Goal: Task Accomplishment & Management: Complete application form

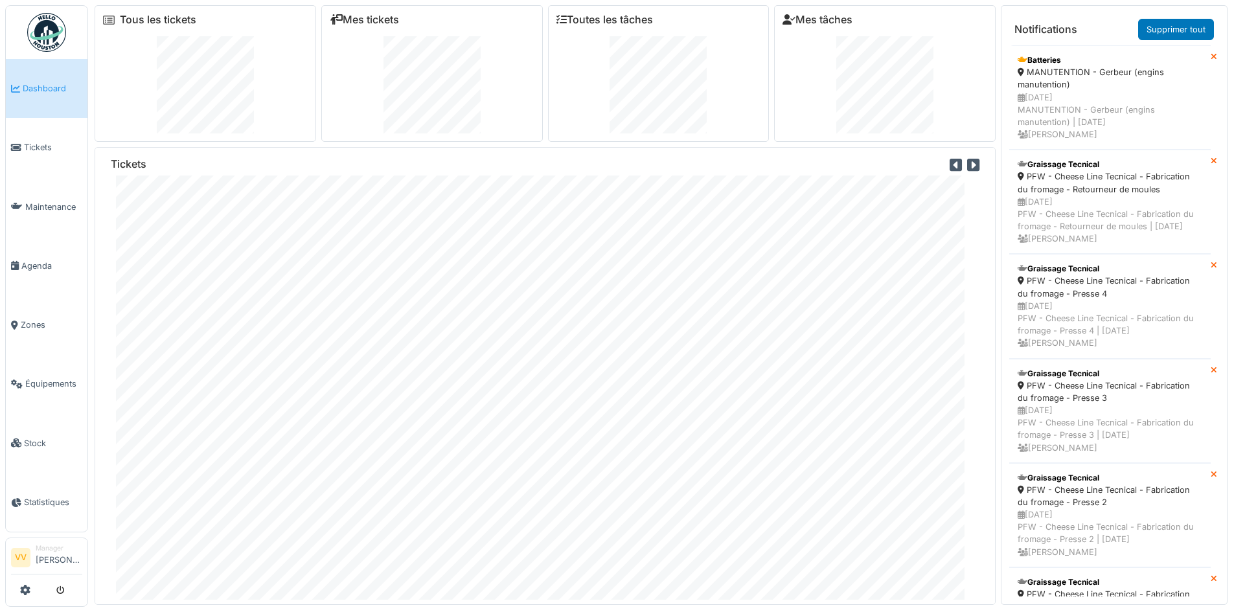
scroll to position [4110, 0]
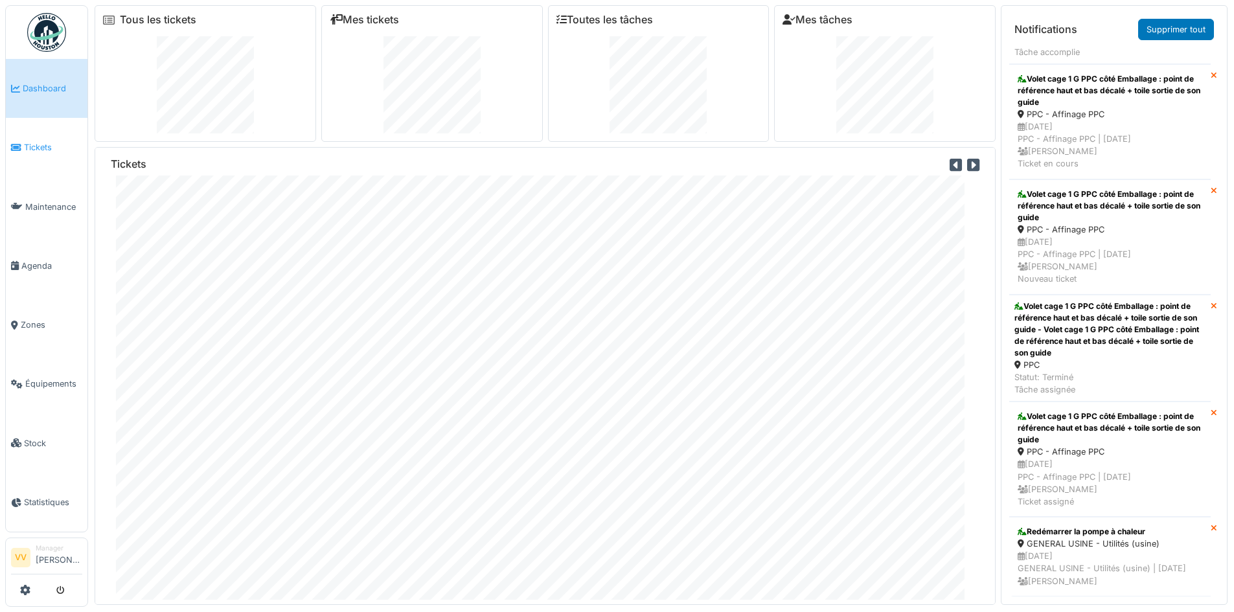
drag, startPoint x: 0, startPoint y: 0, endPoint x: 38, endPoint y: 155, distance: 159.5
click at [38, 155] on link "Tickets" at bounding box center [47, 147] width 82 height 59
click at [26, 145] on span "Tickets" at bounding box center [53, 147] width 58 height 12
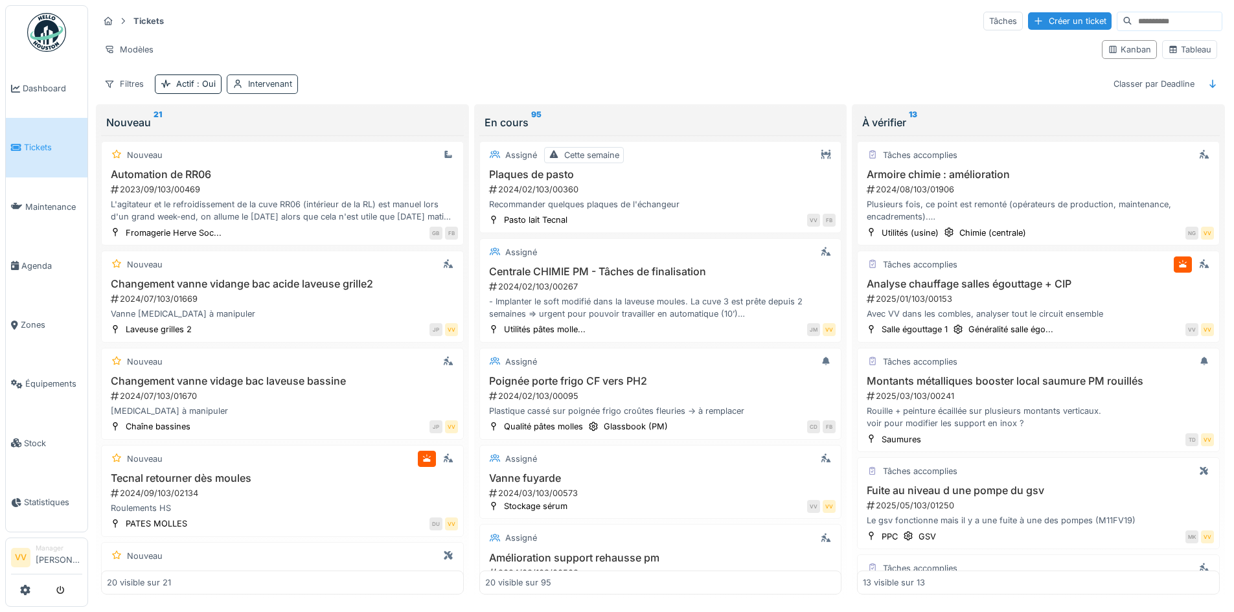
click at [283, 88] on div "Intervenant" at bounding box center [270, 84] width 44 height 12
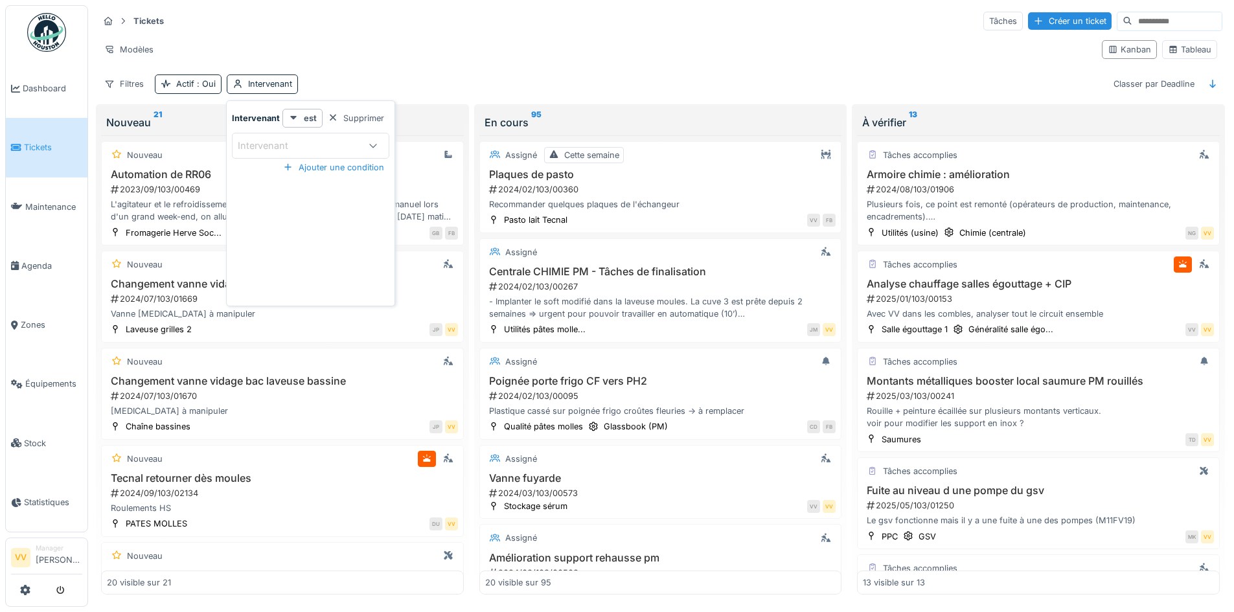
click at [307, 141] on div "Intervenant" at bounding box center [298, 146] width 121 height 14
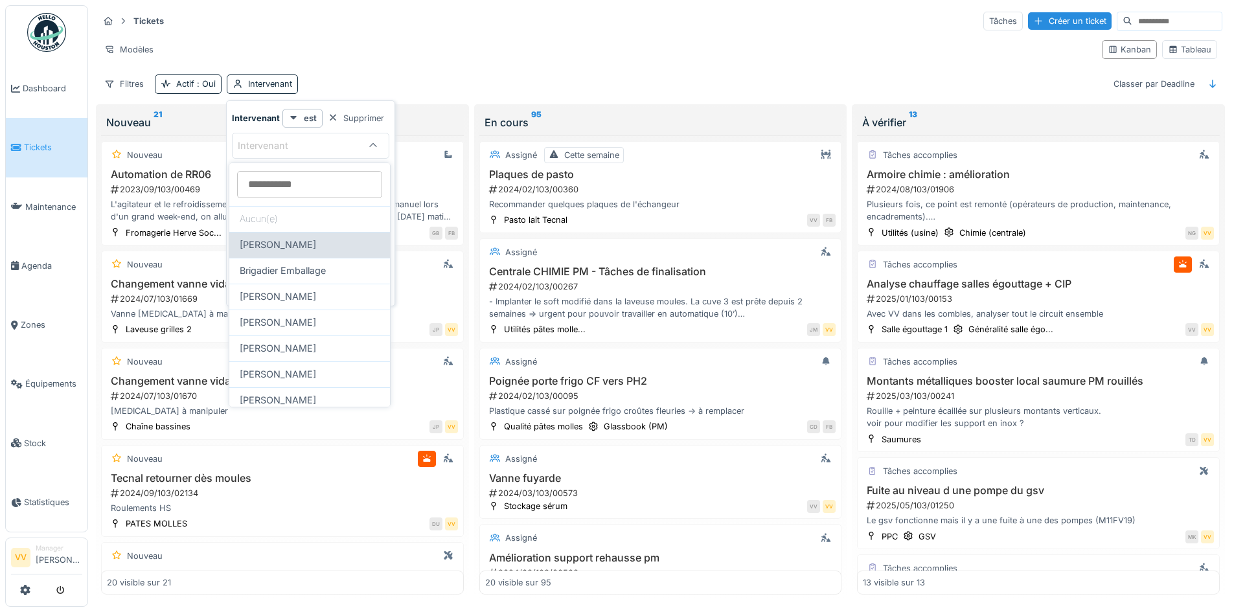
click at [286, 248] on span "Benjamin Bauwens" at bounding box center [278, 245] width 76 height 14
type input "*****"
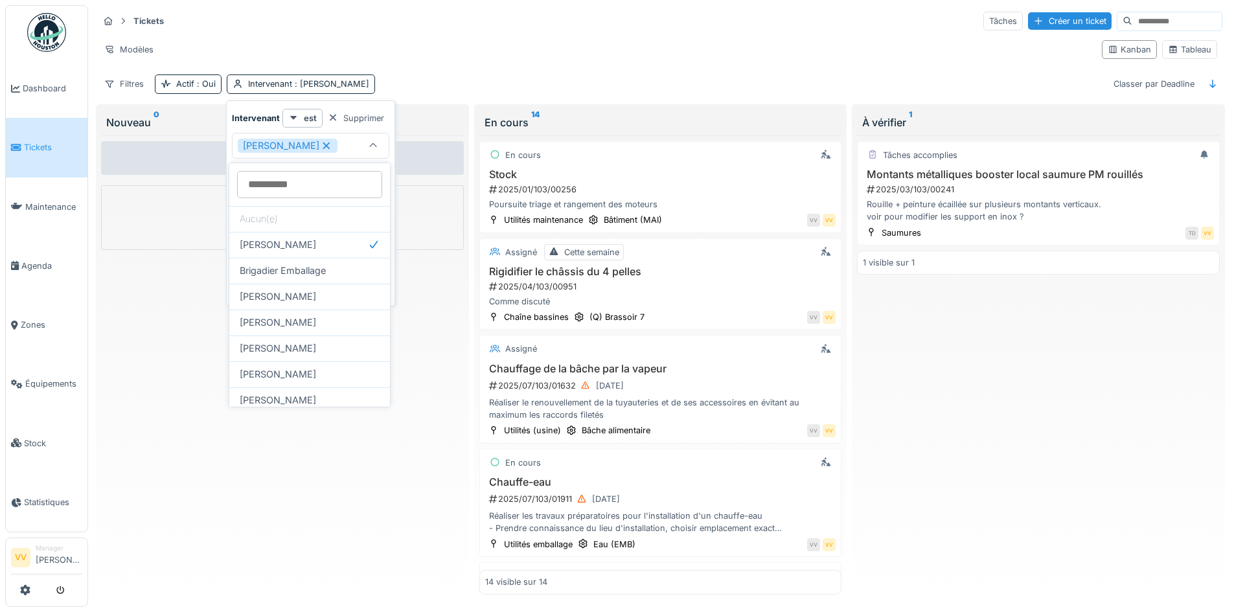
click at [281, 547] on div "Aucun ticket Créer une intervention" at bounding box center [282, 365] width 363 height 460
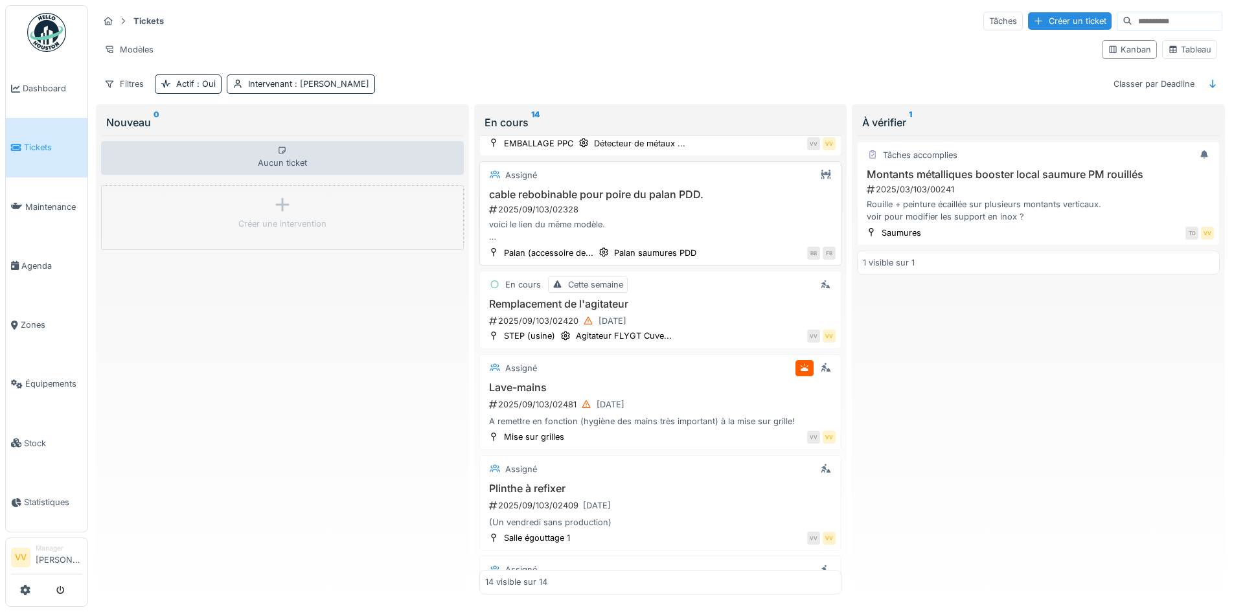
scroll to position [778, 0]
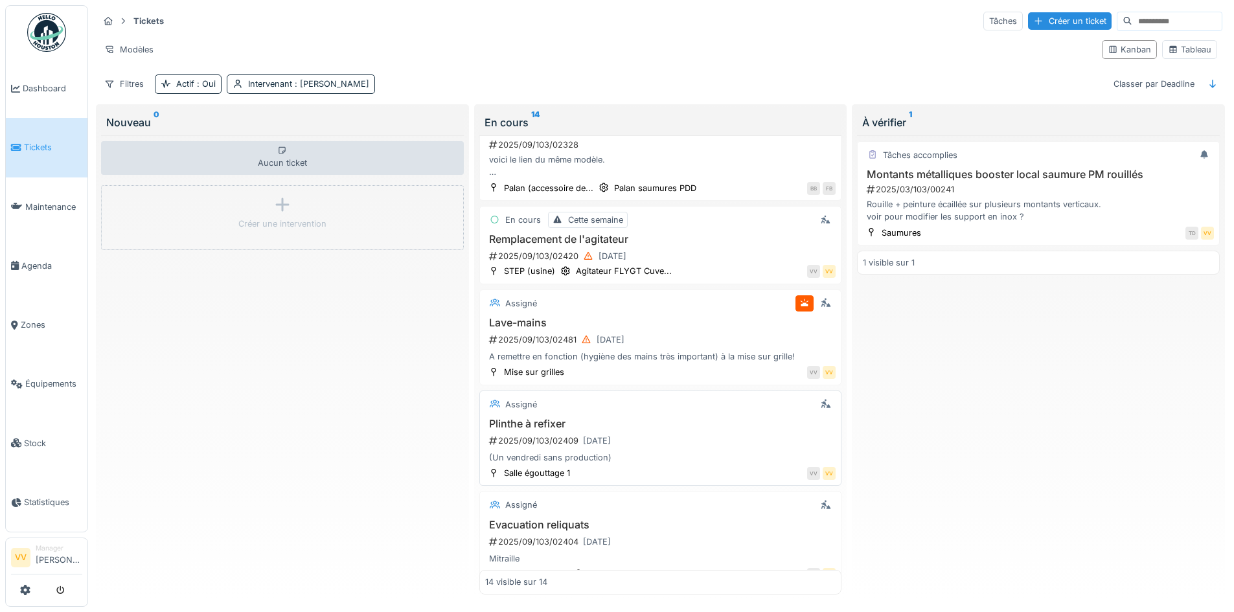
click at [721, 420] on h3 "Plinthe à refixer" at bounding box center [660, 424] width 351 height 12
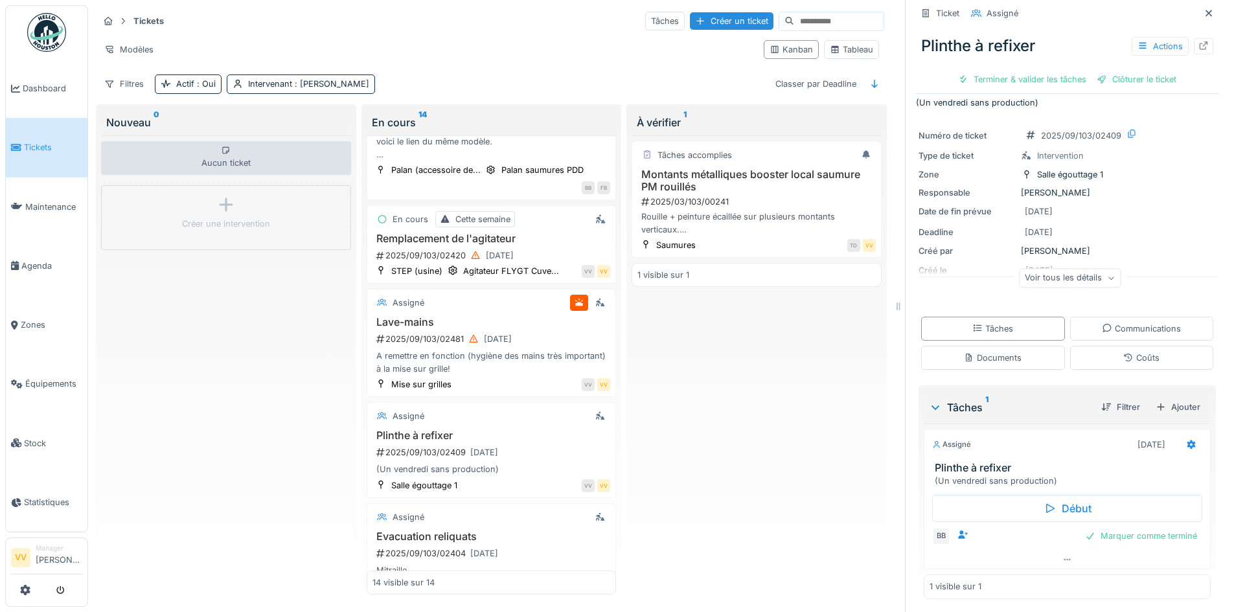
scroll to position [17, 0]
click at [1199, 41] on icon at bounding box center [1204, 45] width 10 height 8
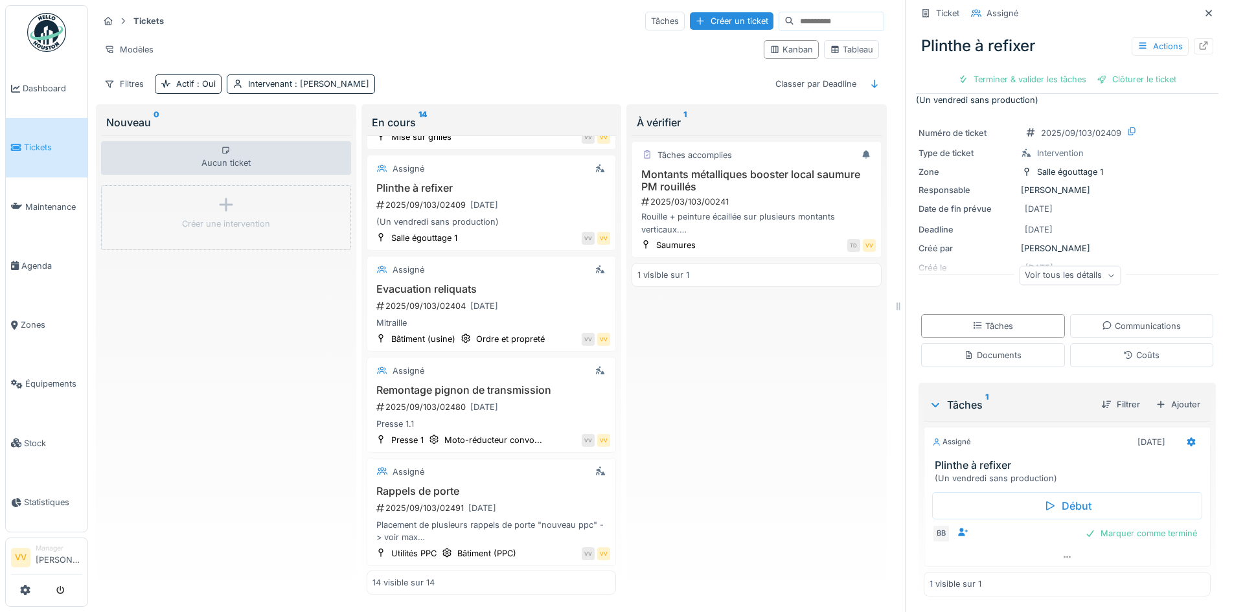
scroll to position [0, 0]
click at [338, 81] on span ": Benjamin Bauwens" at bounding box center [330, 84] width 77 height 10
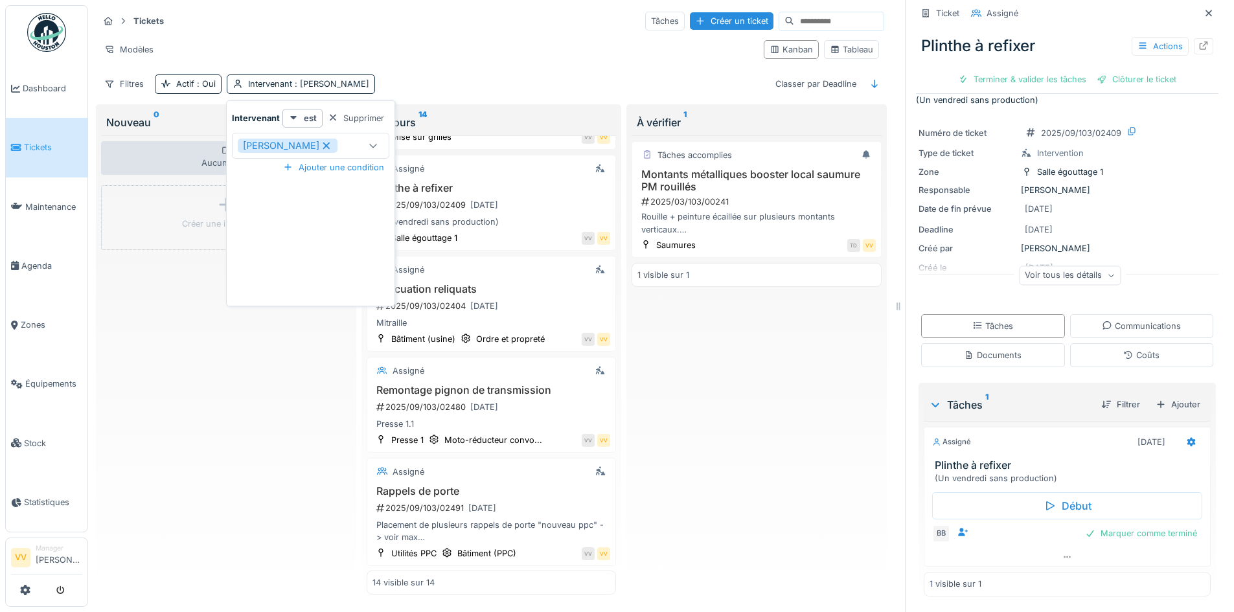
click at [332, 149] on icon at bounding box center [327, 145] width 12 height 9
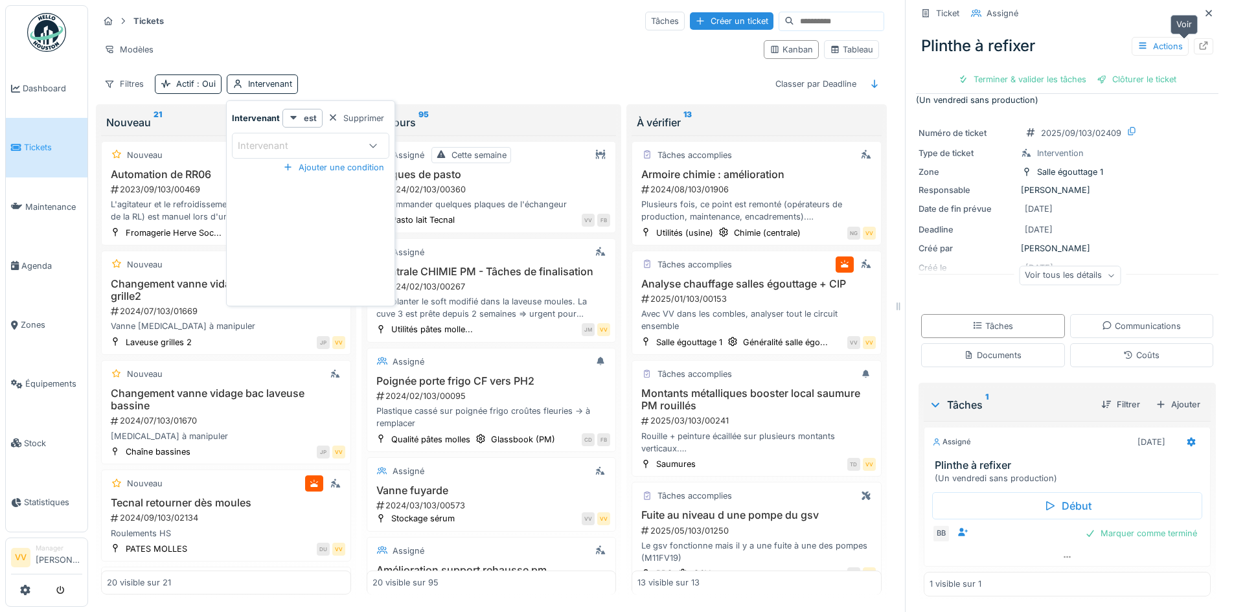
click at [1199, 44] on icon at bounding box center [1204, 45] width 10 height 8
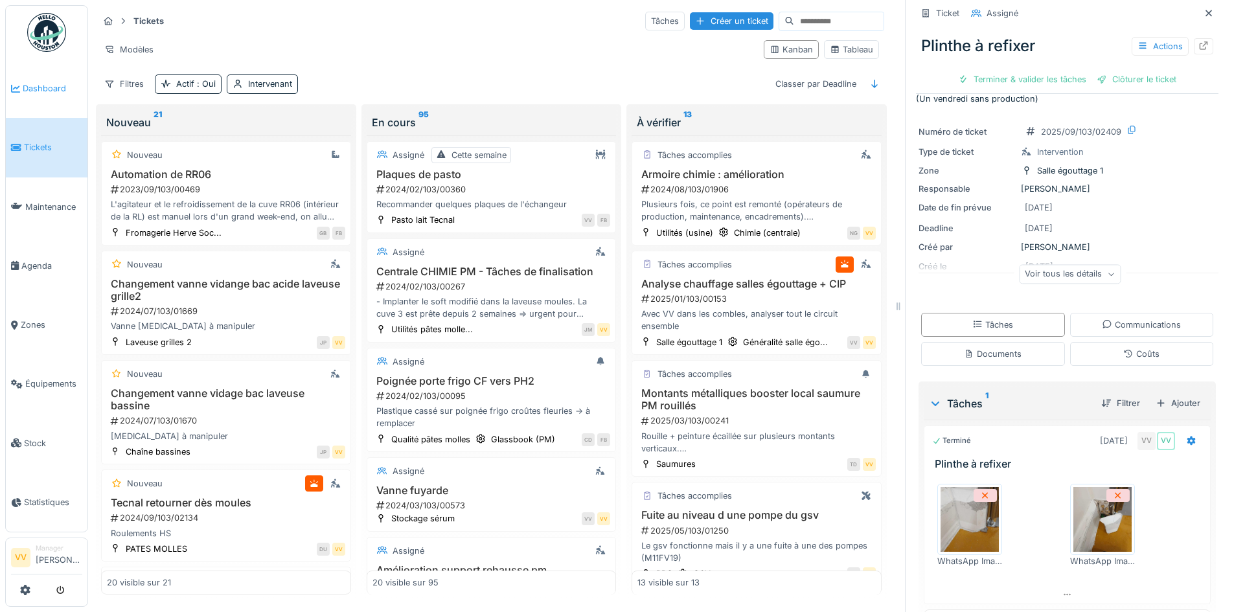
click at [41, 100] on link "Dashboard" at bounding box center [47, 88] width 82 height 59
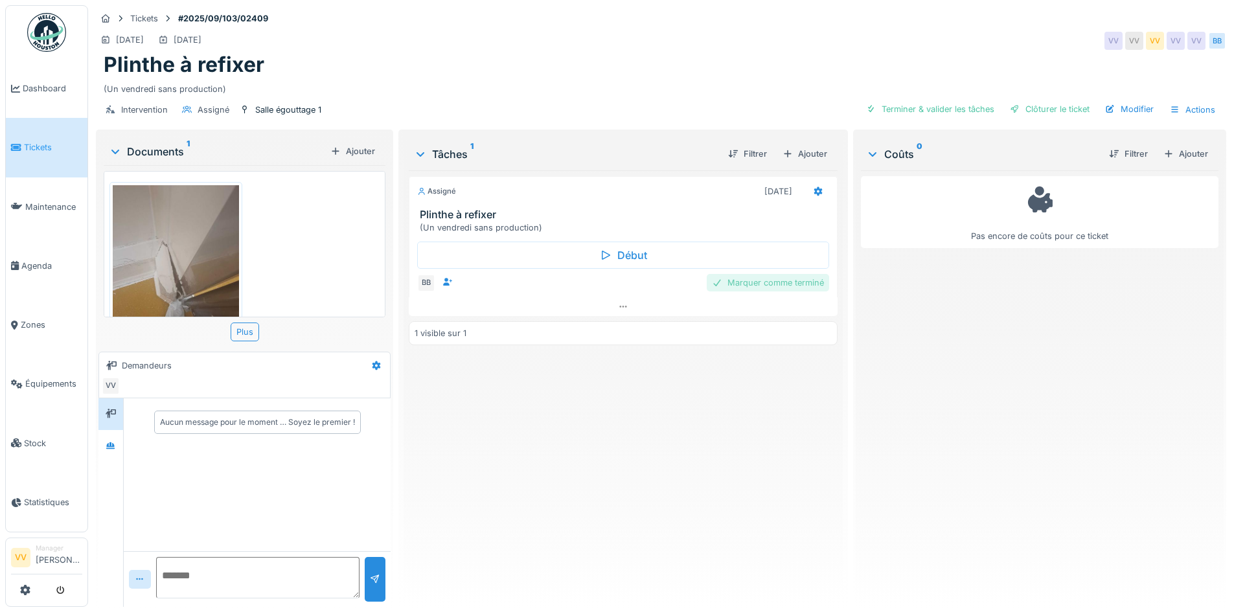
click at [772, 284] on div "Marquer comme terminé" at bounding box center [768, 282] width 122 height 17
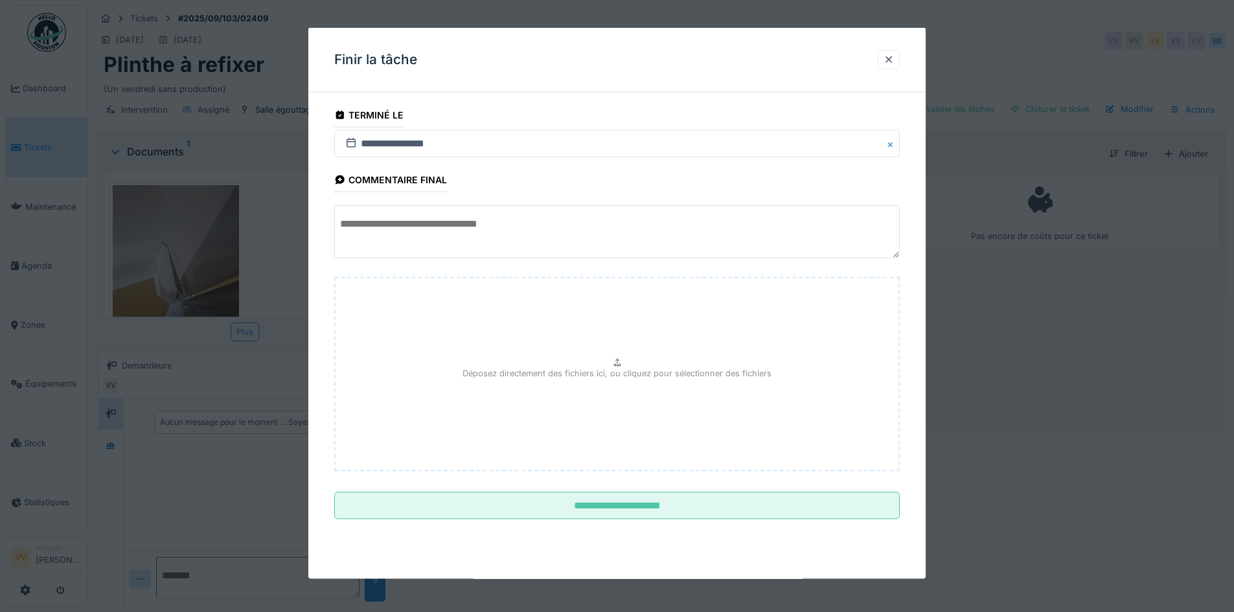
click at [585, 367] on p "Déposez directement des fichiers ici, ou cliquez pour sélectionner des fichiers" at bounding box center [617, 373] width 309 height 12
type input "**********"
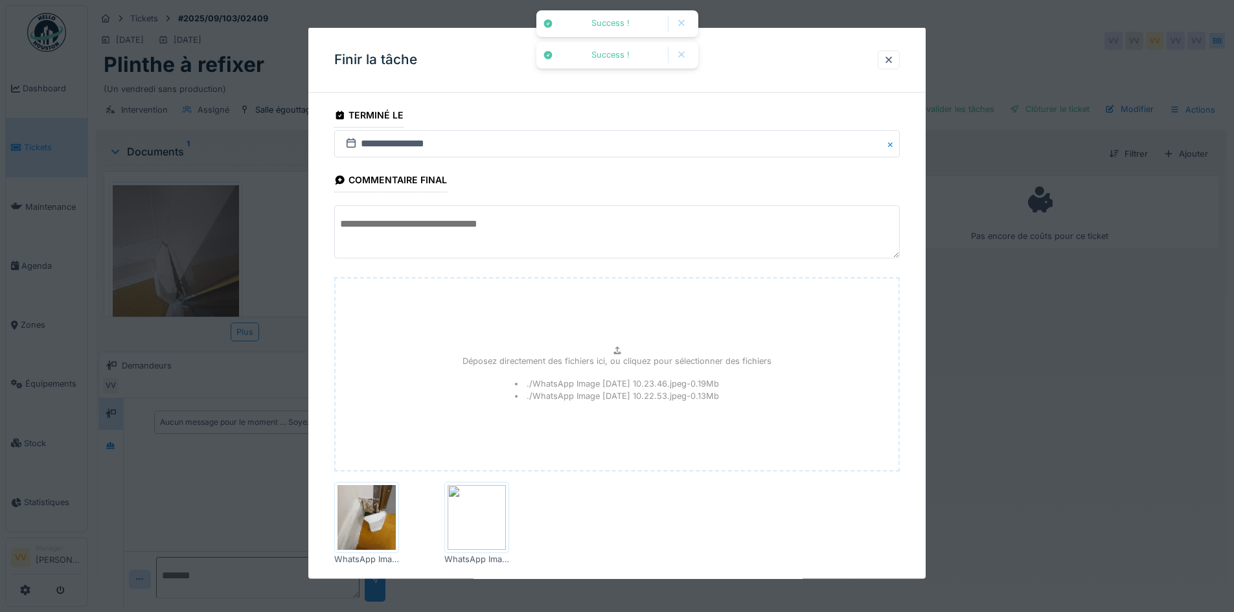
click at [1120, 530] on div at bounding box center [617, 306] width 1234 height 612
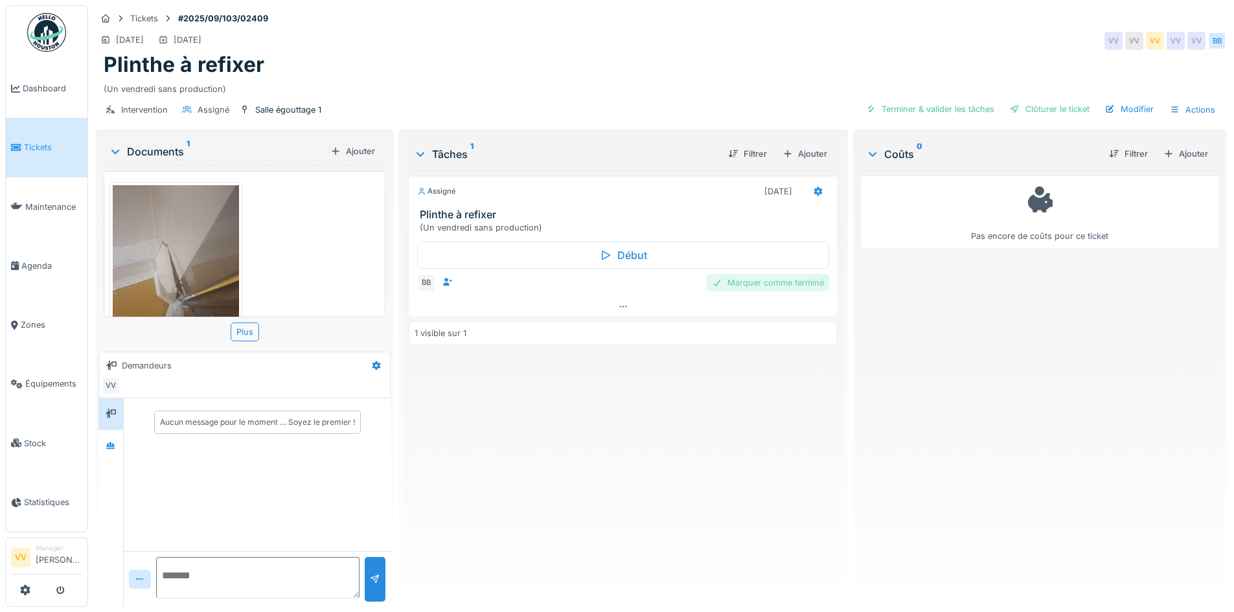
click at [759, 286] on div "Marquer comme terminé" at bounding box center [768, 282] width 122 height 17
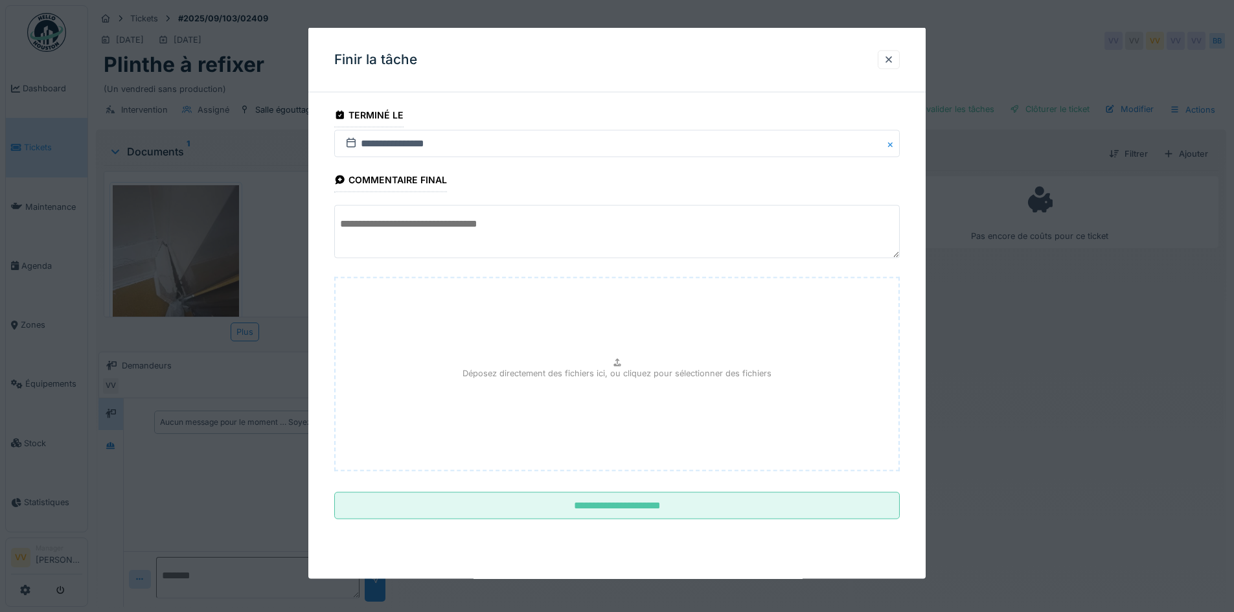
click at [643, 367] on p "Déposez directement des fichiers ici, ou cliquez pour sélectionner des fichiers" at bounding box center [617, 373] width 309 height 12
type input "**********"
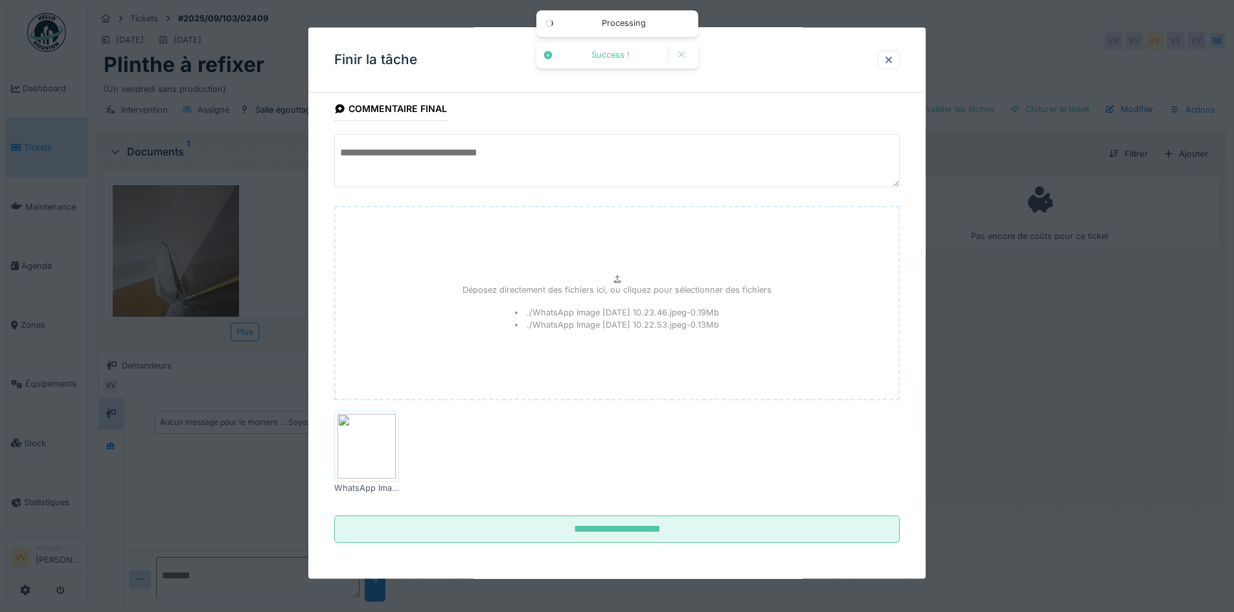
scroll to position [10, 0]
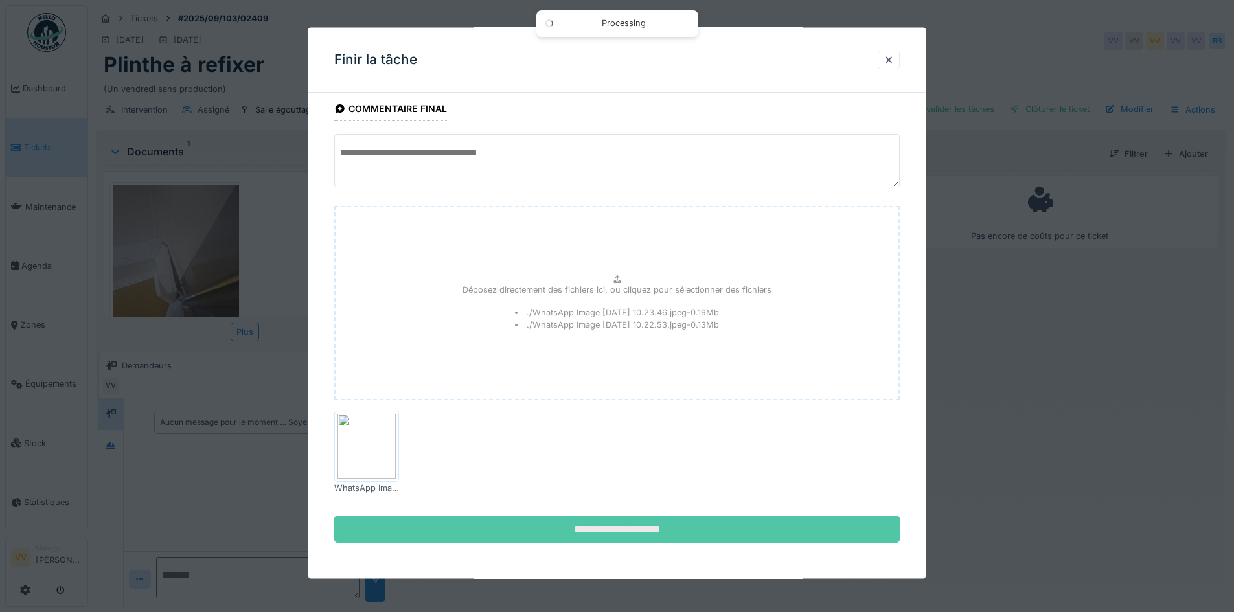
click at [608, 528] on input "**********" at bounding box center [617, 528] width 566 height 27
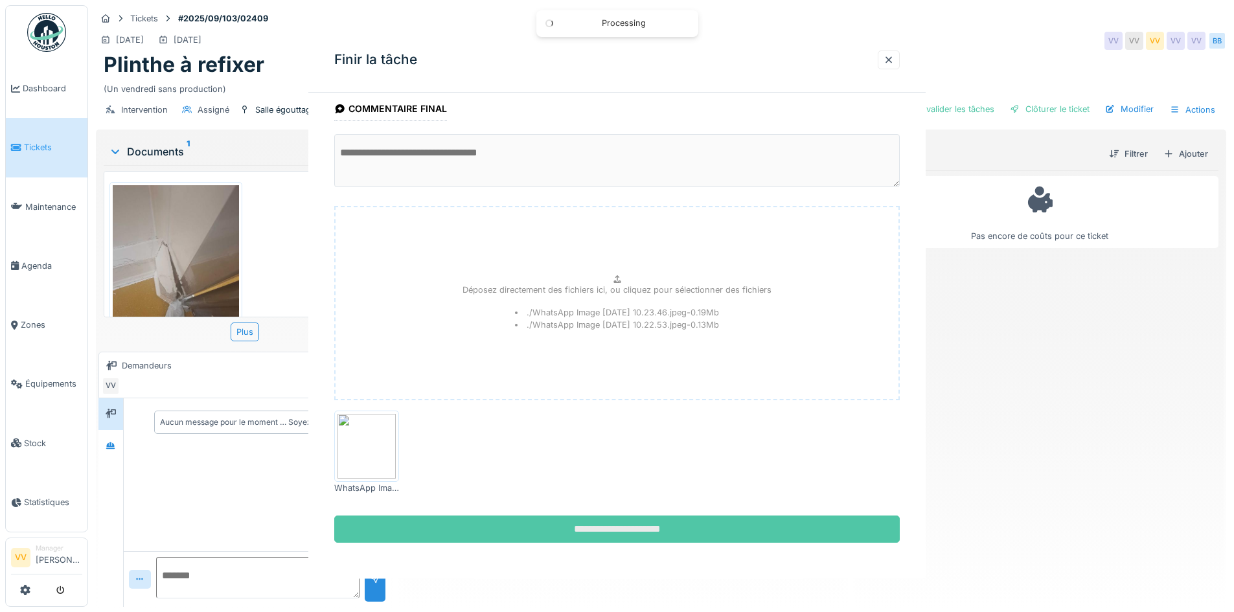
scroll to position [0, 0]
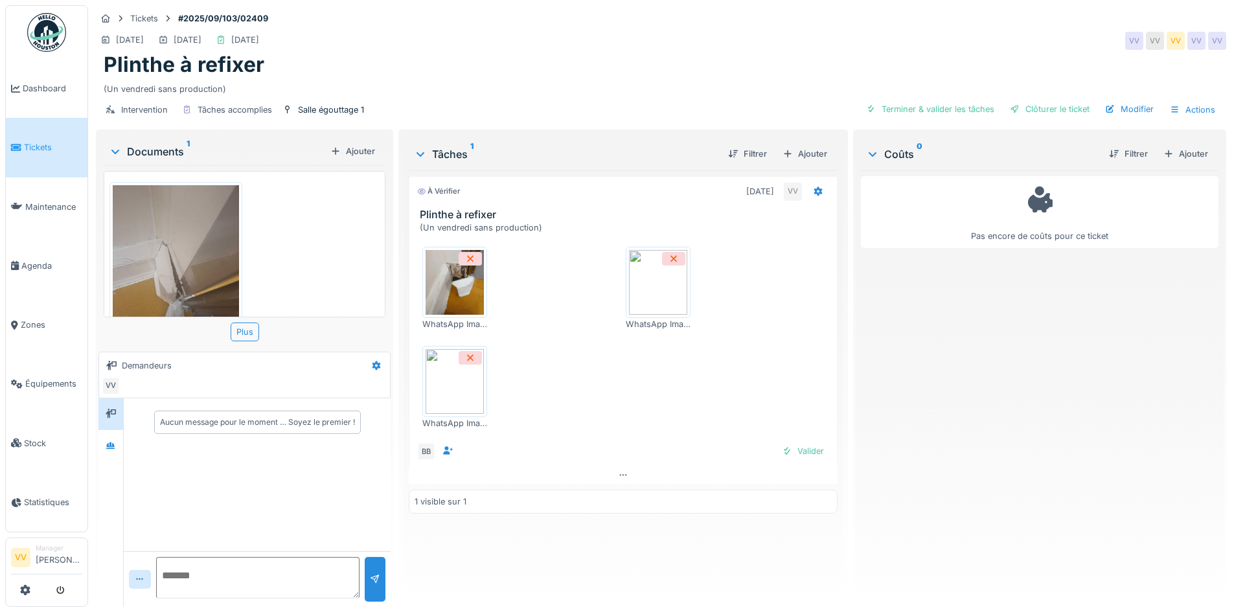
click at [461, 351] on div at bounding box center [470, 358] width 23 height 14
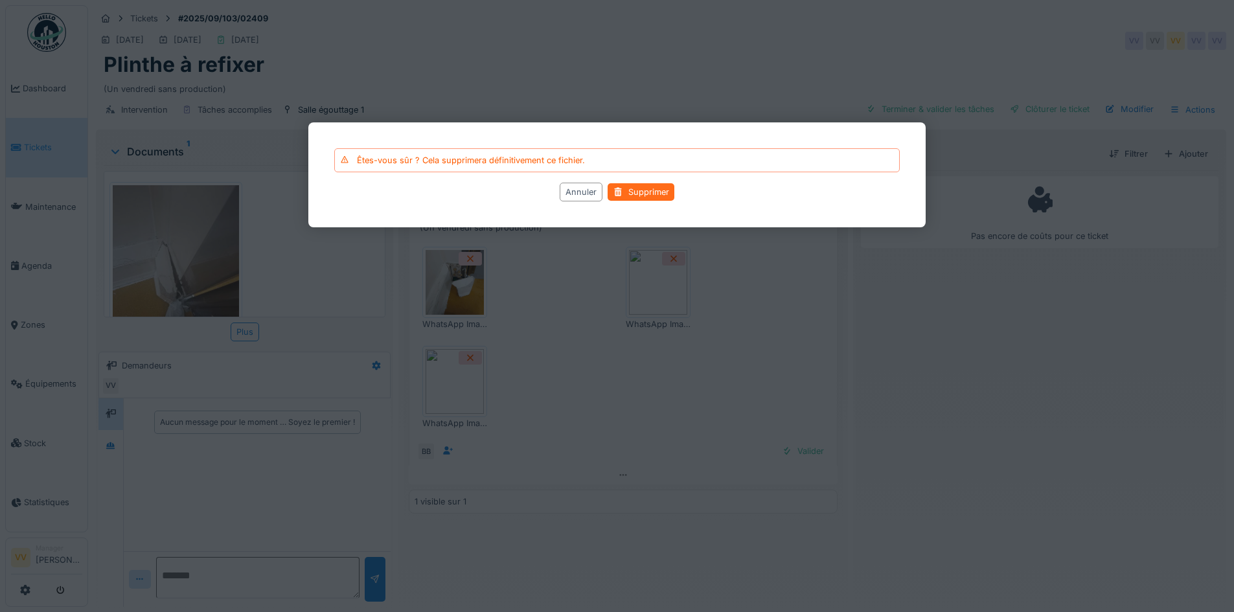
click at [643, 190] on div "Supprimer" at bounding box center [641, 191] width 67 height 17
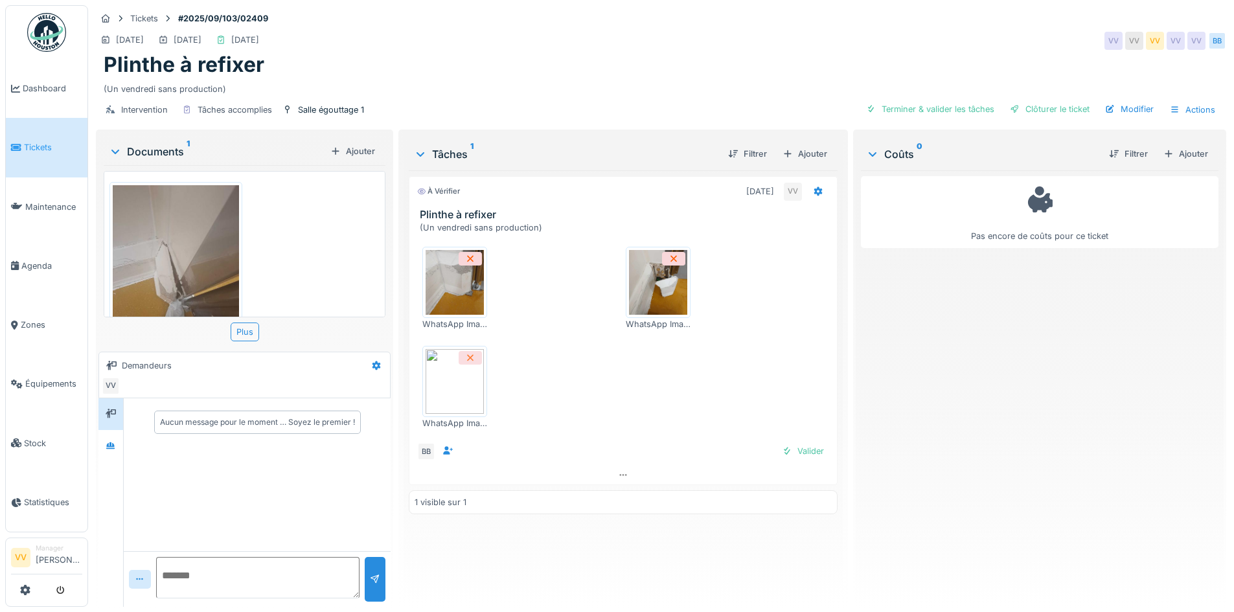
click at [470, 360] on icon at bounding box center [470, 358] width 10 height 8
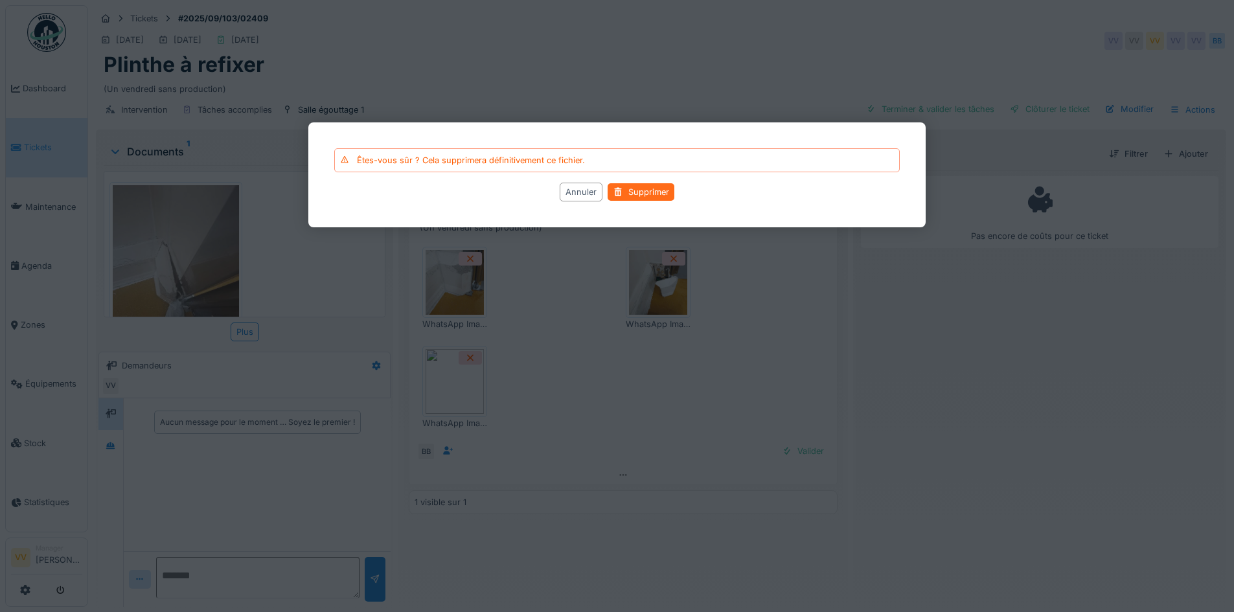
click at [619, 194] on div at bounding box center [618, 192] width 10 height 12
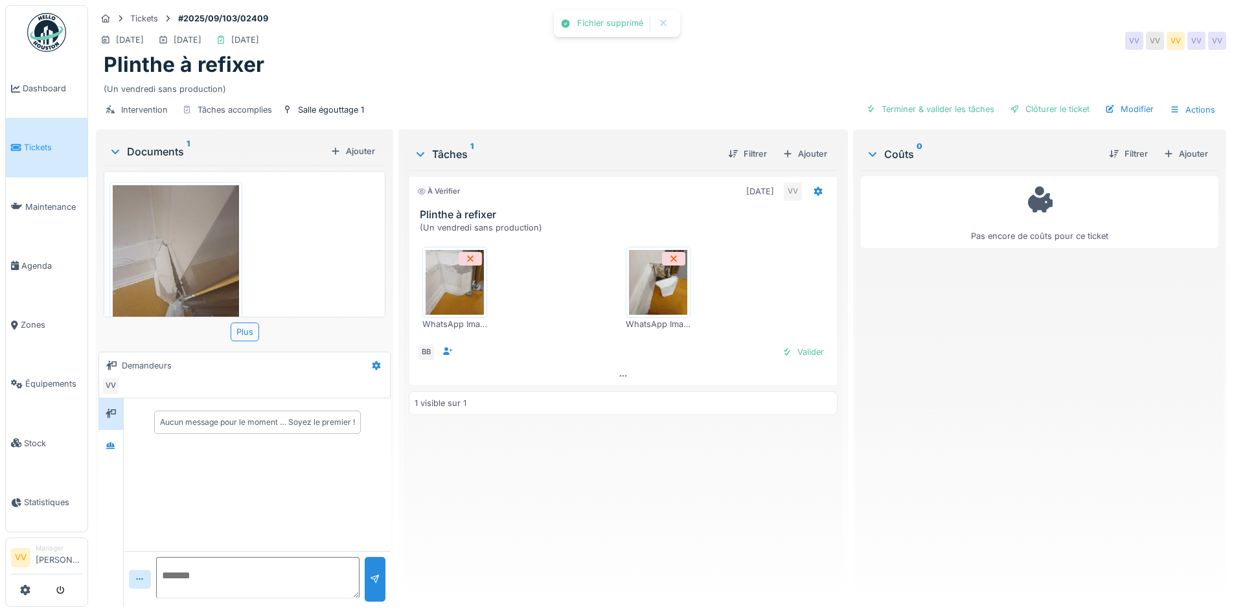
click at [617, 530] on div "À vérifier 19/09/2025 VV Plinthe à refixer (Un vendredi sans production) WhatsA…" at bounding box center [623, 383] width 428 height 426
click at [802, 347] on div "Valider" at bounding box center [803, 351] width 52 height 17
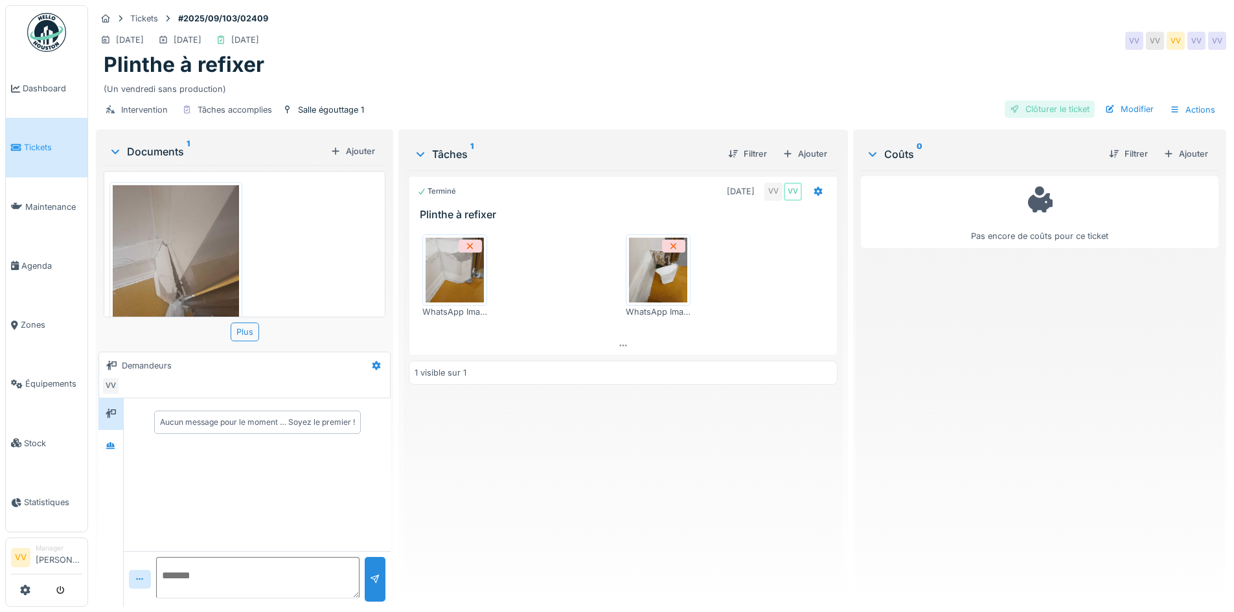
click at [1010, 106] on div at bounding box center [1015, 109] width 10 height 12
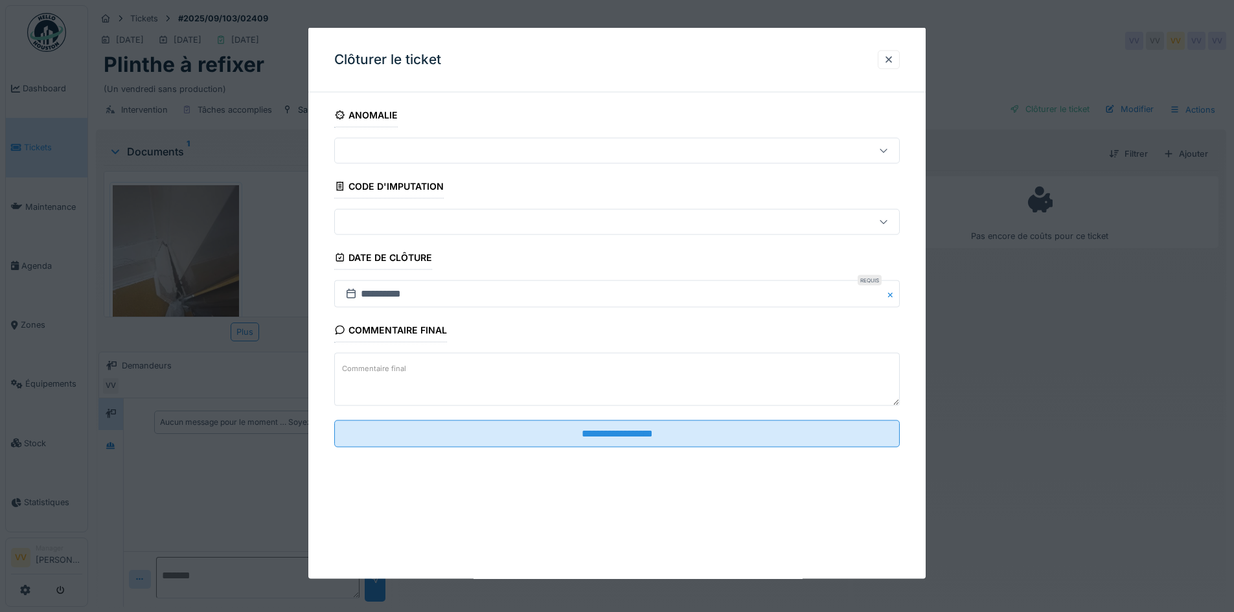
click at [1100, 465] on div at bounding box center [617, 306] width 1234 height 612
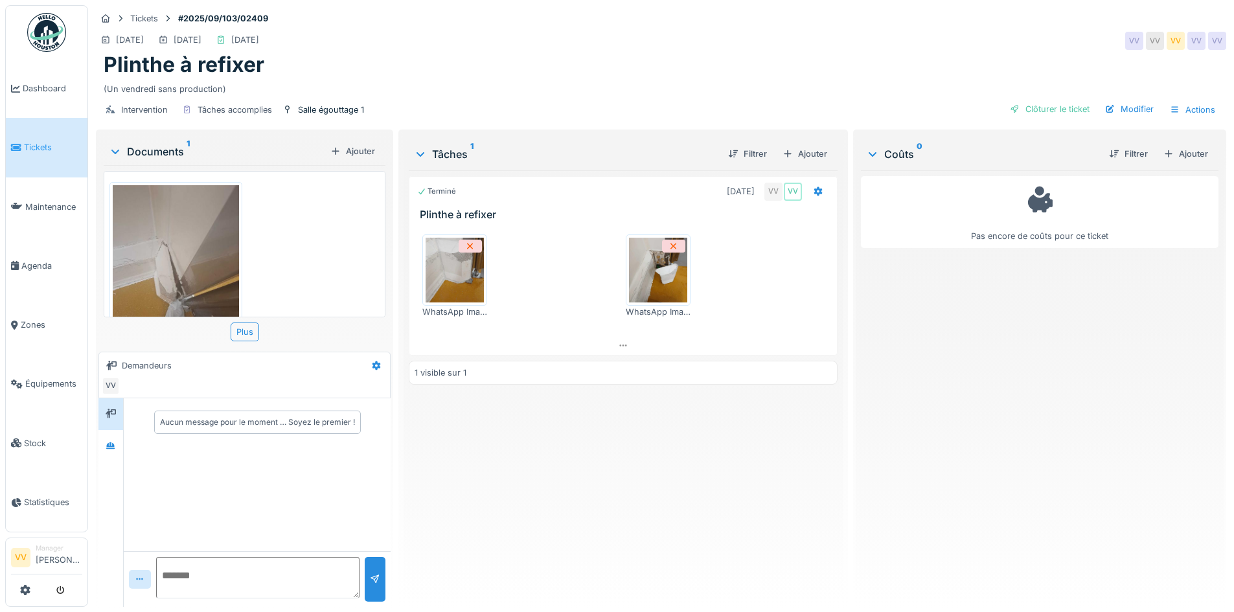
click at [1171, 164] on div "Filtrer Ajouter" at bounding box center [1156, 154] width 115 height 23
click at [1170, 152] on div "Ajouter" at bounding box center [1186, 153] width 55 height 17
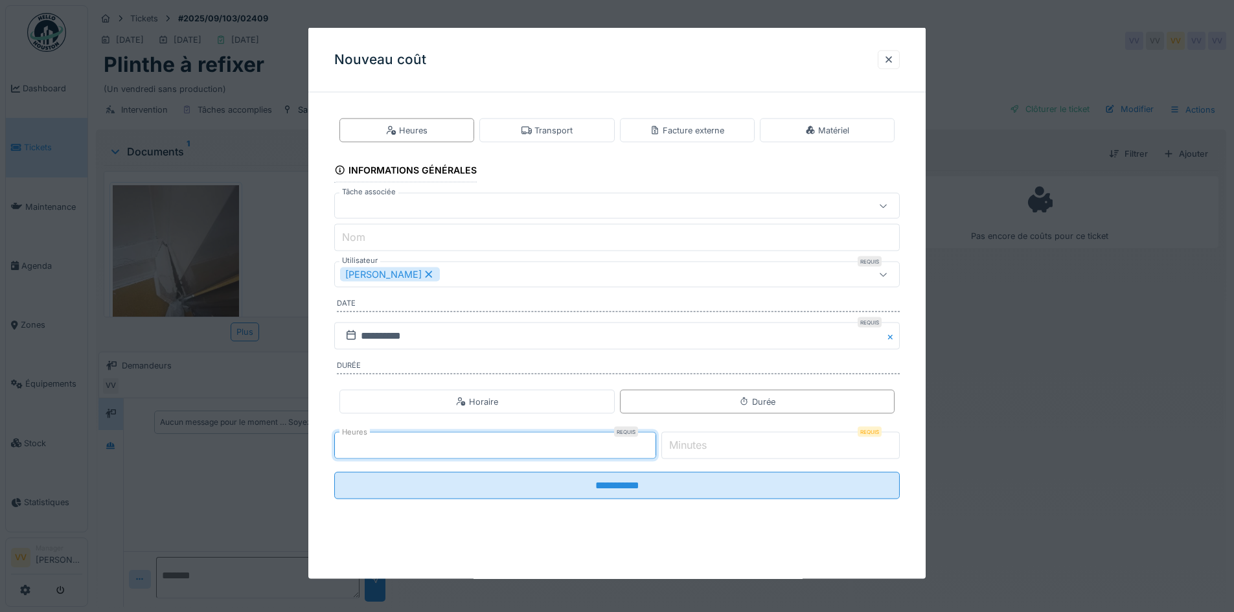
click at [653, 442] on input "*" at bounding box center [495, 445] width 322 height 27
type input "*"
click at [653, 442] on input "*" at bounding box center [495, 445] width 322 height 27
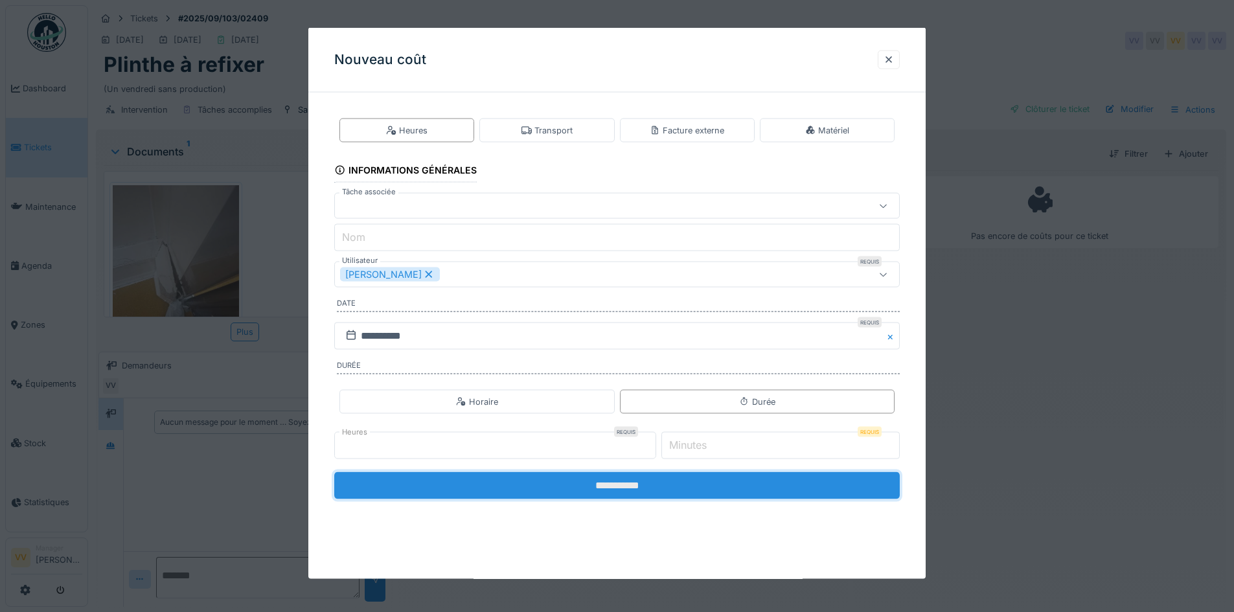
click at [656, 484] on input "**********" at bounding box center [617, 485] width 566 height 27
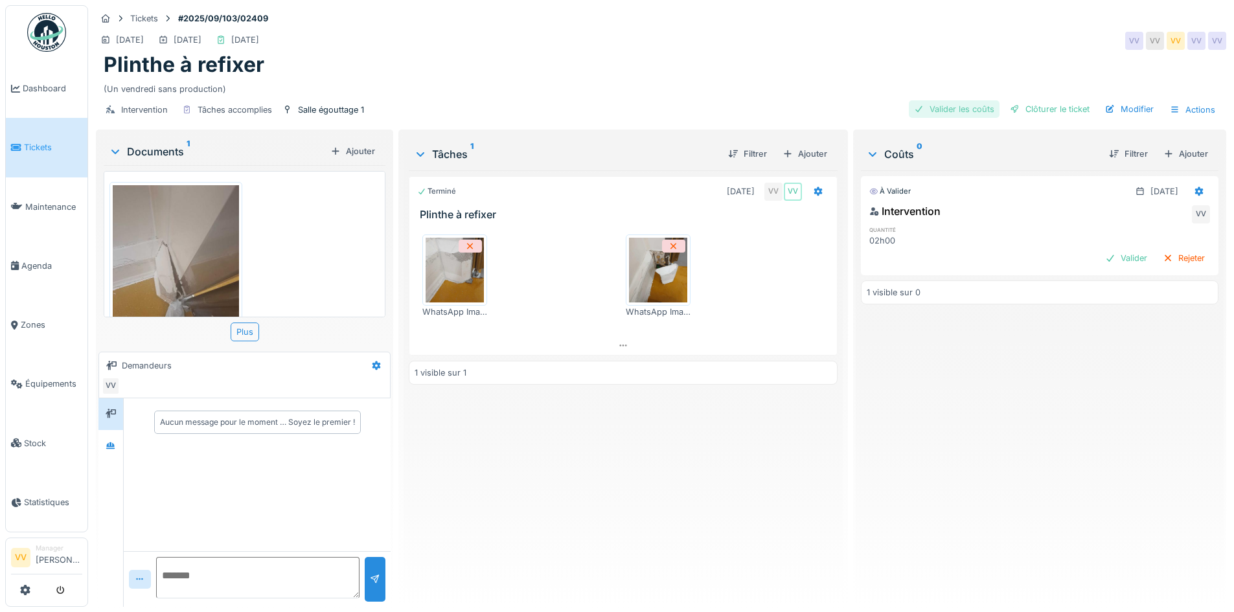
click at [941, 113] on div "Valider les coûts" at bounding box center [954, 108] width 91 height 17
click at [1045, 104] on div "Clôturer le ticket" at bounding box center [1050, 108] width 90 height 17
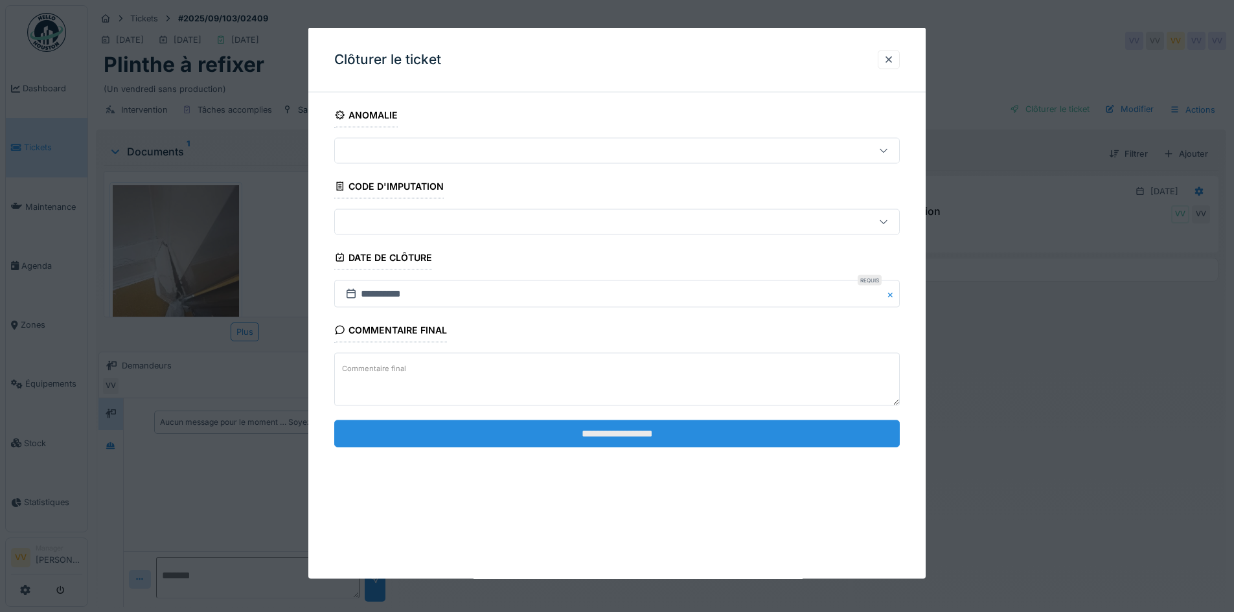
click at [772, 440] on input "**********" at bounding box center [617, 433] width 566 height 27
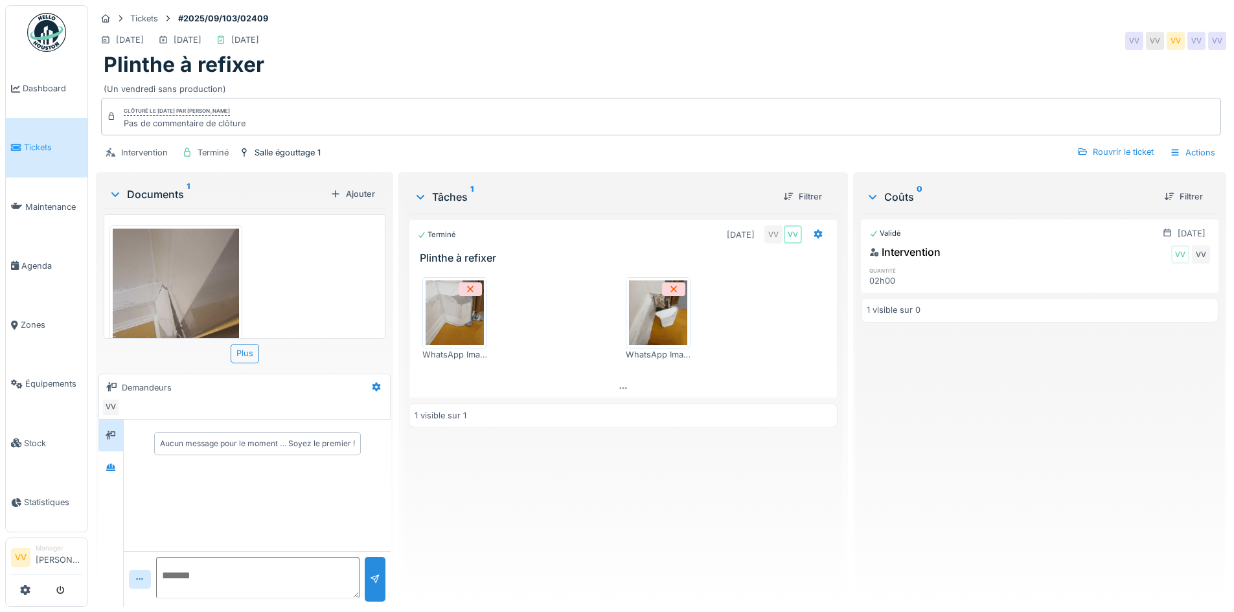
click at [1010, 430] on div "Validé 19/09/2025 Intervention VV VV quantité 02h00 1 visible sur 0" at bounding box center [1040, 405] width 358 height 383
click at [34, 151] on span "Tickets" at bounding box center [53, 147] width 58 height 12
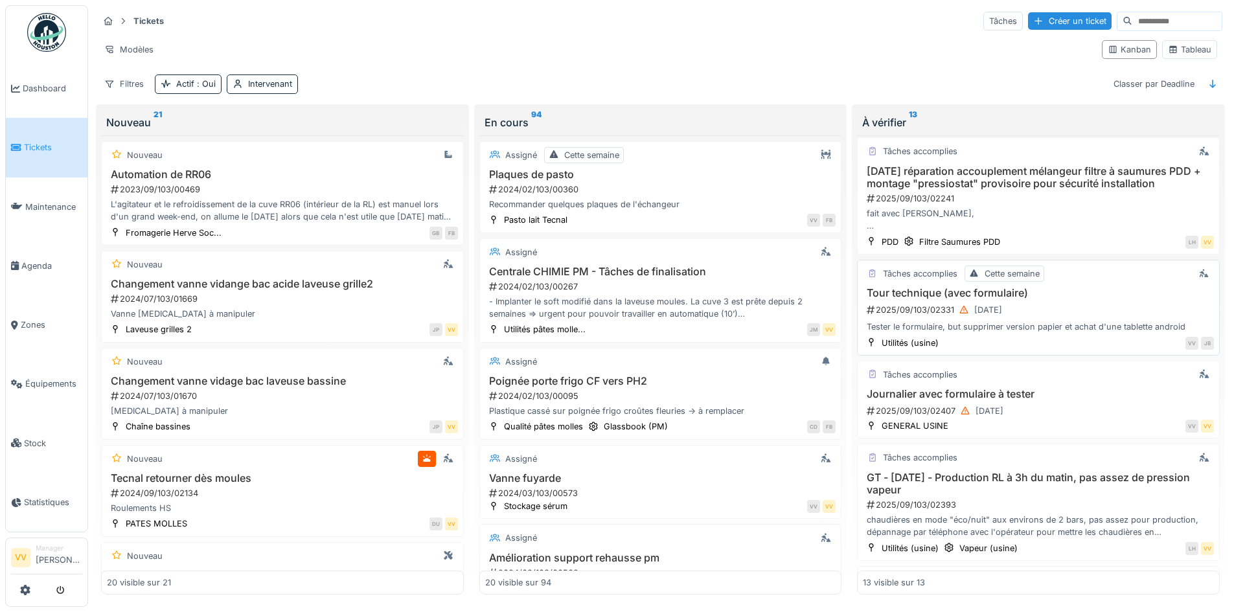
scroll to position [770, 0]
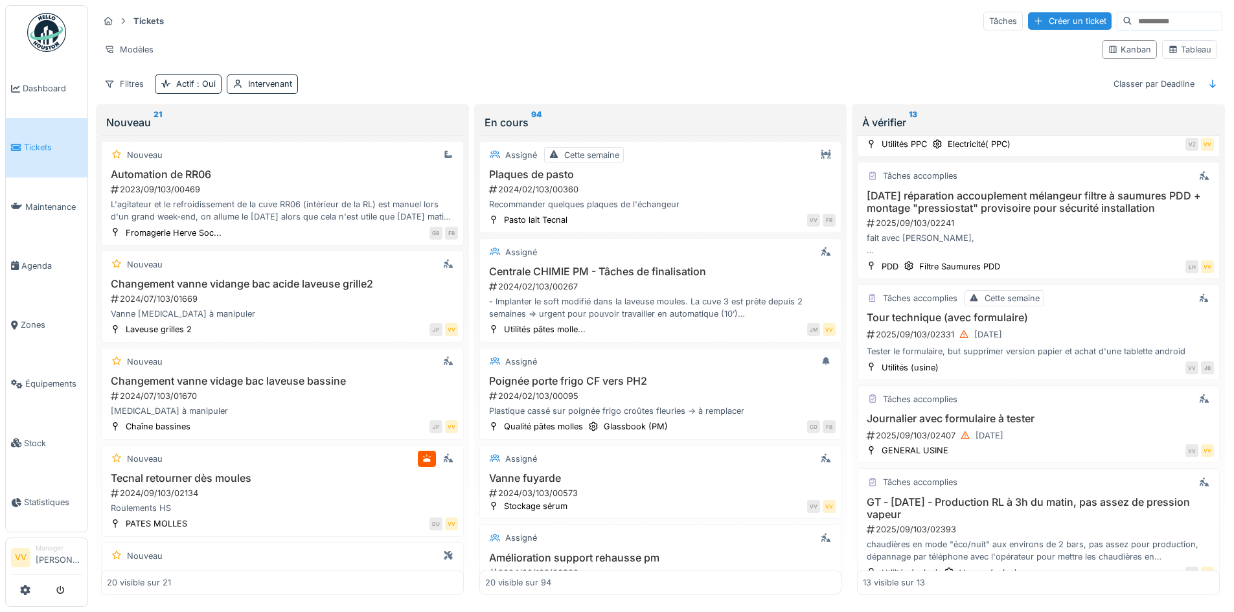
click at [1150, 12] on input at bounding box center [1177, 21] width 89 height 18
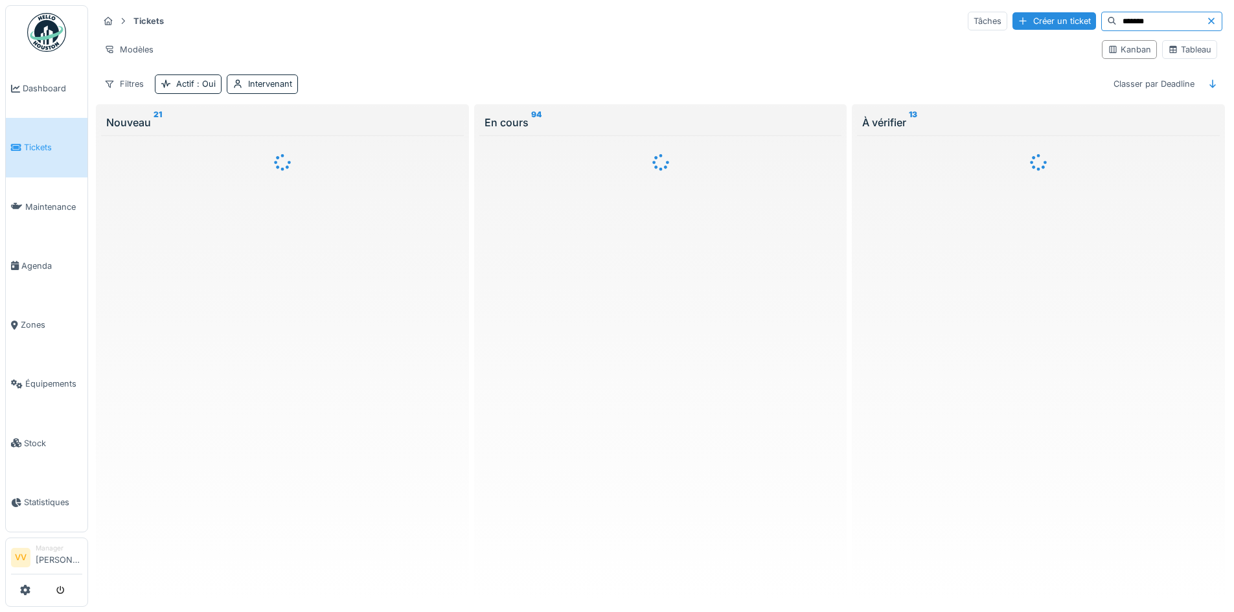
scroll to position [0, 0]
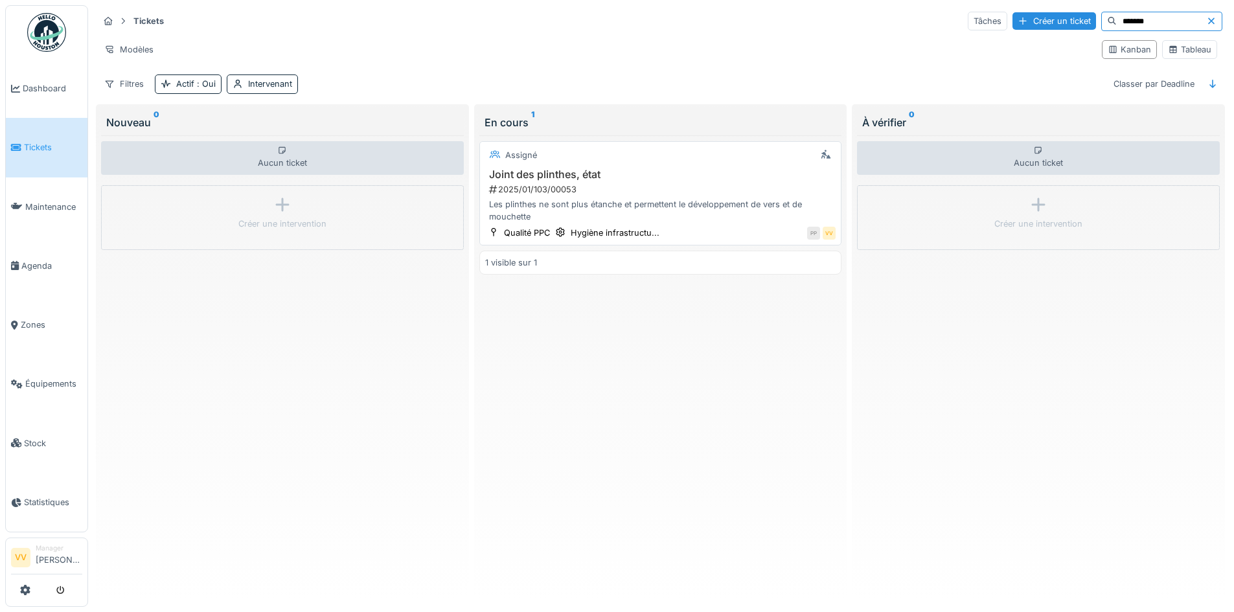
type input "*******"
click at [711, 202] on div "Les plinthes ne sont plus étanche et permettent le développement de vers et de …" at bounding box center [660, 210] width 351 height 25
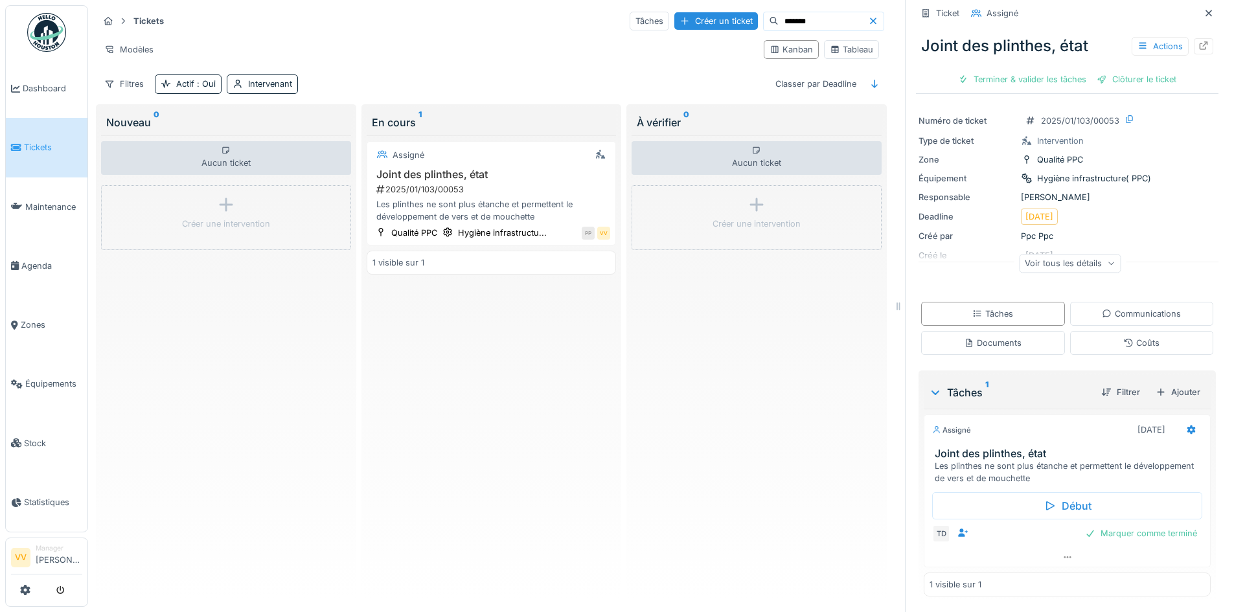
scroll to position [10, 0]
click at [1200, 41] on icon at bounding box center [1204, 45] width 8 height 8
click at [1204, 9] on icon at bounding box center [1209, 13] width 10 height 8
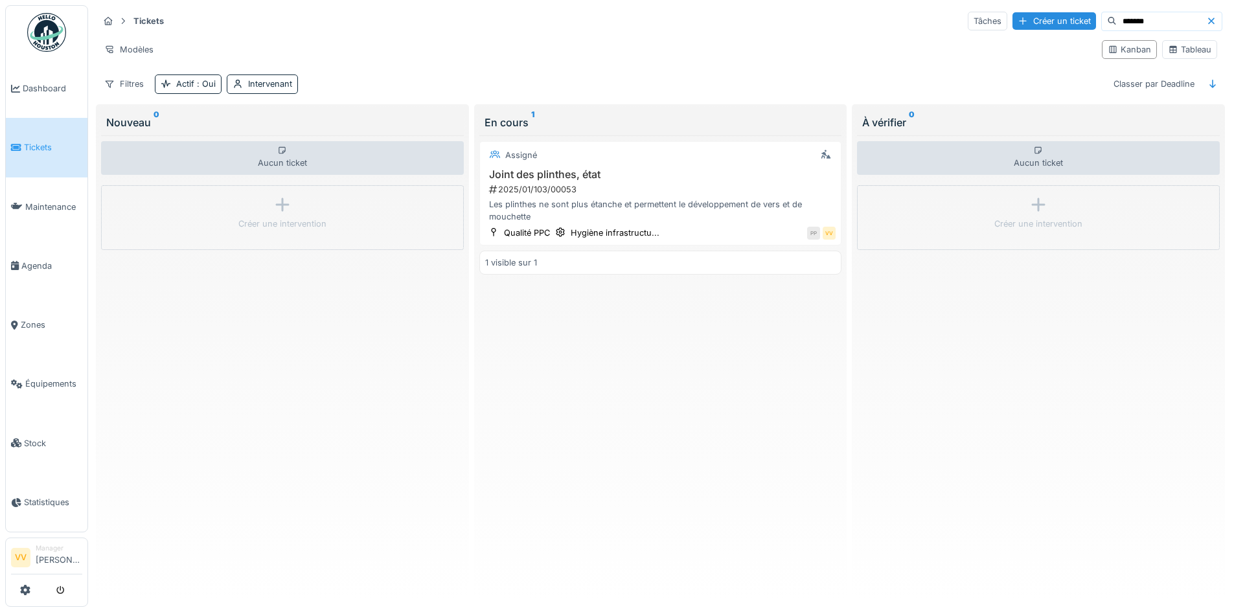
scroll to position [8, 0]
click at [34, 85] on span "Dashboard" at bounding box center [53, 88] width 60 height 12
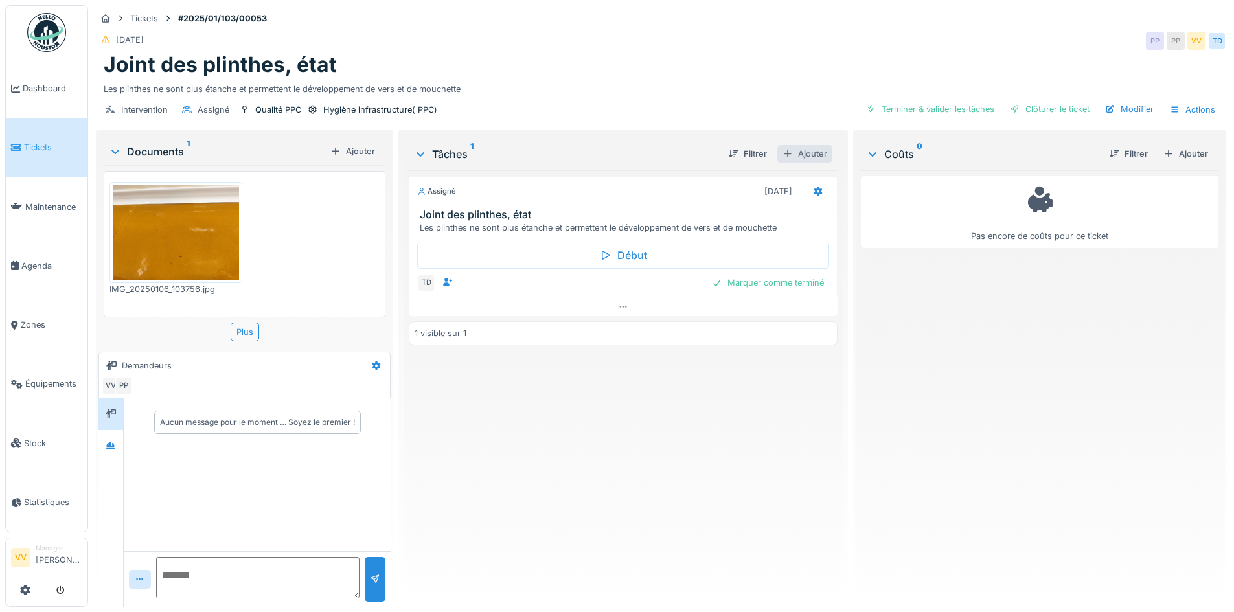
click at [804, 154] on div "Ajouter" at bounding box center [805, 153] width 55 height 17
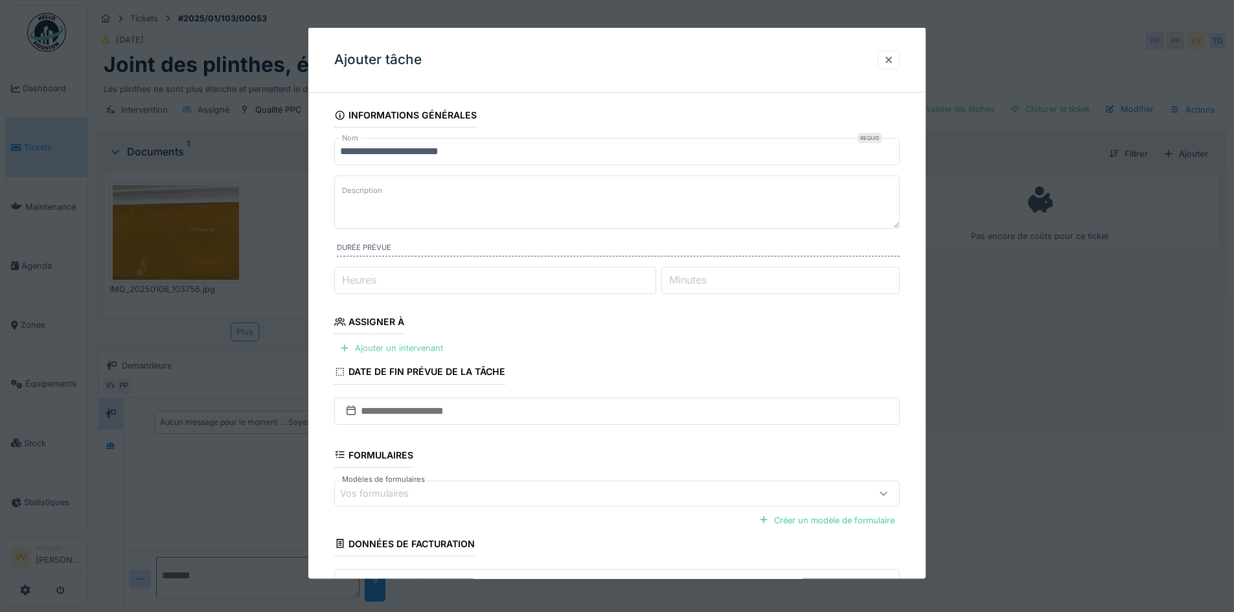
click at [426, 344] on div "Ajouter un intervenant" at bounding box center [391, 348] width 114 height 17
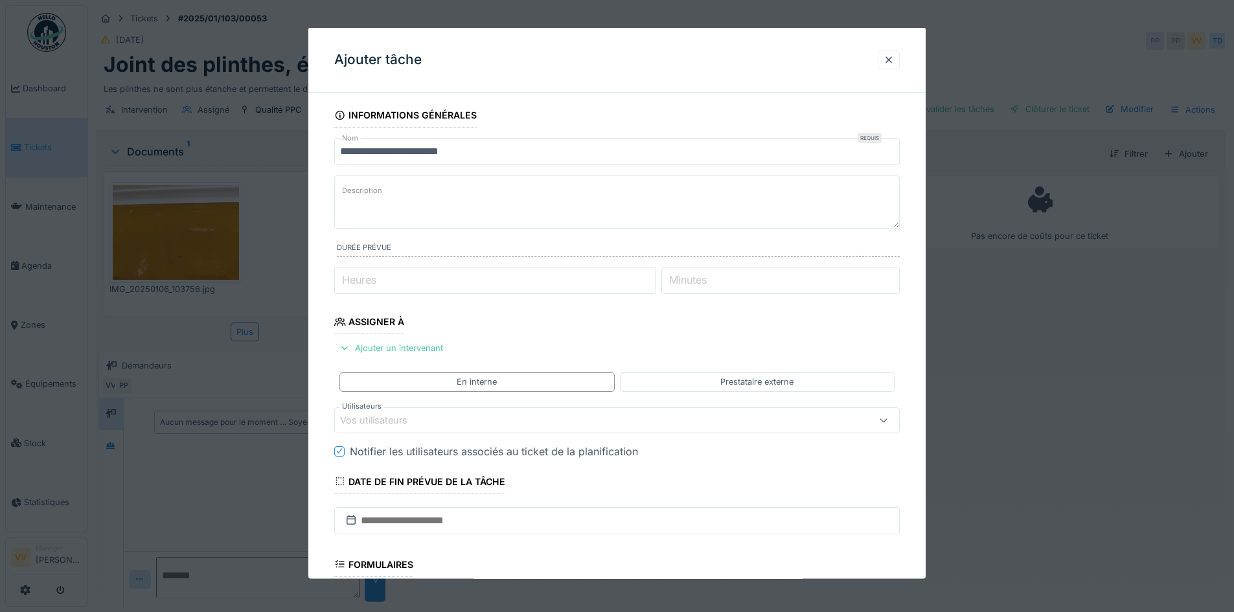
click at [391, 420] on div "Vos utilisateurs" at bounding box center [383, 420] width 86 height 14
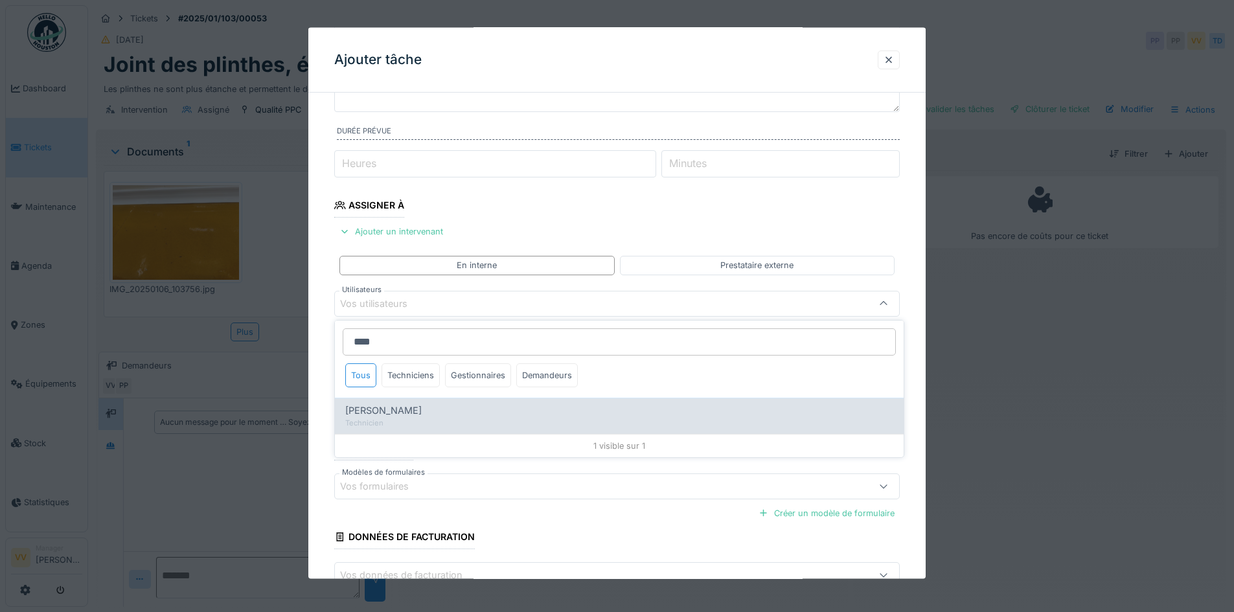
type input "****"
click at [417, 410] on span "Benjamin Bauwens" at bounding box center [383, 411] width 76 height 14
type input "*****"
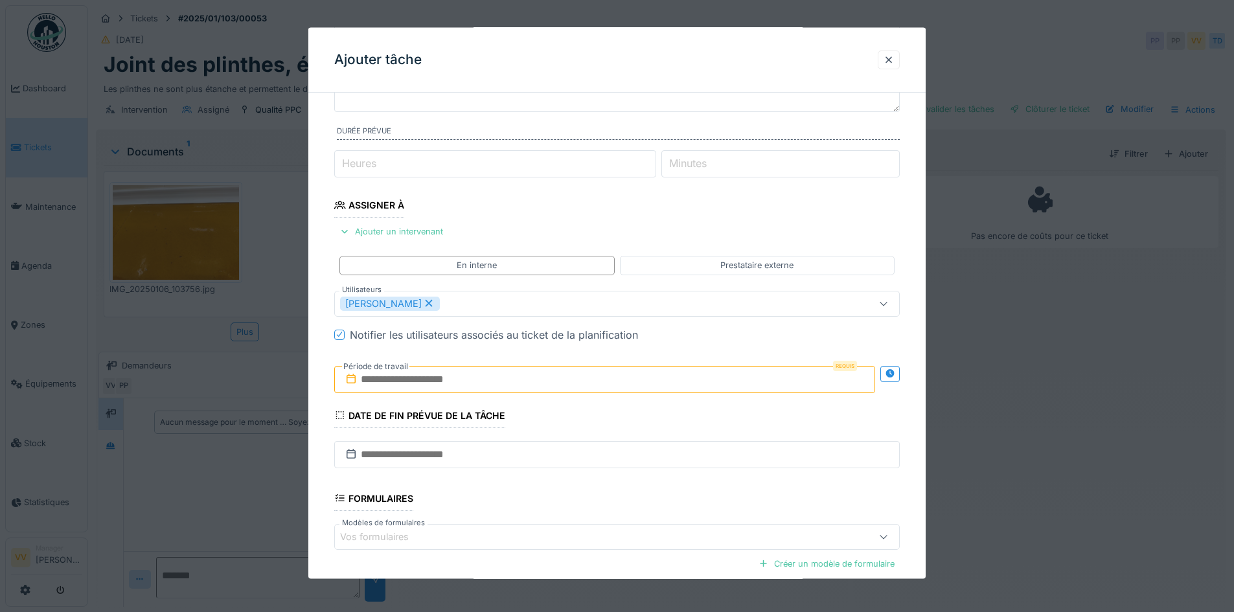
click at [772, 219] on fieldset "**********" at bounding box center [617, 336] width 566 height 700
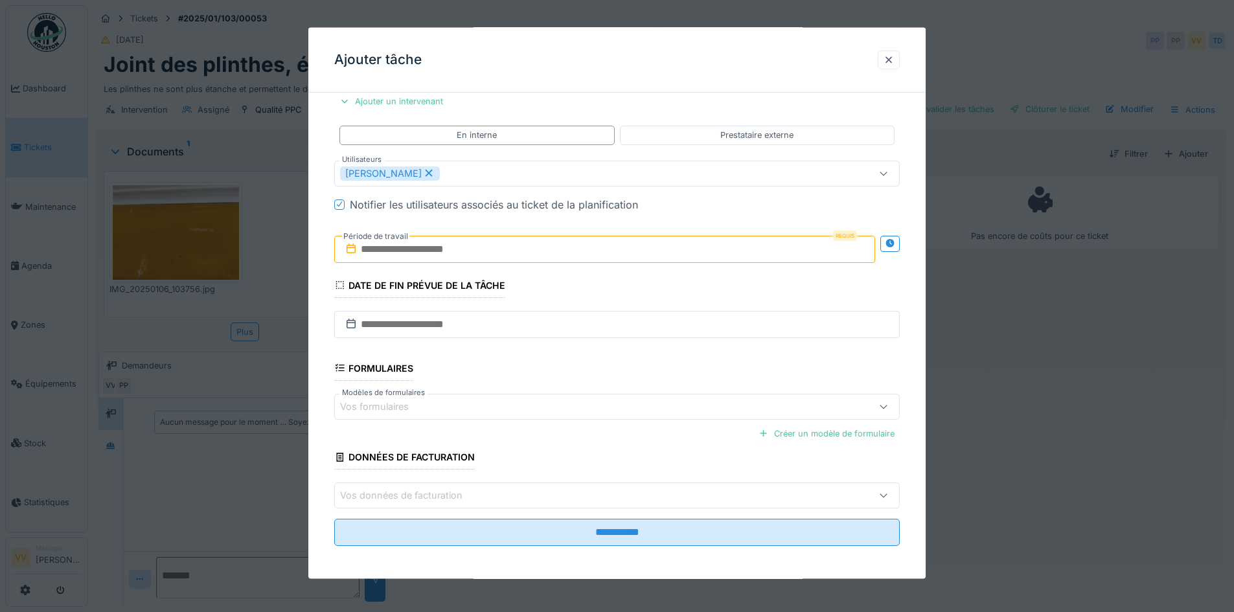
scroll to position [250, 0]
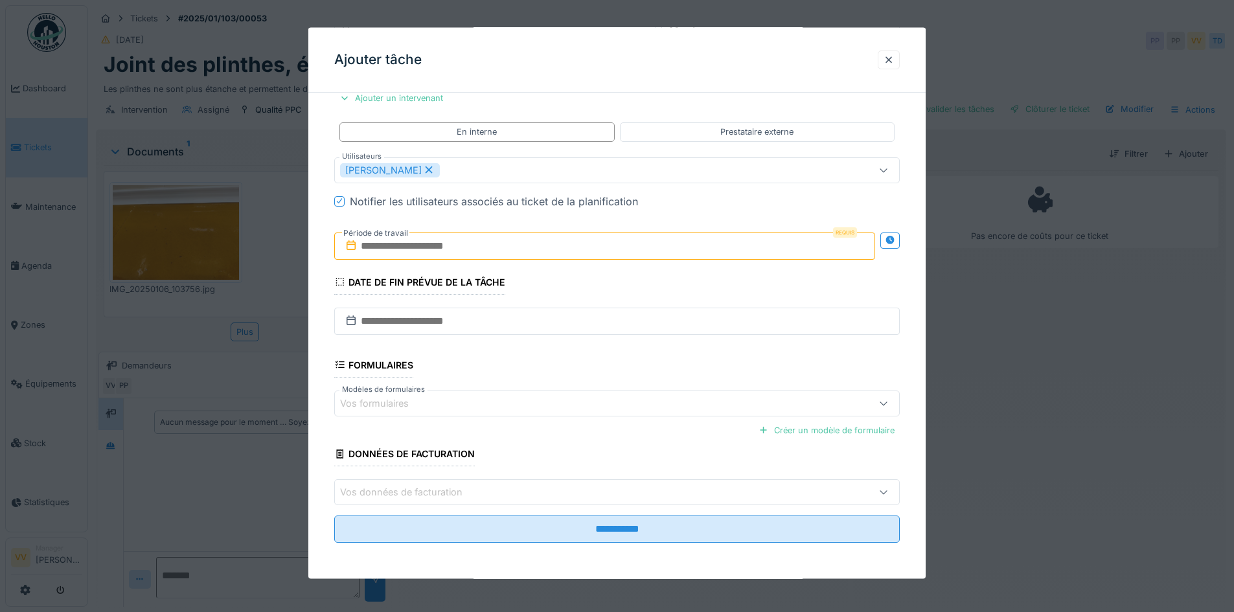
click at [633, 246] on input "text" at bounding box center [604, 245] width 541 height 27
click at [629, 376] on div "19" at bounding box center [627, 373] width 17 height 19
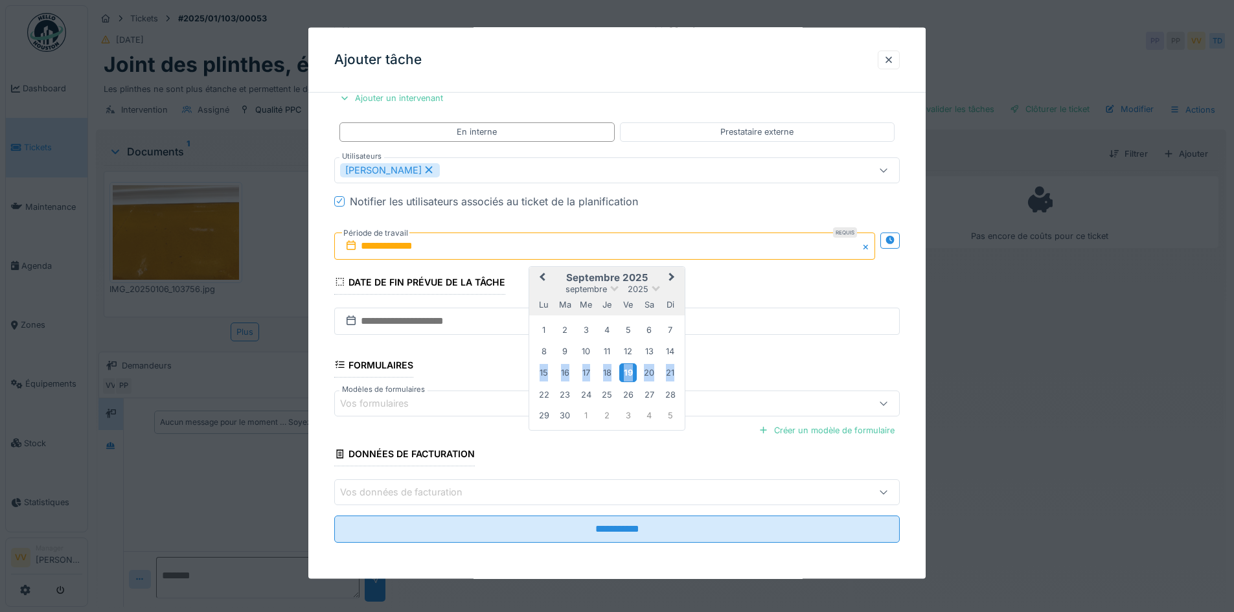
click at [629, 376] on div "19" at bounding box center [627, 373] width 17 height 19
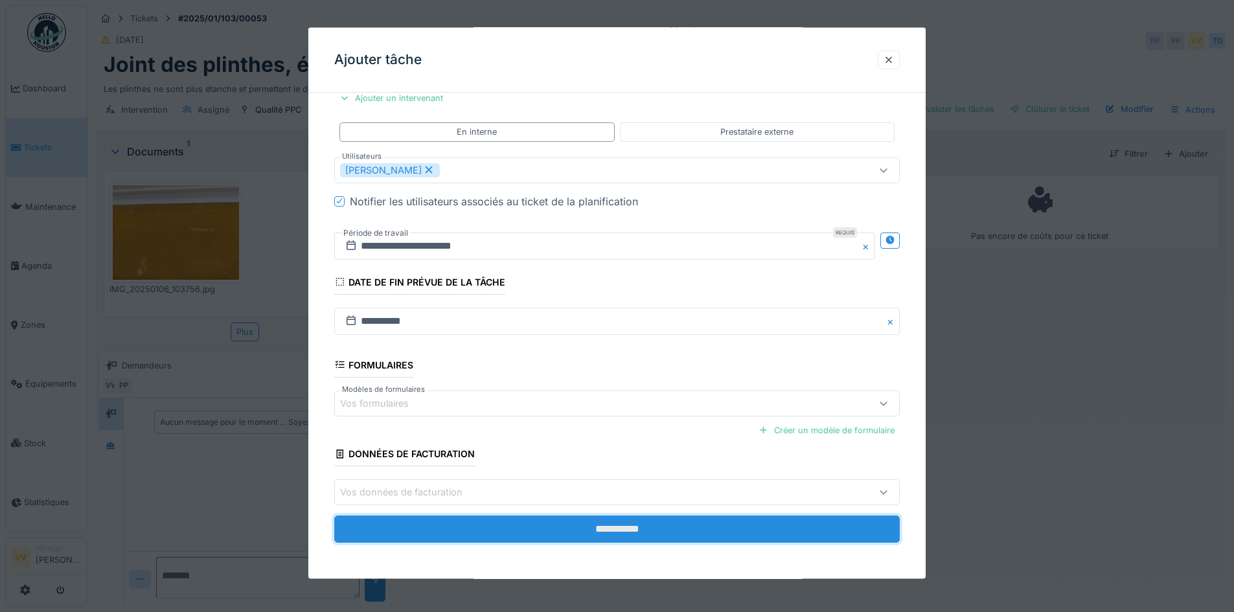
click at [634, 540] on input "**********" at bounding box center [617, 529] width 566 height 27
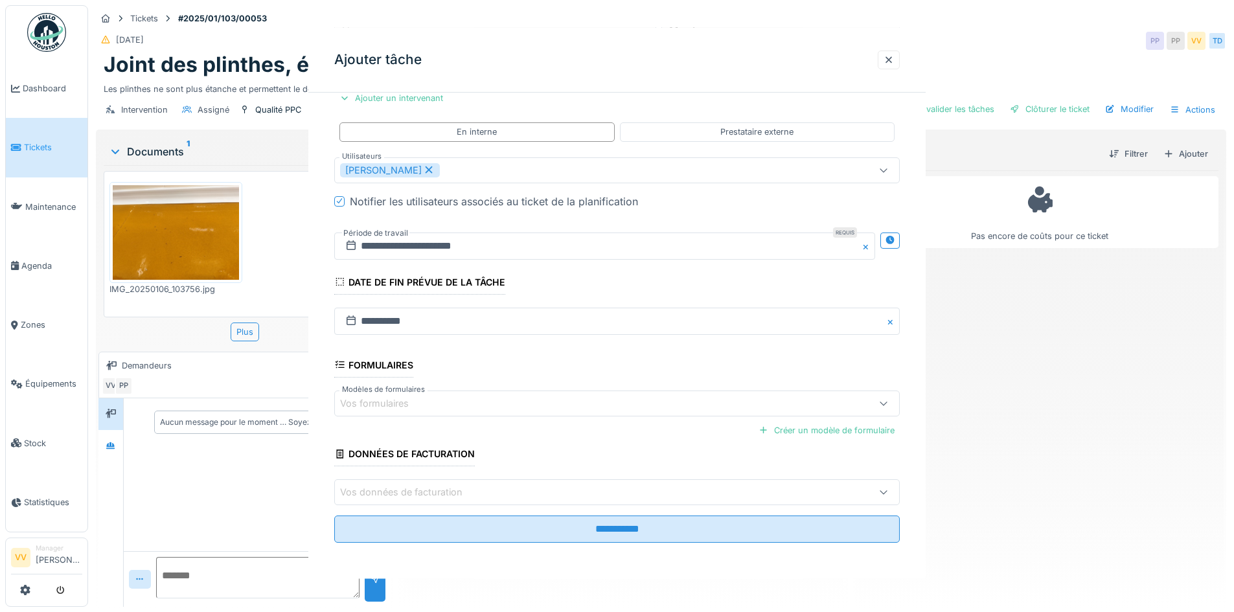
scroll to position [0, 0]
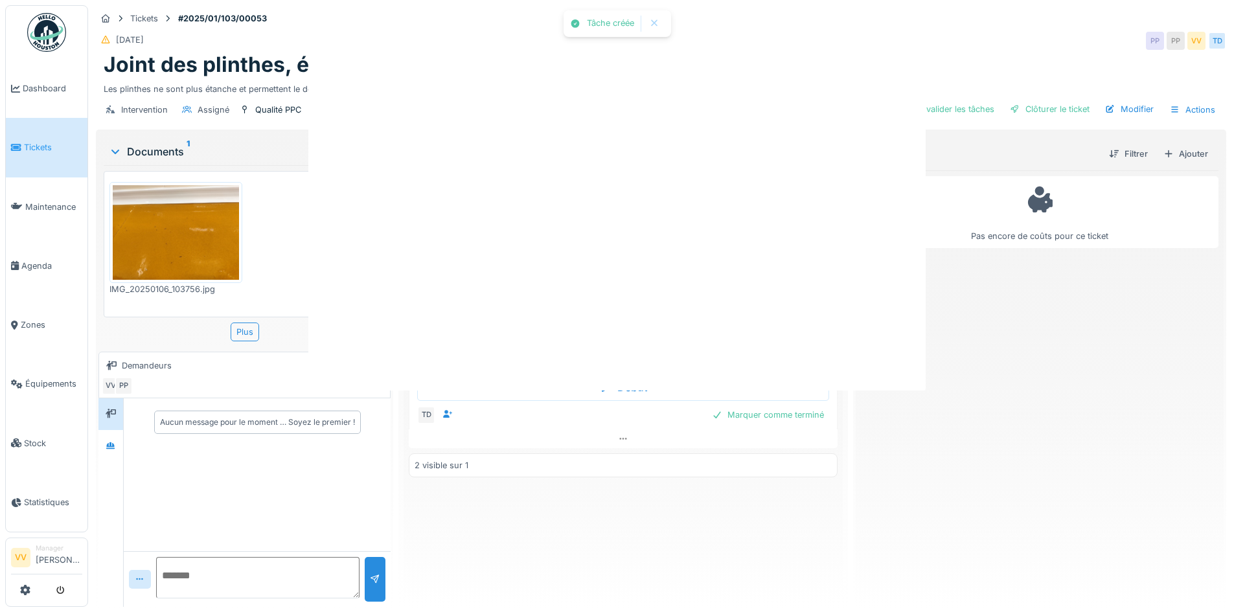
click at [640, 528] on div at bounding box center [617, 306] width 1234 height 612
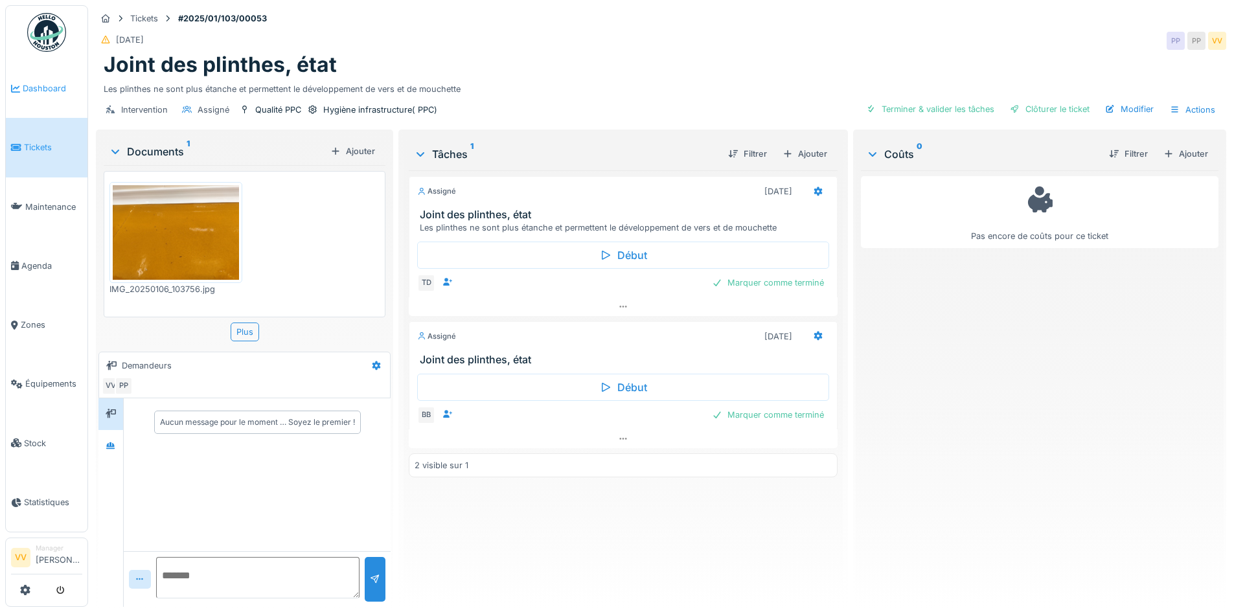
click at [32, 85] on span "Dashboard" at bounding box center [53, 88] width 60 height 12
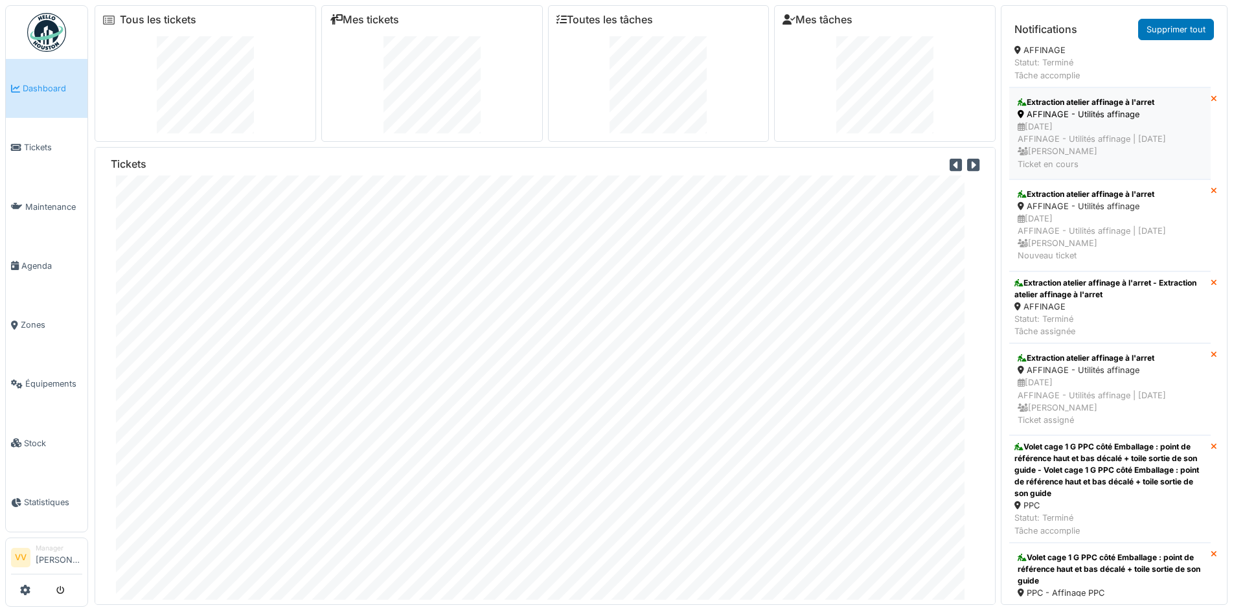
scroll to position [3499, 0]
click at [23, 268] on link "Agenda" at bounding box center [47, 266] width 82 height 59
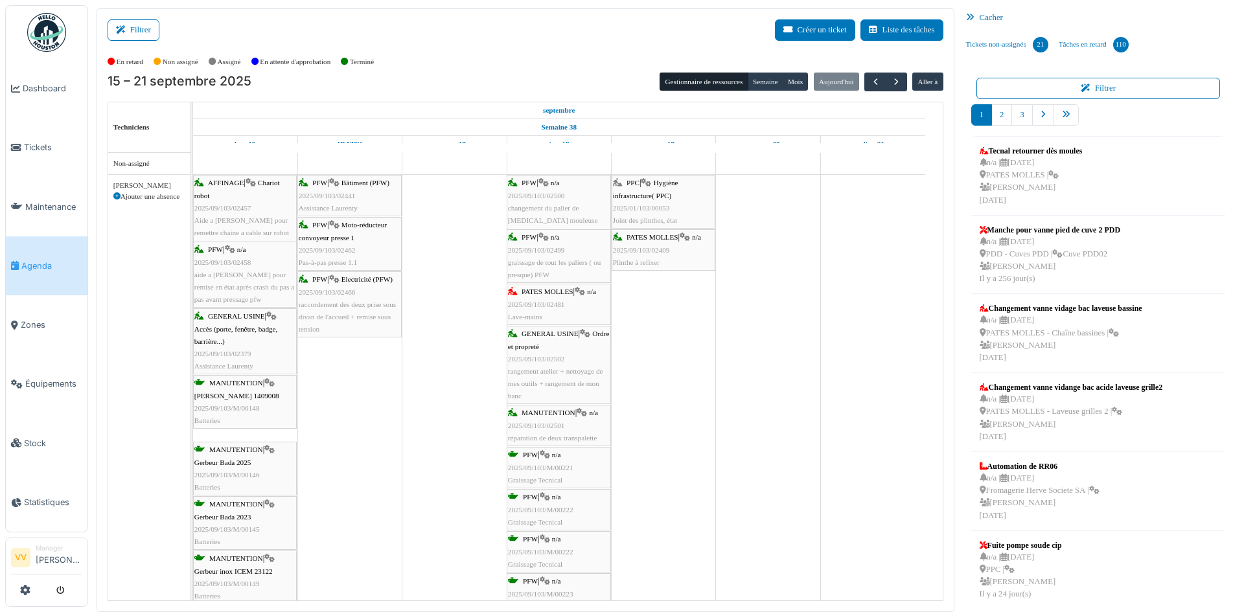
click at [660, 229] on link "PPC | Hygiène infrastructure( PPC) 2025/01/103/00053 Joint des plinthes, état" at bounding box center [664, 202] width 104 height 54
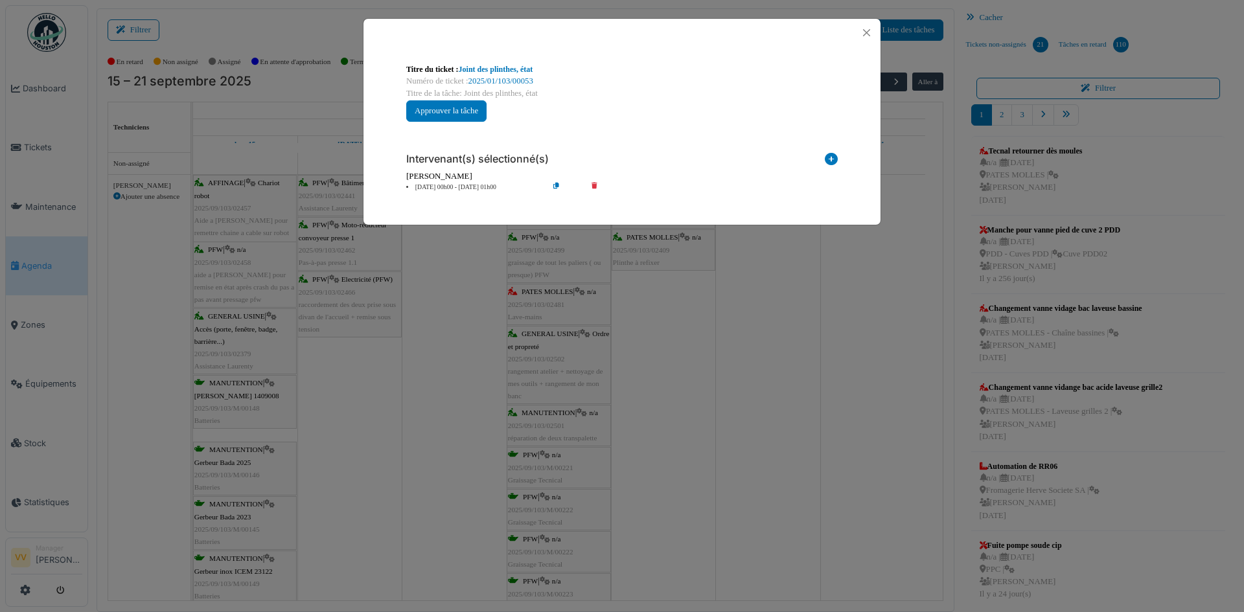
drag, startPoint x: 855, startPoint y: 470, endPoint x: 830, endPoint y: 437, distance: 41.6
click at [856, 469] on div "**********" at bounding box center [622, 306] width 1244 height 612
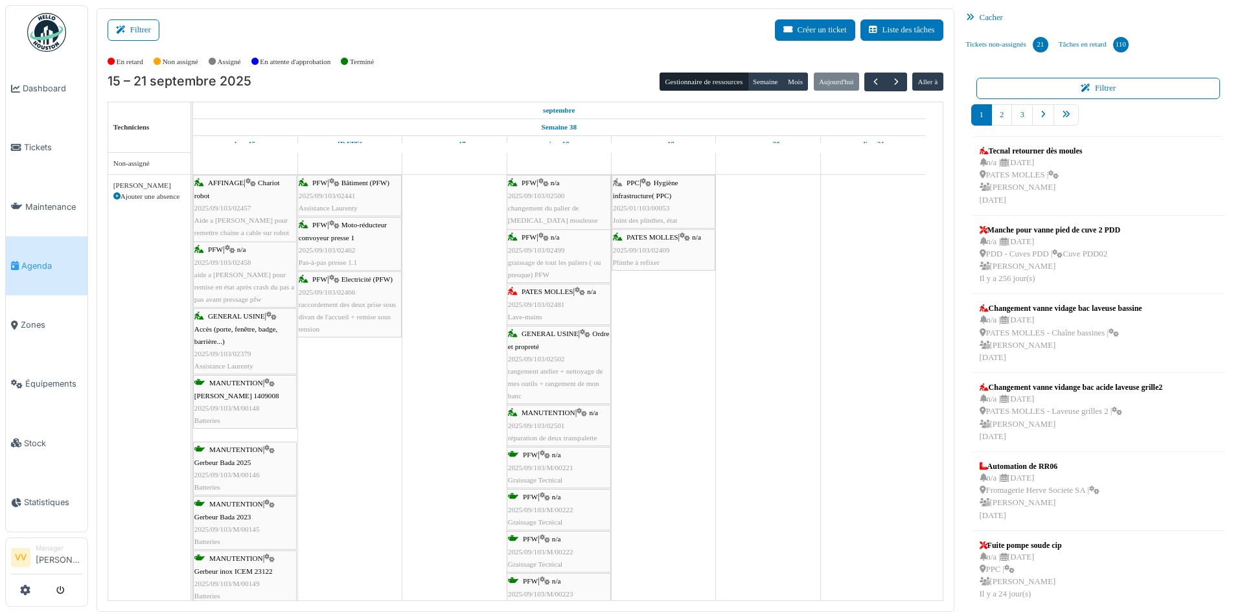
click at [645, 255] on div "PATES MOLLES | n/a 2025/09/103/02409 Plinthe à refixer" at bounding box center [663, 250] width 101 height 38
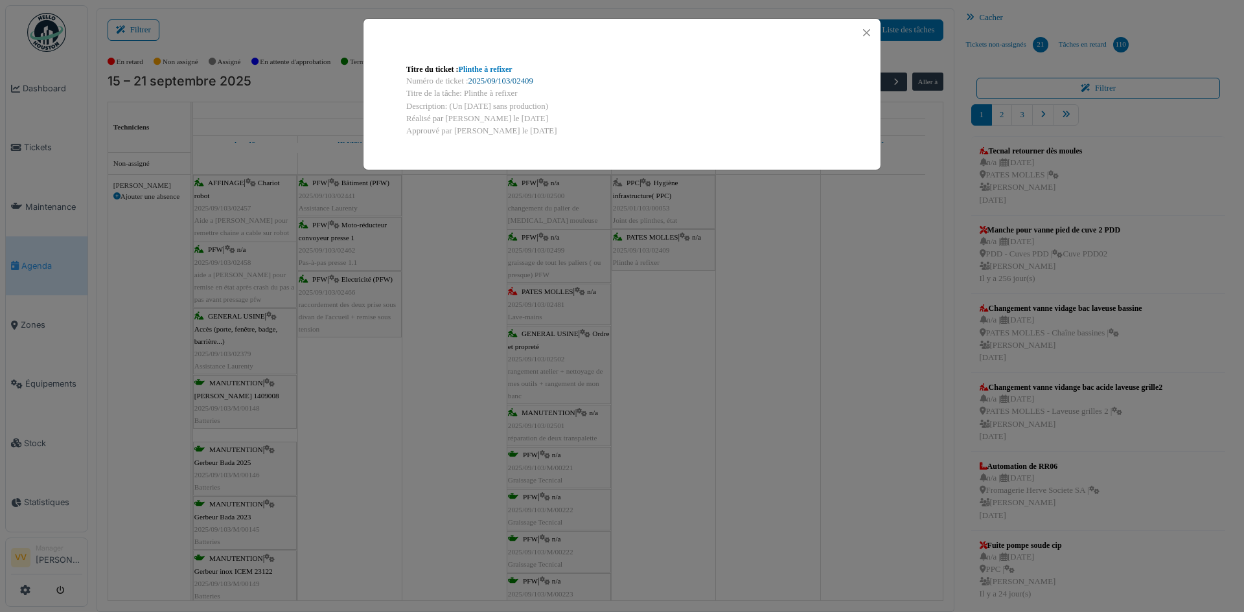
click at [501, 81] on link "2025/09/103/02409" at bounding box center [501, 80] width 65 height 9
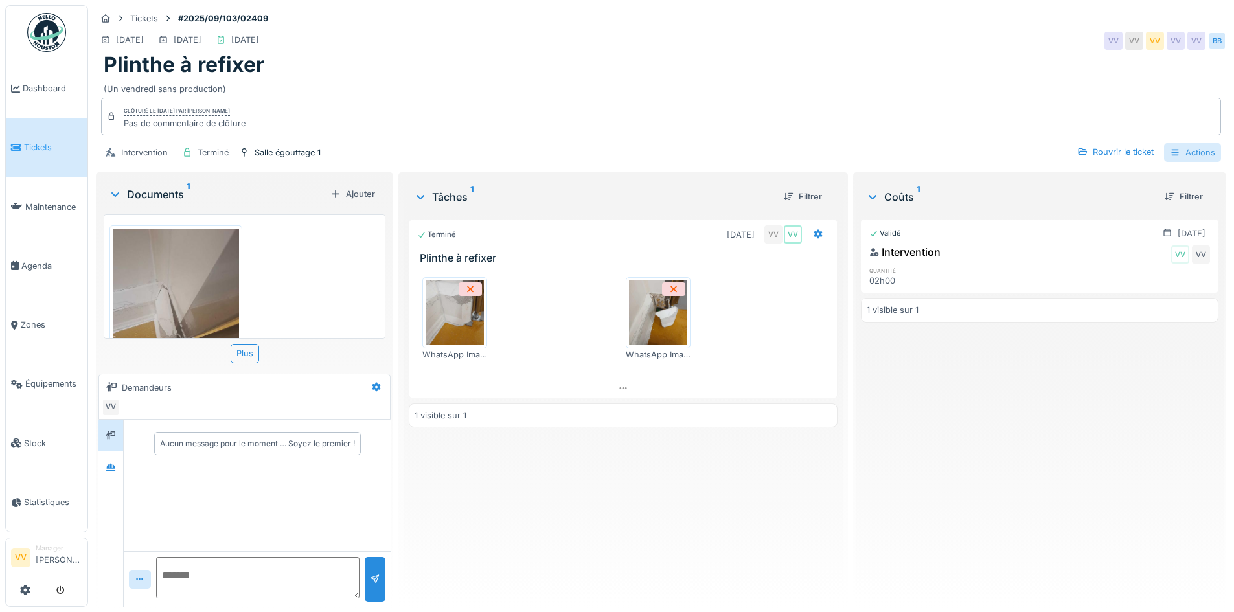
click at [1179, 152] on div "Actions" at bounding box center [1192, 152] width 57 height 19
click at [1085, 183] on div "Rapport d'intervention" at bounding box center [1118, 181] width 159 height 19
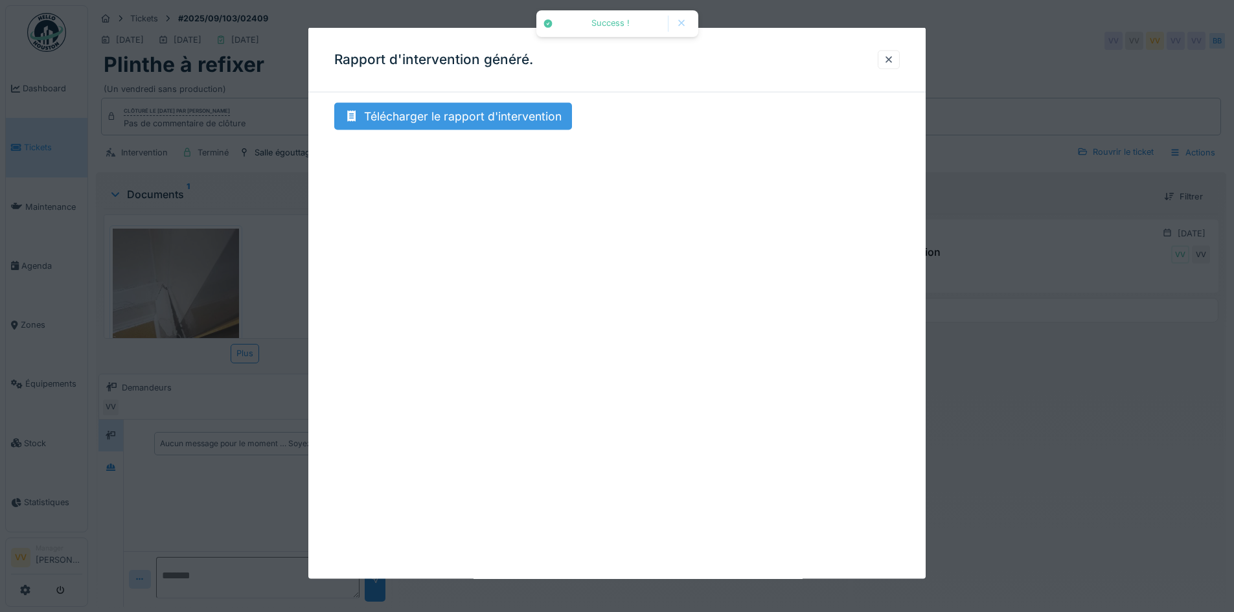
click at [447, 126] on div "Télécharger le rapport d'intervention" at bounding box center [453, 116] width 238 height 27
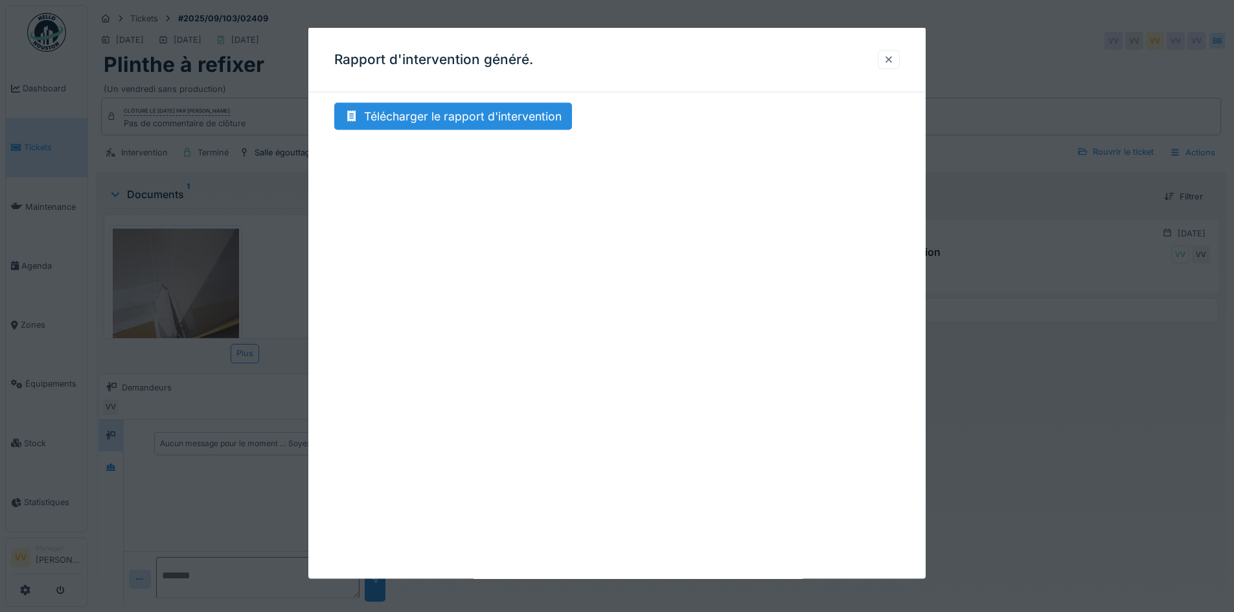
click at [894, 60] on div at bounding box center [889, 59] width 10 height 12
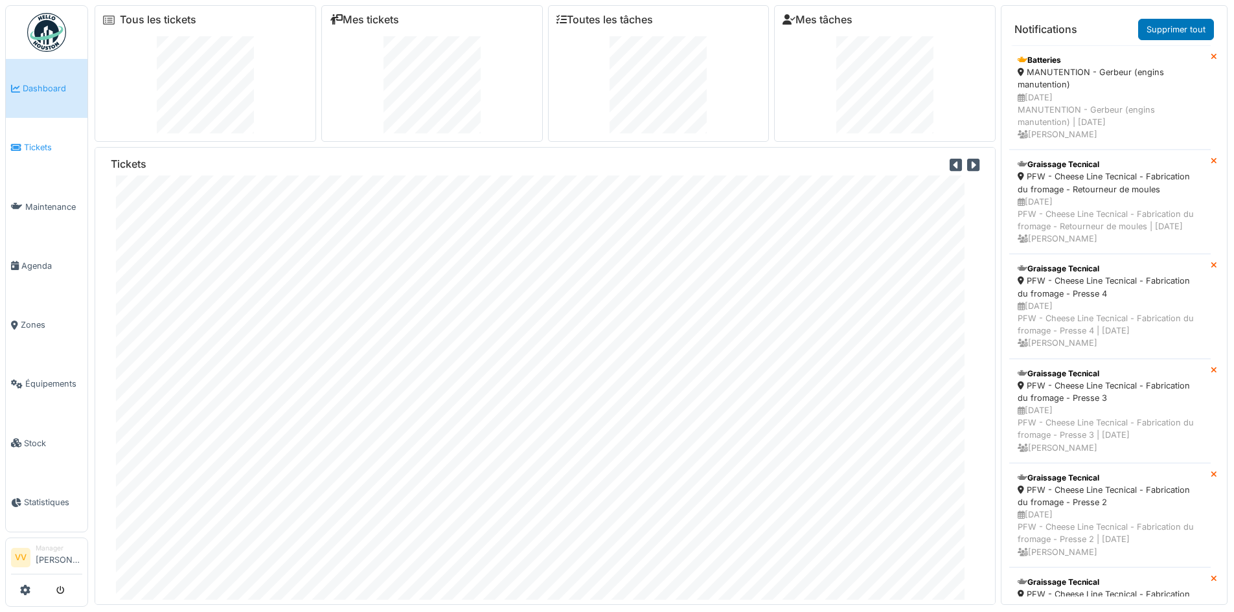
click at [41, 148] on span "Tickets" at bounding box center [53, 147] width 58 height 12
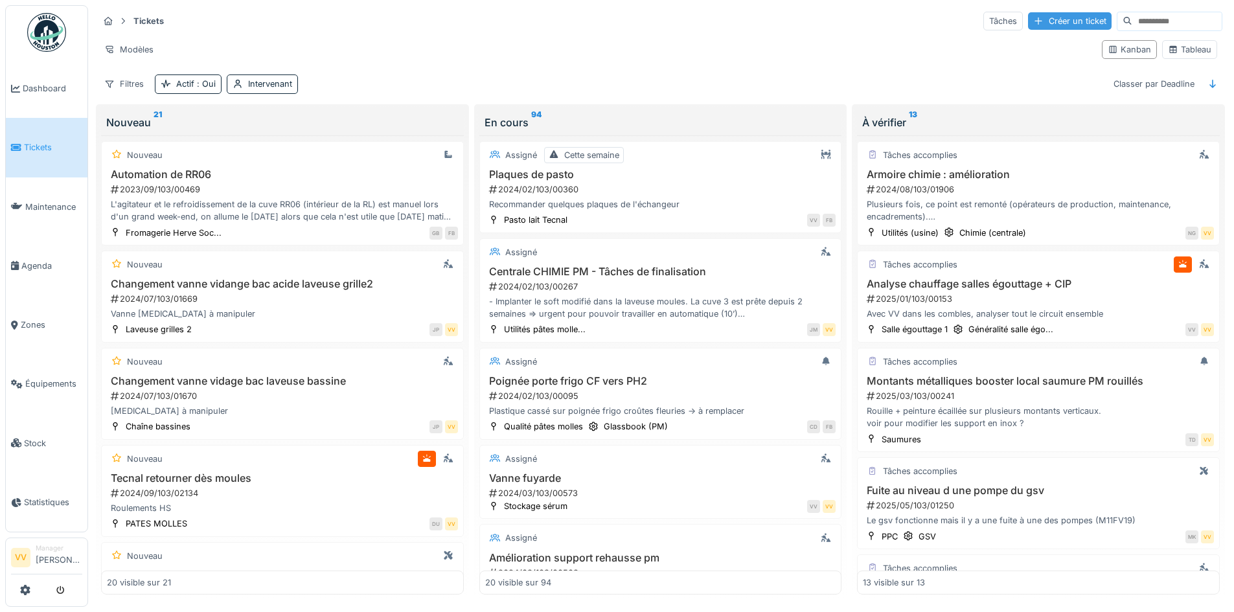
click at [1039, 16] on div "Créer un ticket" at bounding box center [1070, 20] width 84 height 17
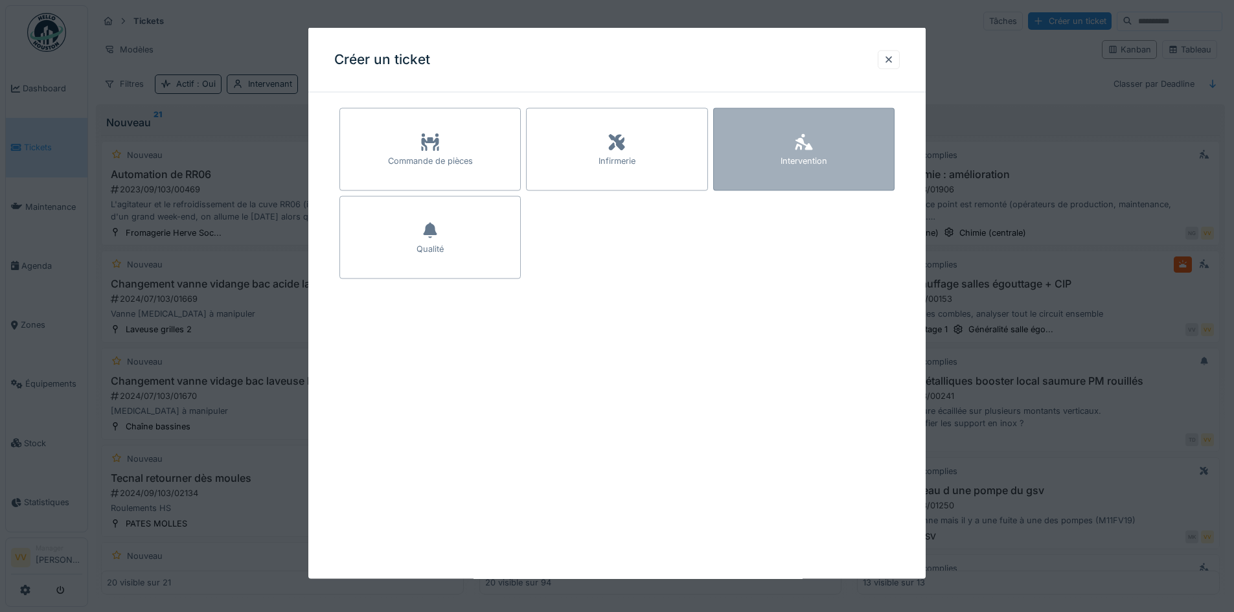
click at [842, 153] on div "Intervention" at bounding box center [803, 149] width 181 height 83
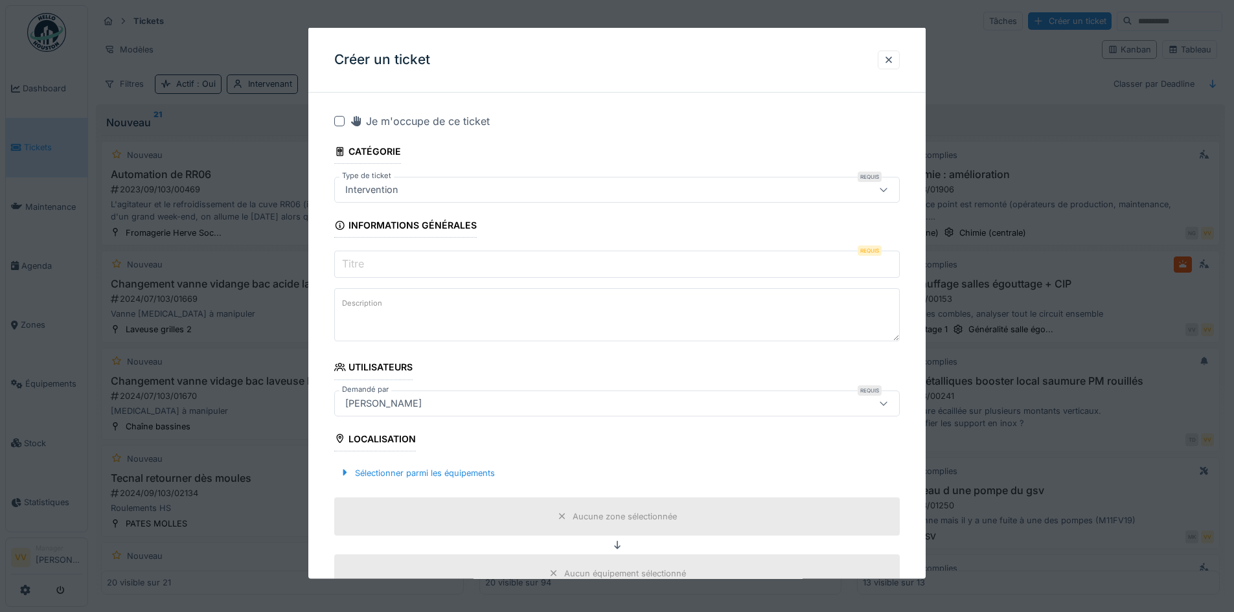
click at [752, 269] on input "Titre" at bounding box center [617, 264] width 566 height 27
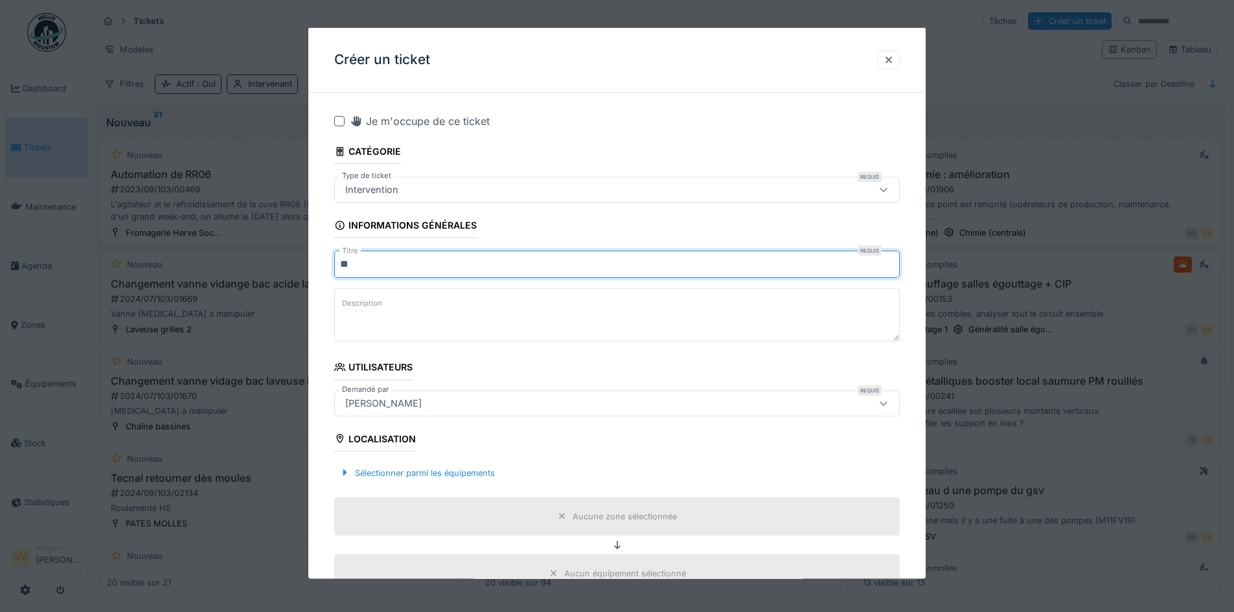
type input "*"
type input "**********"
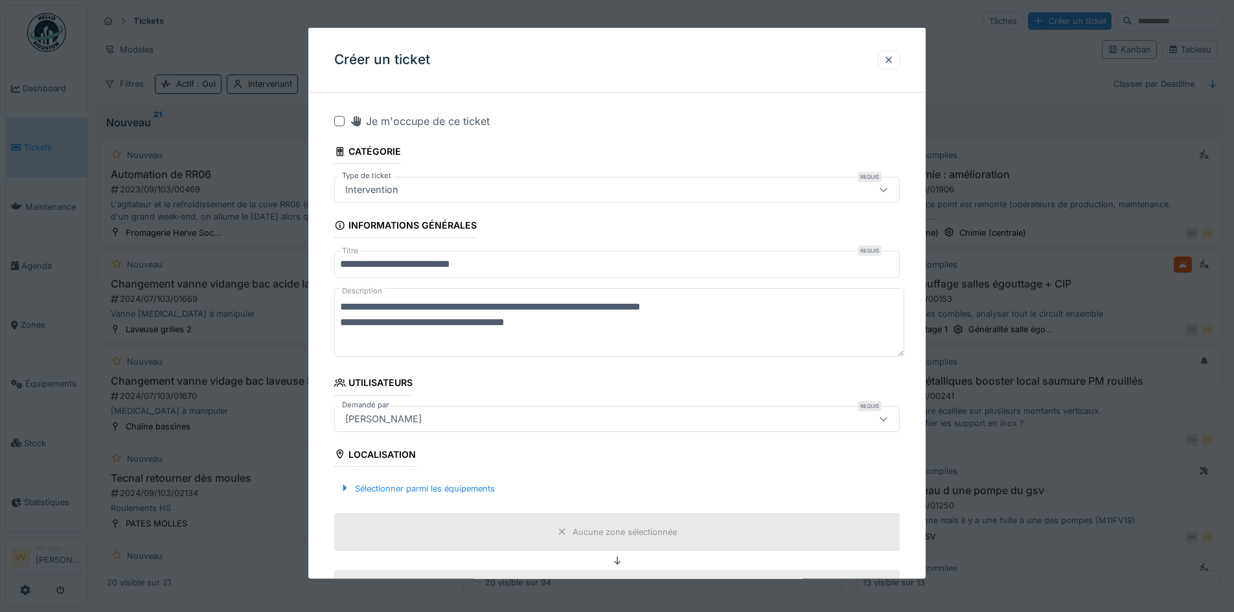
click at [579, 330] on textarea "**********" at bounding box center [619, 322] width 570 height 69
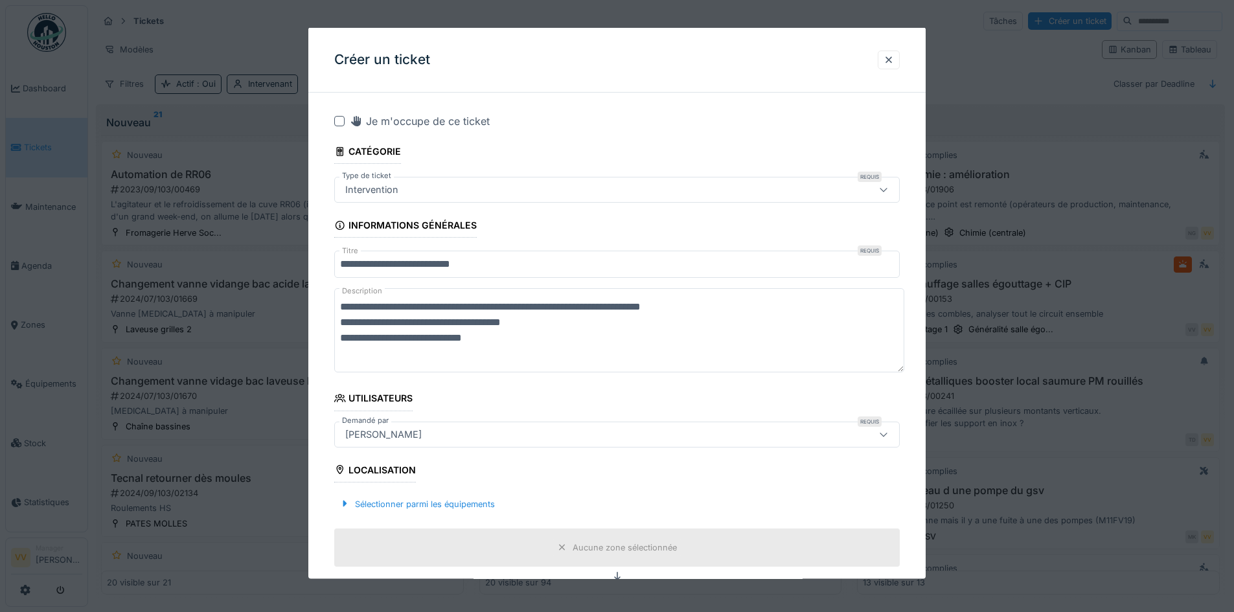
click at [519, 356] on textarea "**********" at bounding box center [619, 330] width 570 height 84
click at [574, 335] on textarea "**********" at bounding box center [619, 330] width 570 height 84
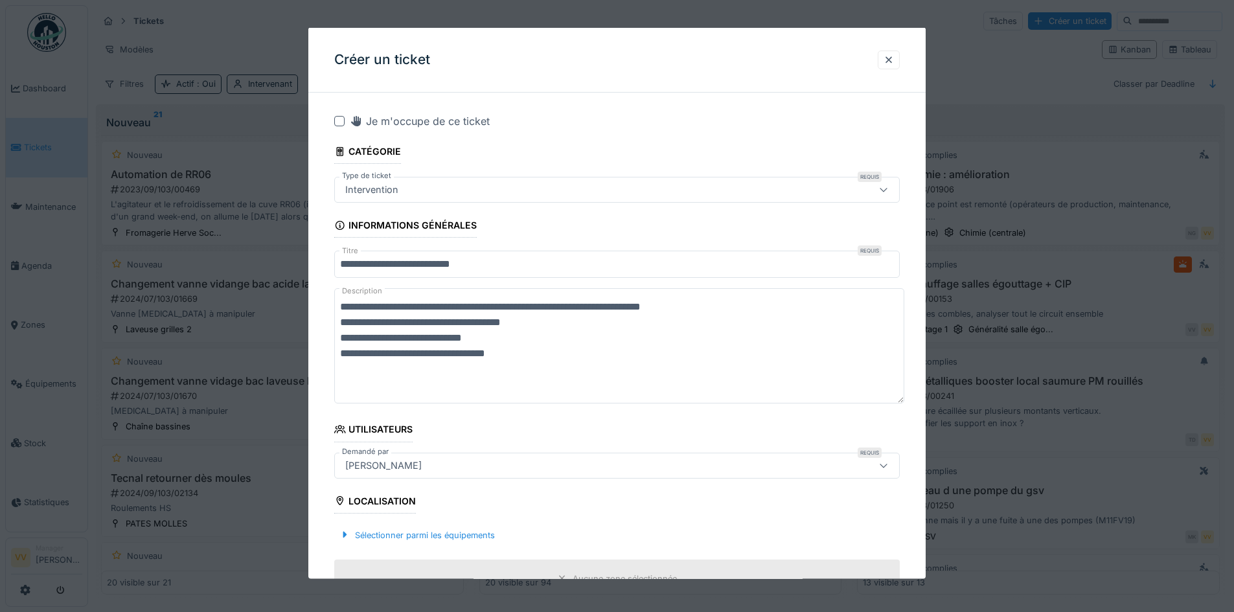
type textarea "**********"
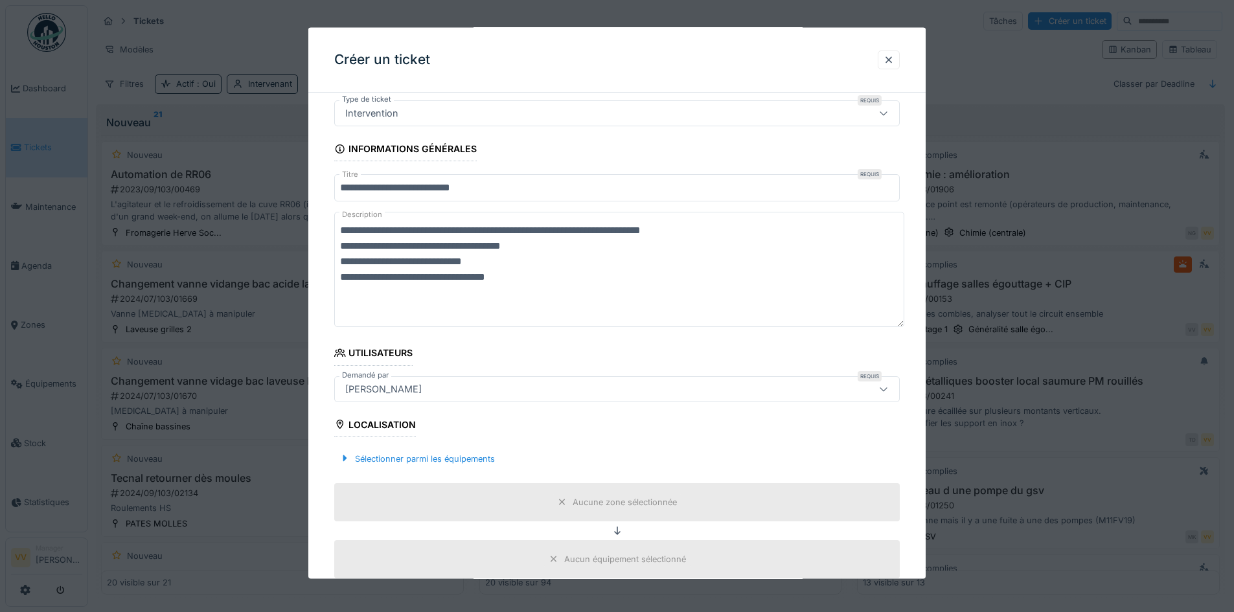
scroll to position [194, 0]
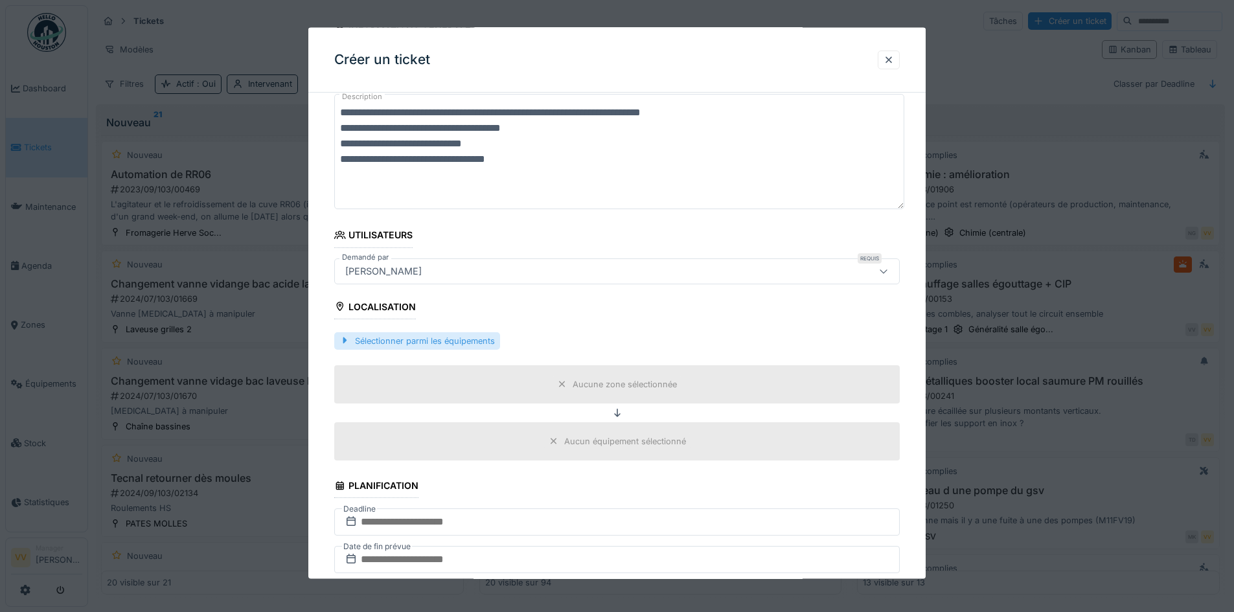
click at [413, 336] on div "Sélectionner parmi les équipements" at bounding box center [417, 340] width 166 height 17
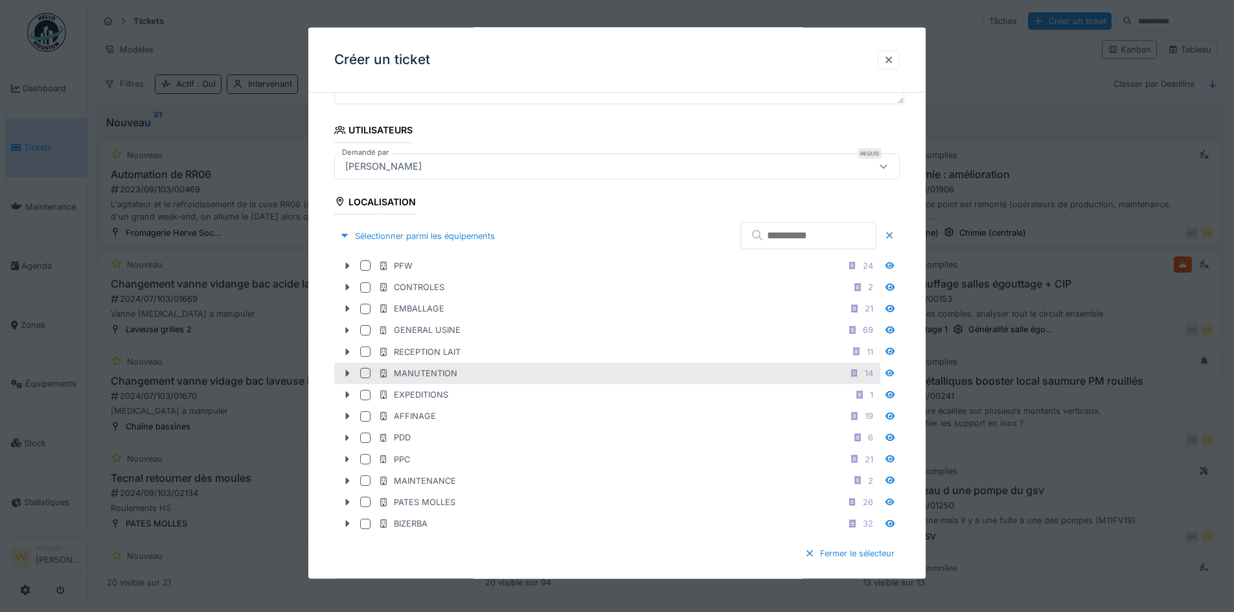
scroll to position [454, 0]
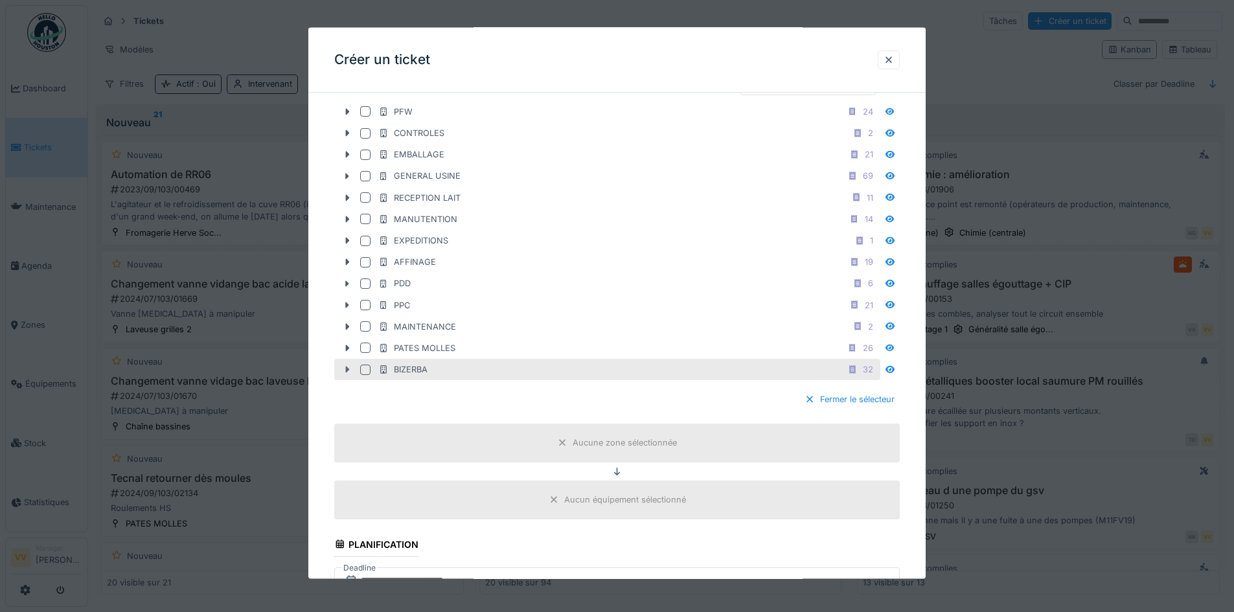
click at [341, 371] on div at bounding box center [347, 370] width 21 height 14
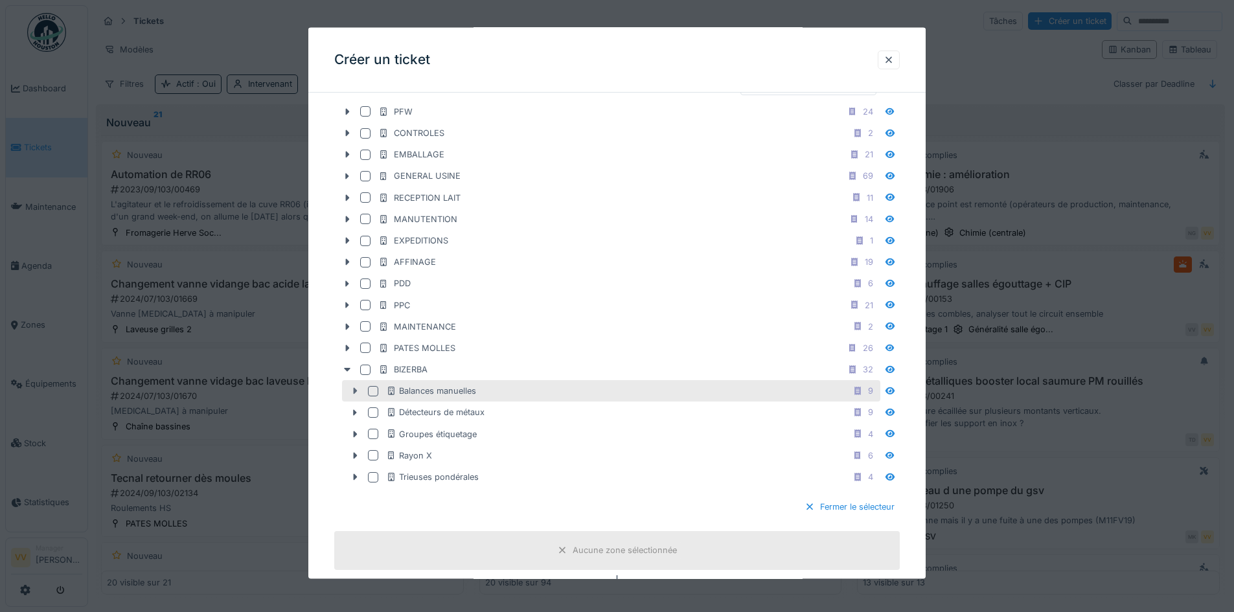
click at [355, 397] on div at bounding box center [355, 391] width 21 height 14
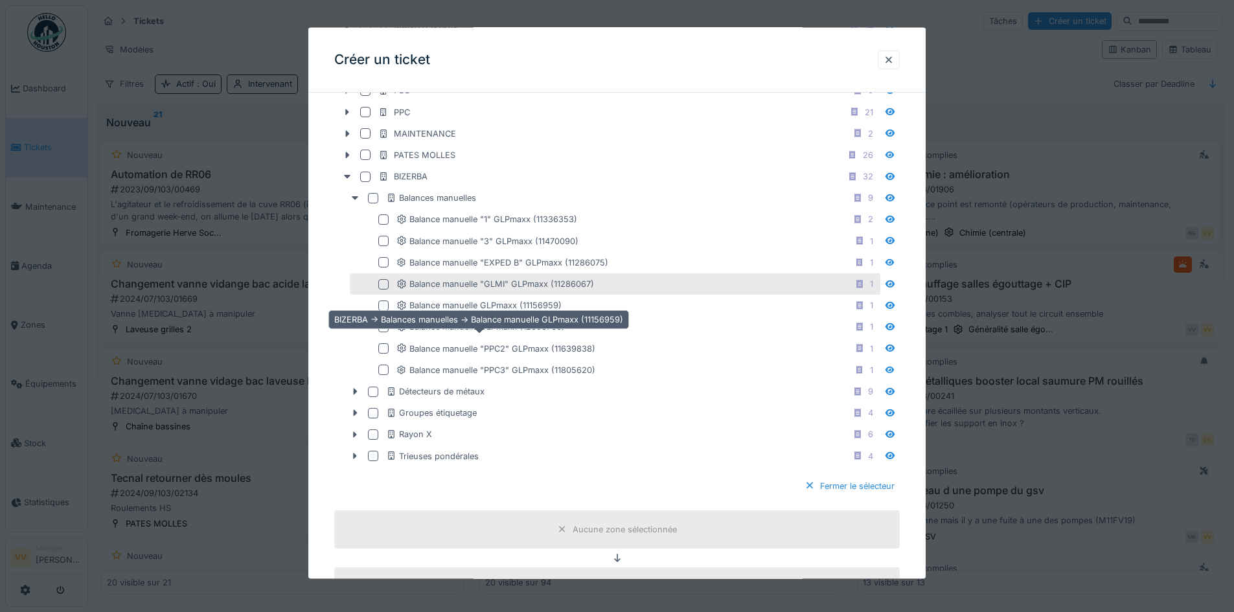
scroll to position [648, 0]
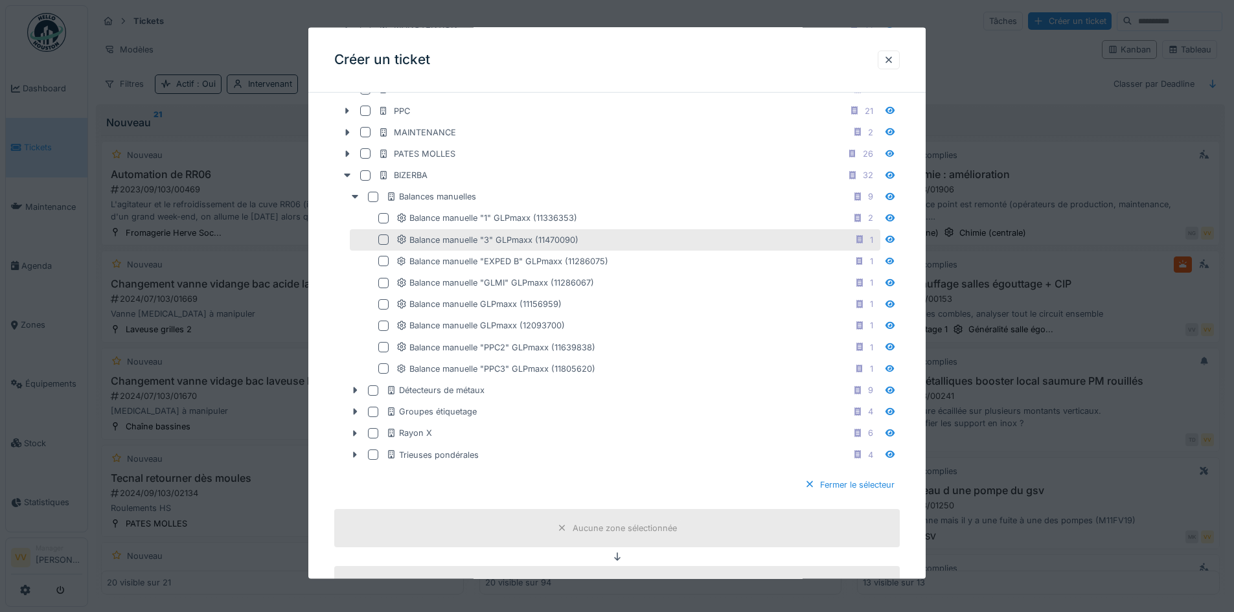
click at [382, 238] on div at bounding box center [383, 240] width 10 height 10
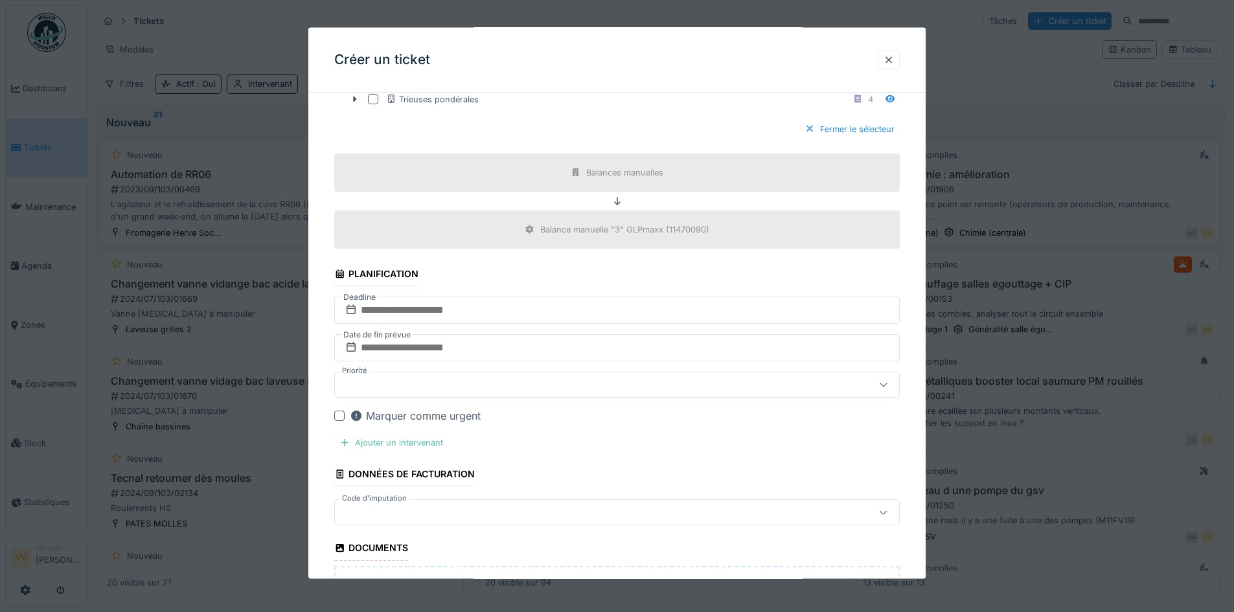
scroll to position [1037, 0]
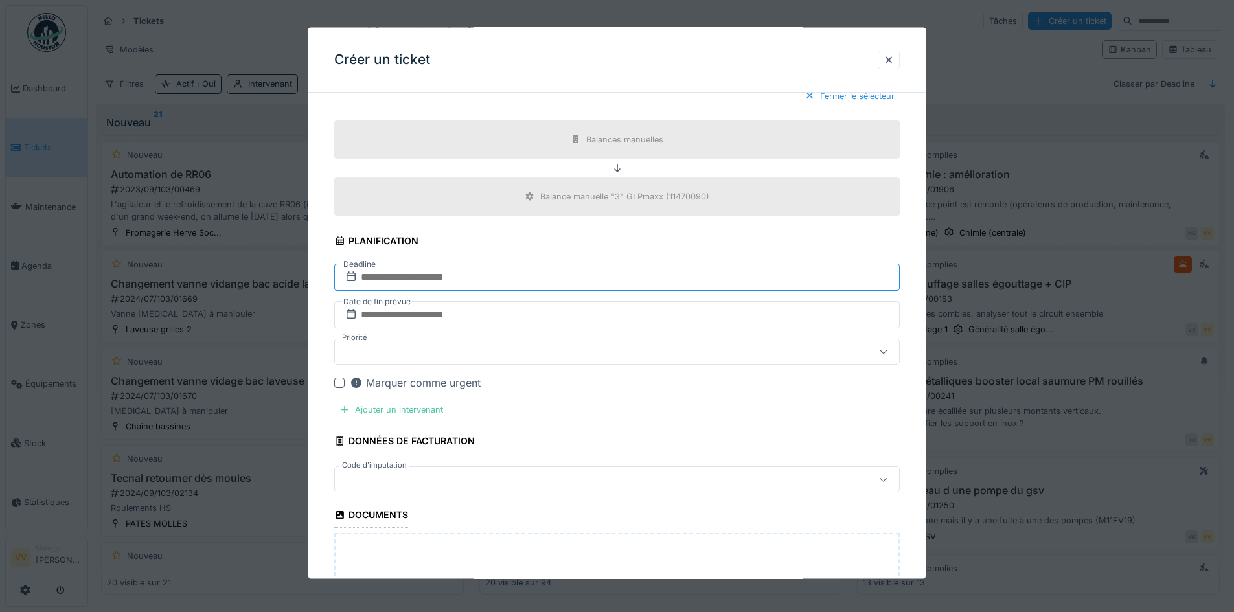
click at [551, 275] on input "text" at bounding box center [617, 277] width 566 height 27
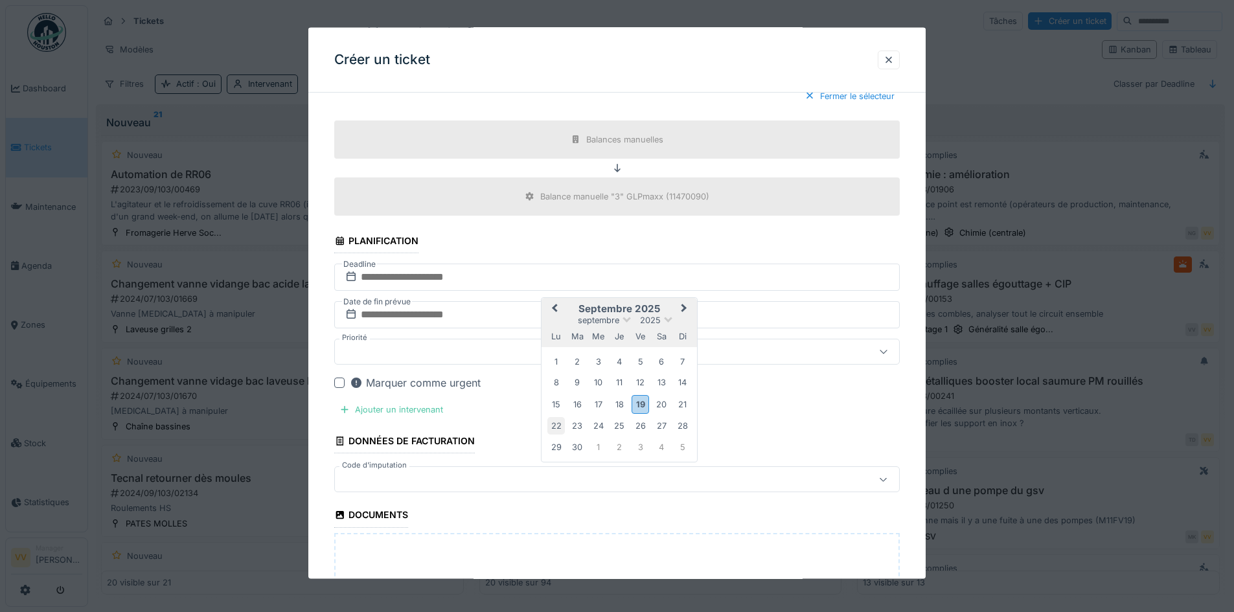
click at [562, 424] on div "22" at bounding box center [556, 425] width 17 height 17
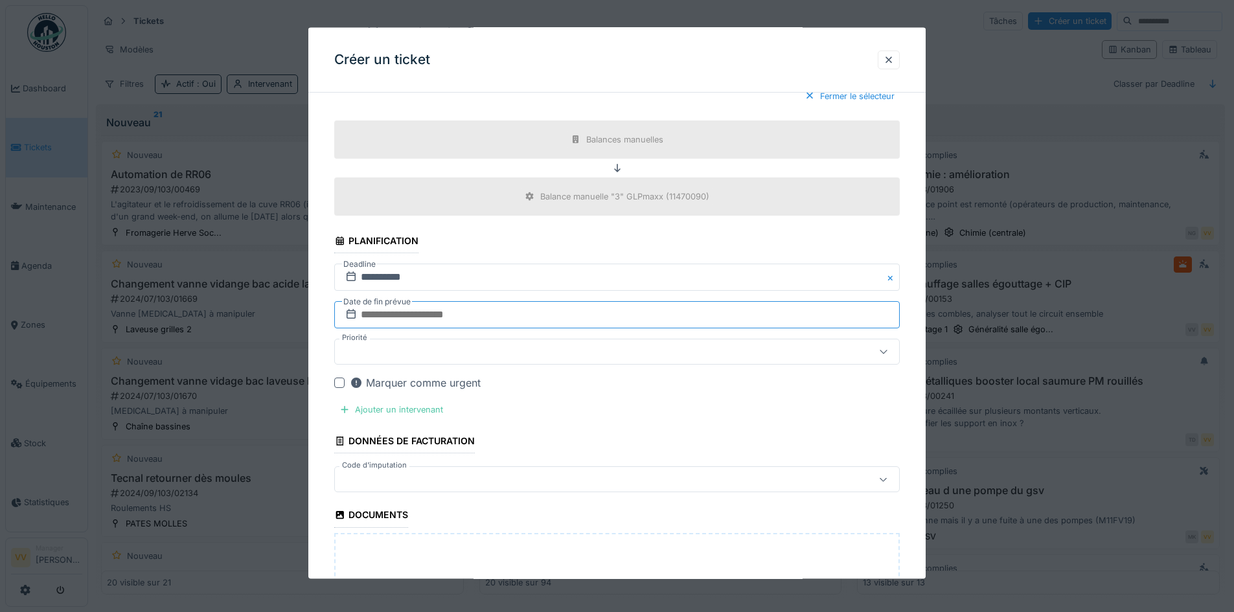
click at [558, 310] on input "text" at bounding box center [617, 314] width 566 height 27
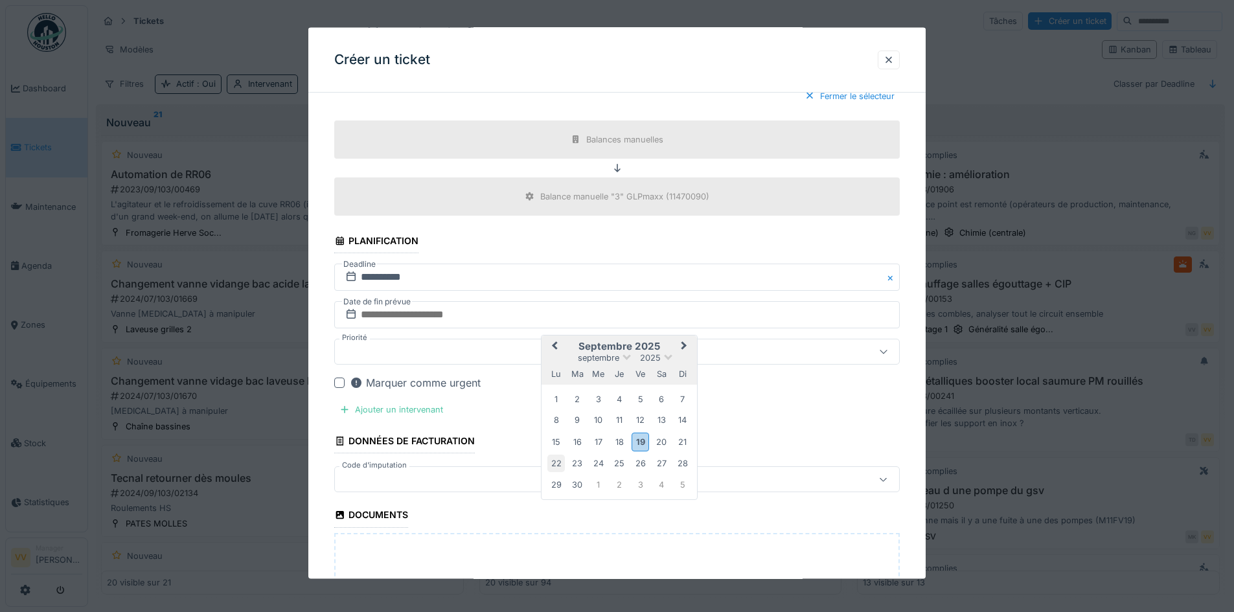
click at [555, 462] on div "22" at bounding box center [556, 463] width 17 height 17
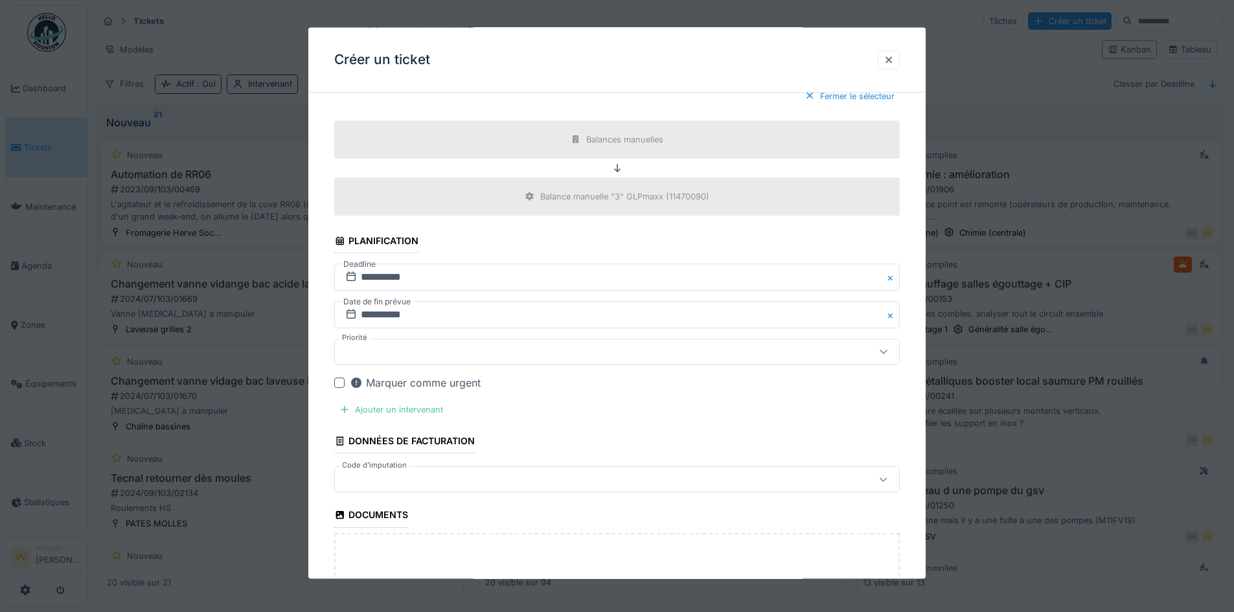
click at [351, 389] on div "Marquer comme urgent" at bounding box center [415, 383] width 131 height 16
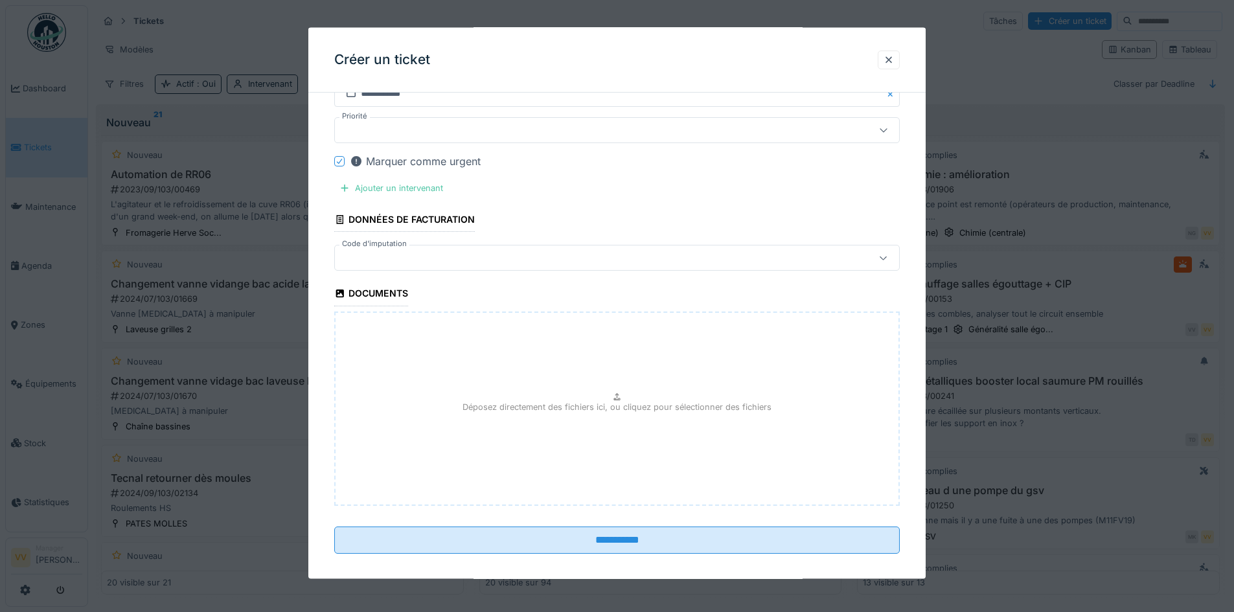
scroll to position [1269, 0]
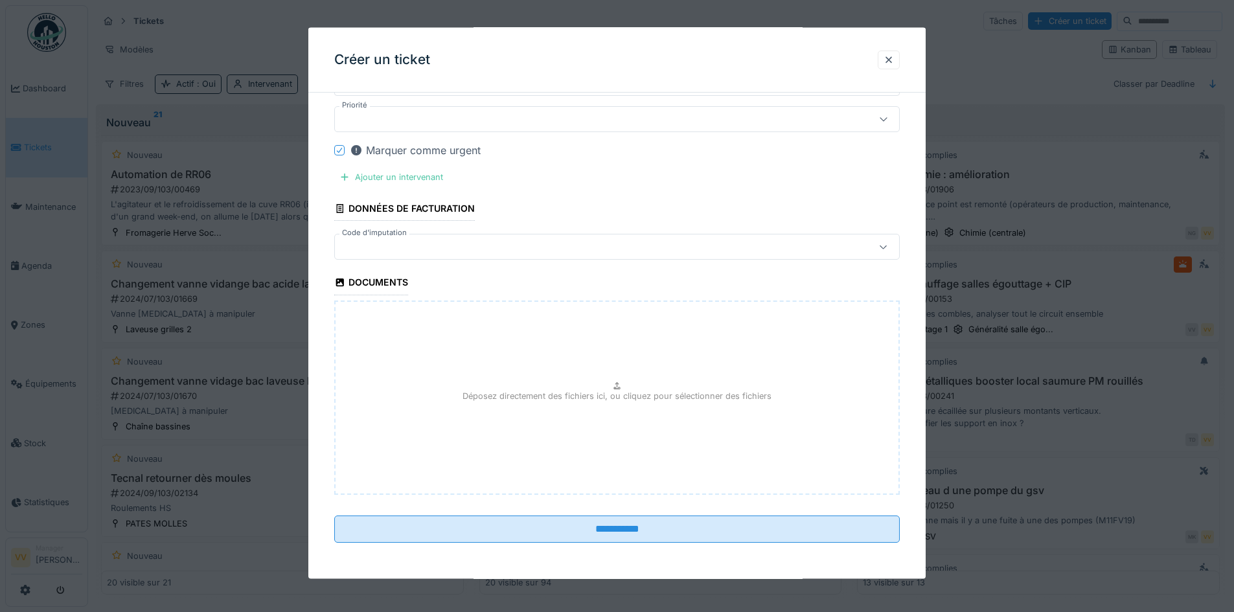
click at [691, 409] on div "Déposez directement des fichiers ici, ou cliquez pour sélectionner des fichiers" at bounding box center [617, 397] width 566 height 194
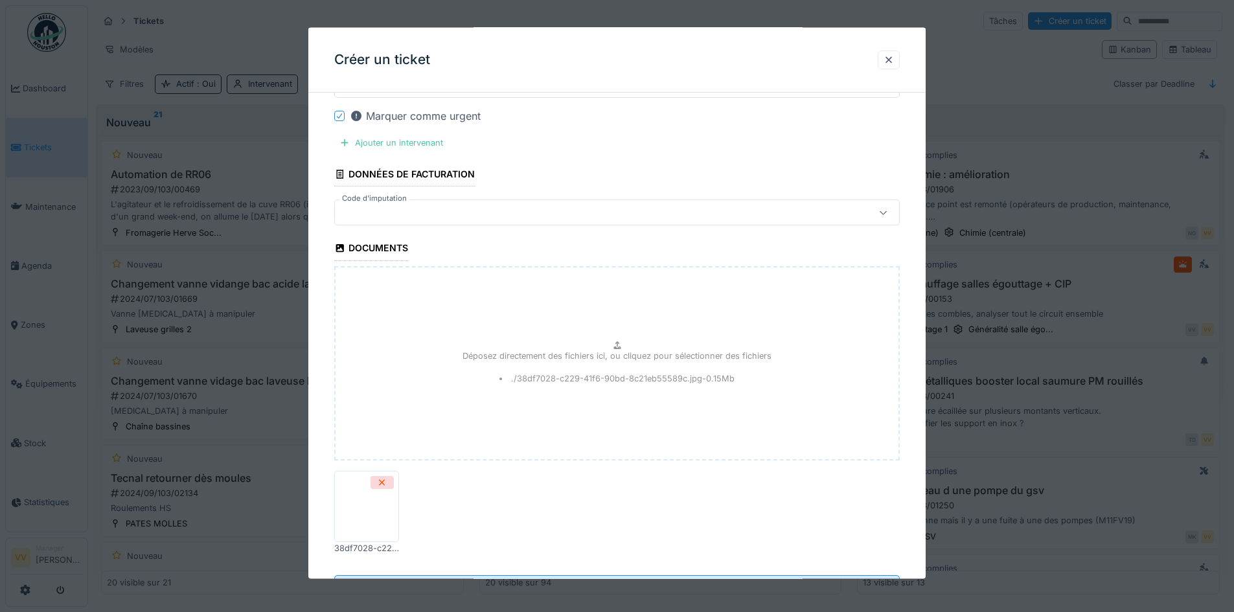
scroll to position [1363, 0]
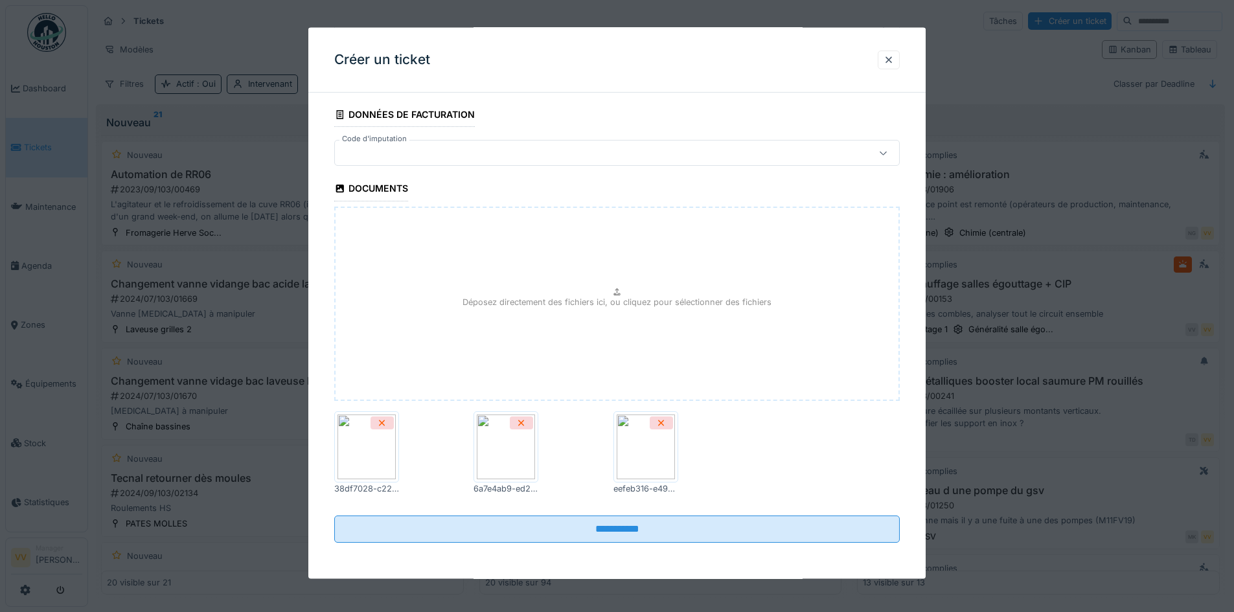
drag, startPoint x: 664, startPoint y: 421, endPoint x: 588, endPoint y: 417, distance: 76.0
click at [664, 421] on icon at bounding box center [661, 423] width 10 height 8
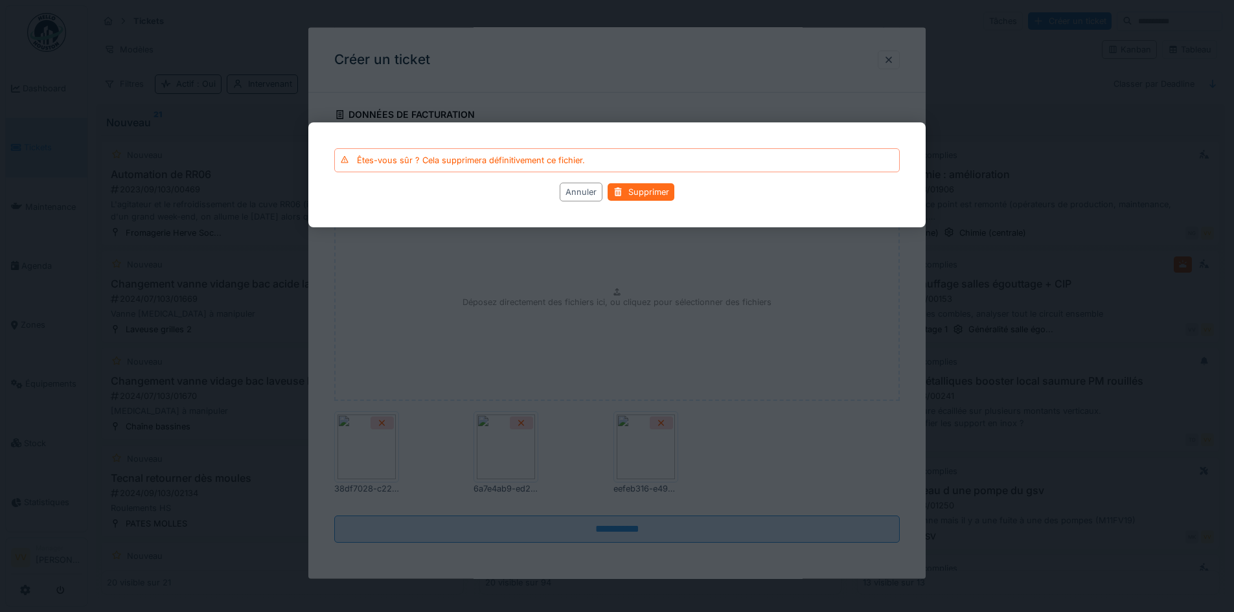
click at [630, 195] on div "Supprimer" at bounding box center [641, 191] width 67 height 17
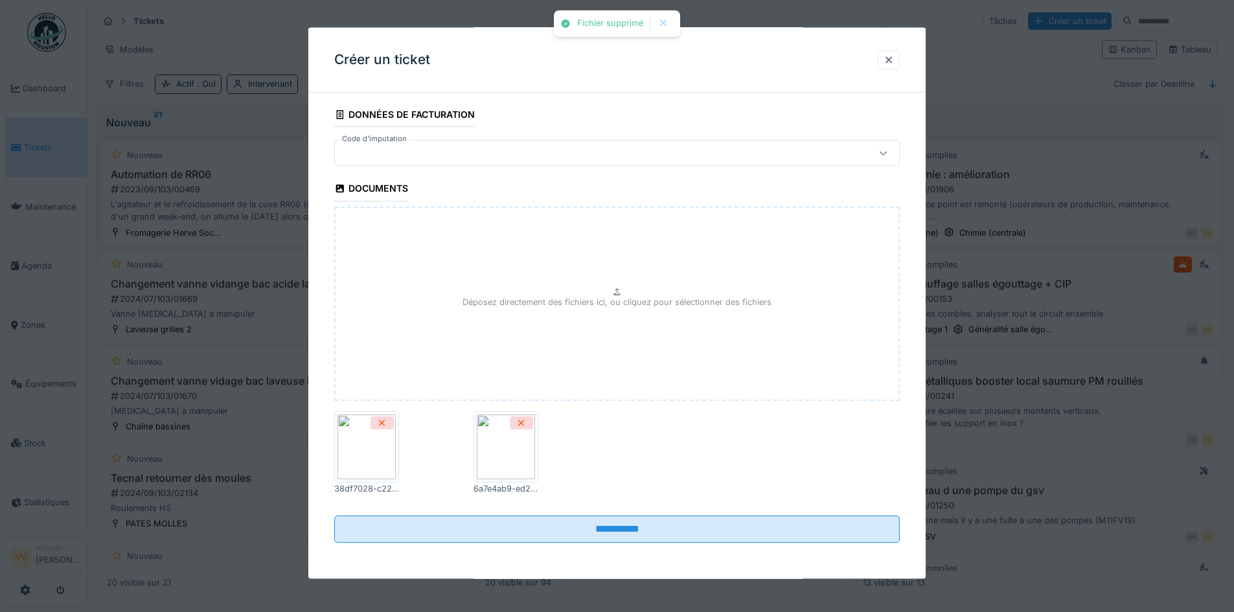
click at [525, 421] on icon at bounding box center [522, 423] width 6 height 6
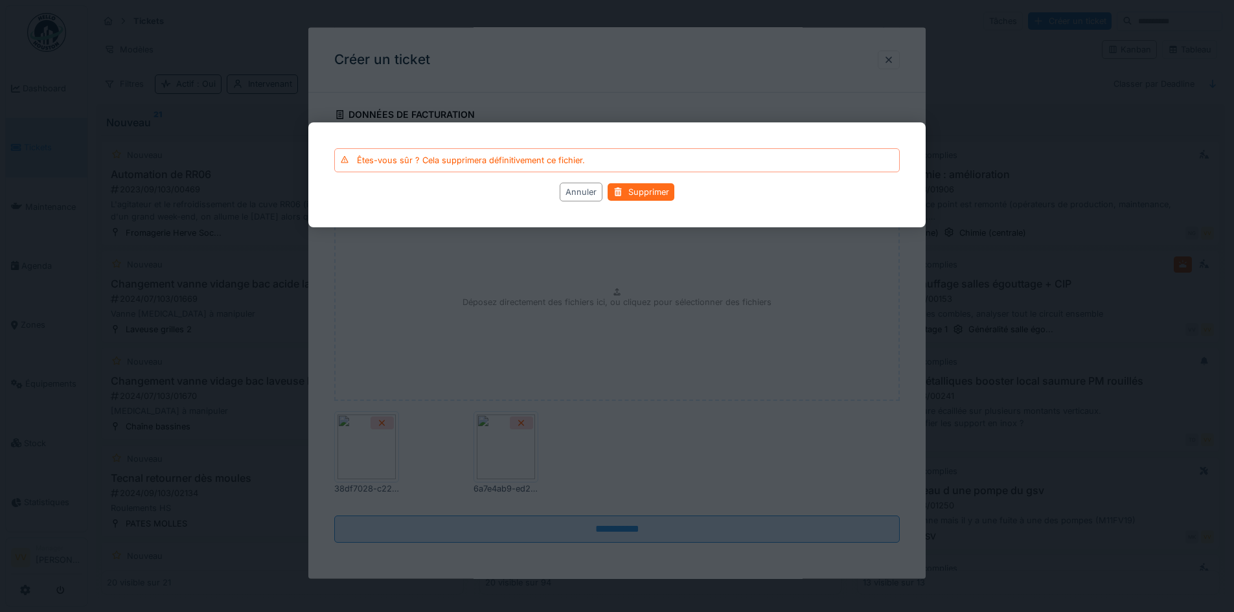
click at [658, 193] on div "Supprimer" at bounding box center [641, 191] width 67 height 17
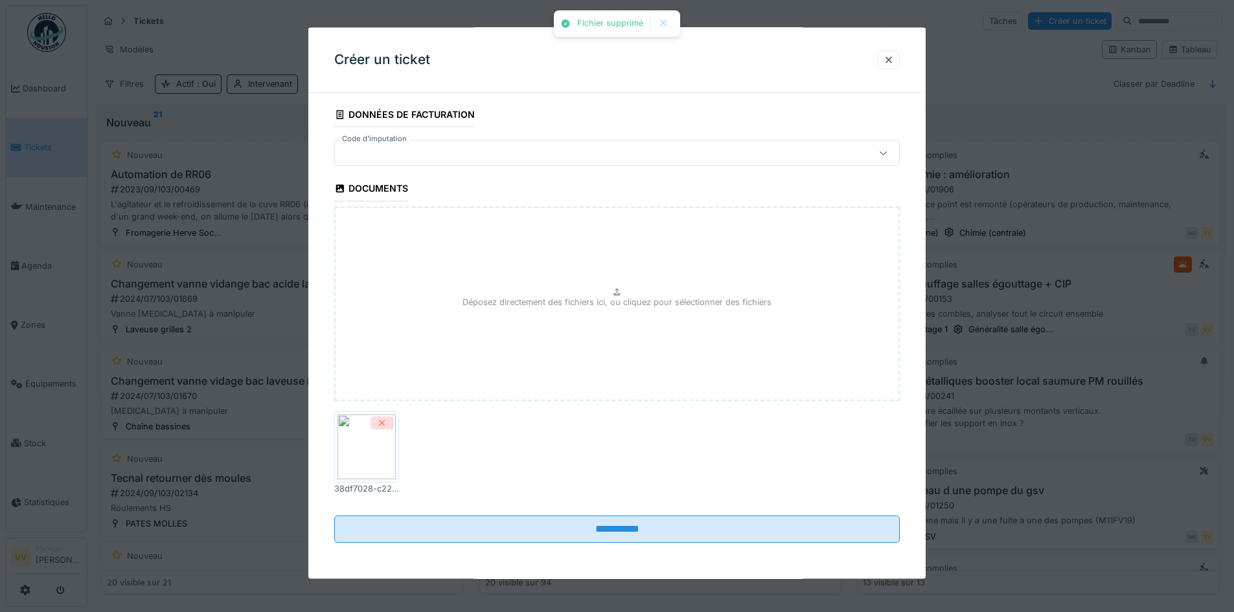
click at [389, 421] on div at bounding box center [382, 423] width 23 height 14
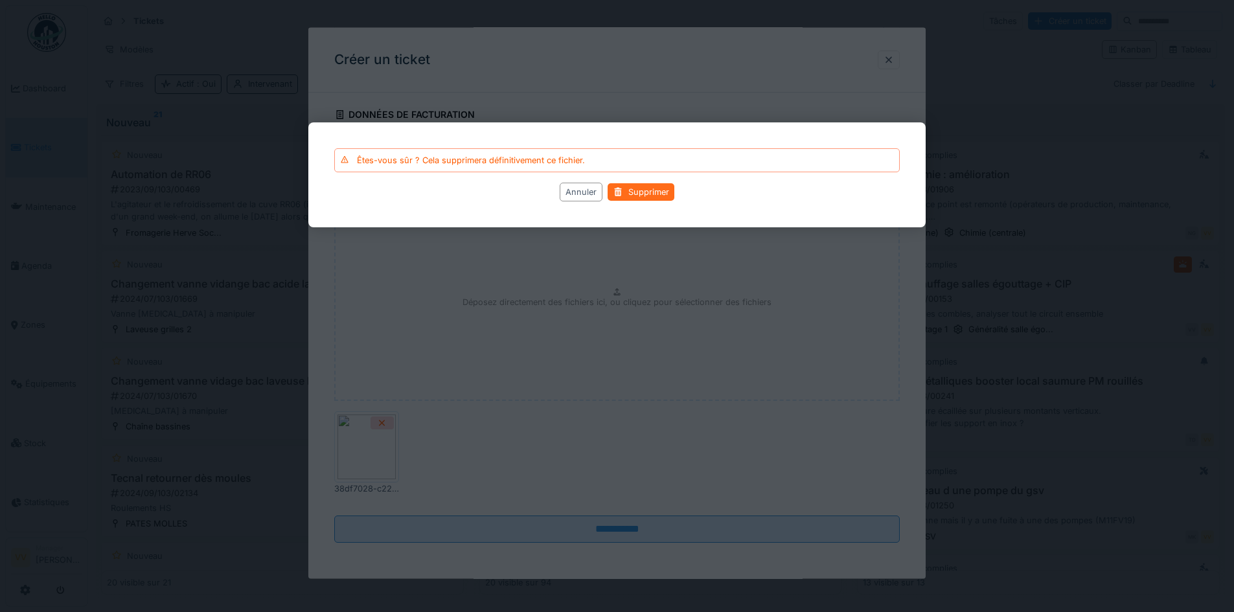
click at [638, 192] on div "Supprimer" at bounding box center [641, 191] width 67 height 17
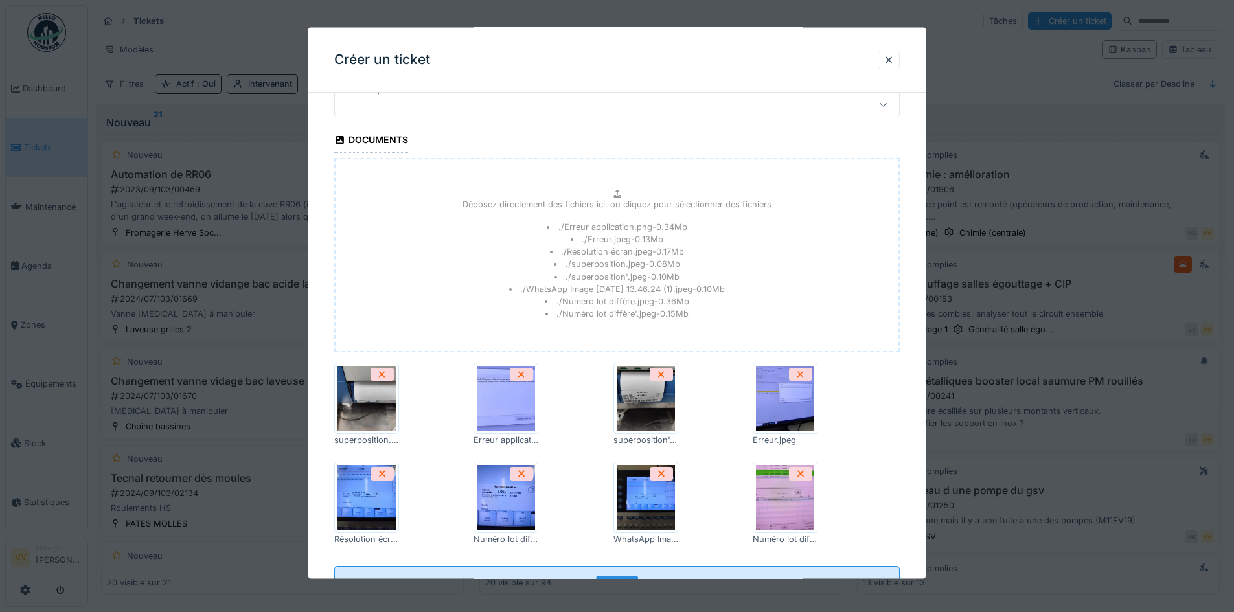
scroll to position [1463, 0]
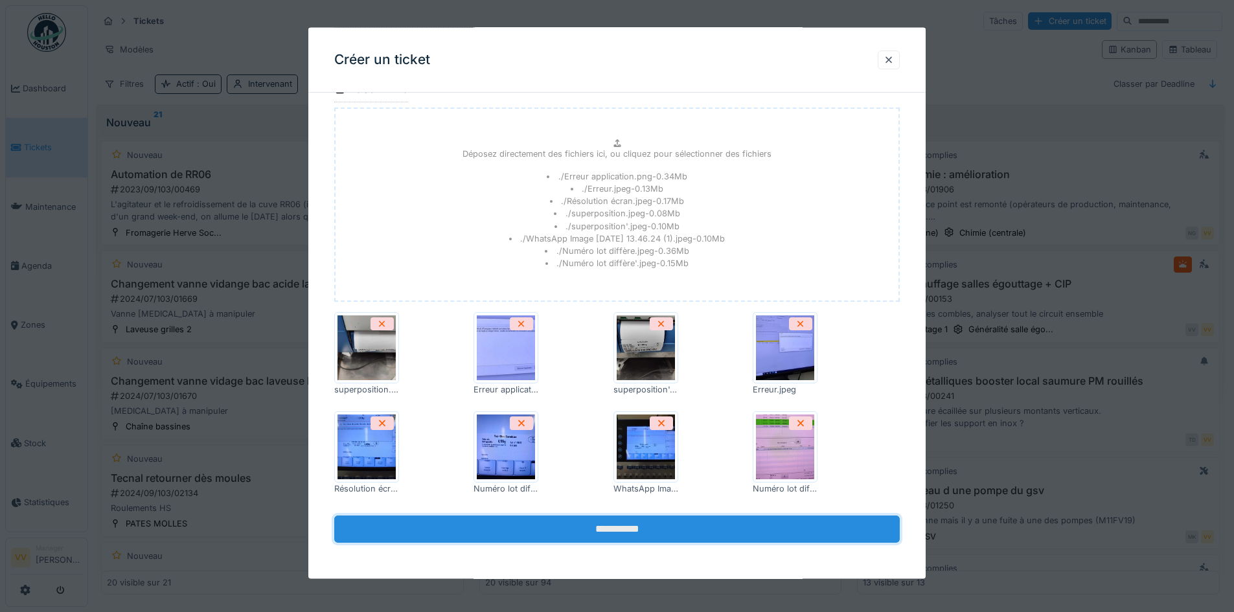
click at [712, 531] on input "**********" at bounding box center [617, 528] width 566 height 27
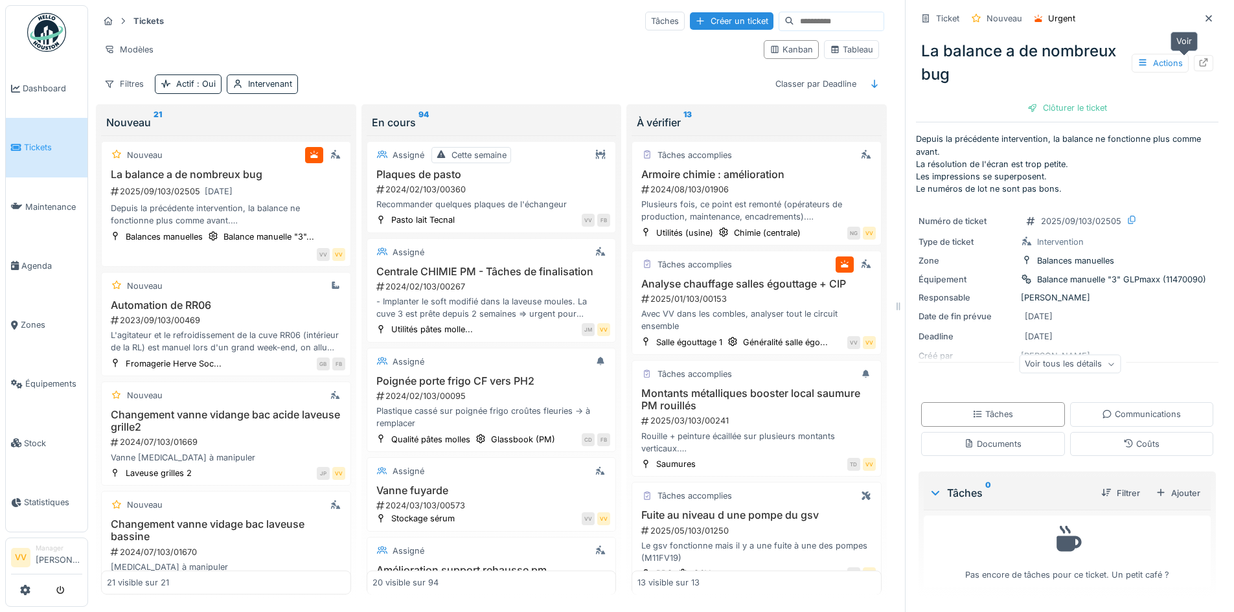
click at [1199, 59] on icon at bounding box center [1204, 62] width 10 height 8
click at [49, 89] on span "Dashboard" at bounding box center [53, 88] width 60 height 12
click at [1204, 12] on div at bounding box center [1209, 18] width 10 height 12
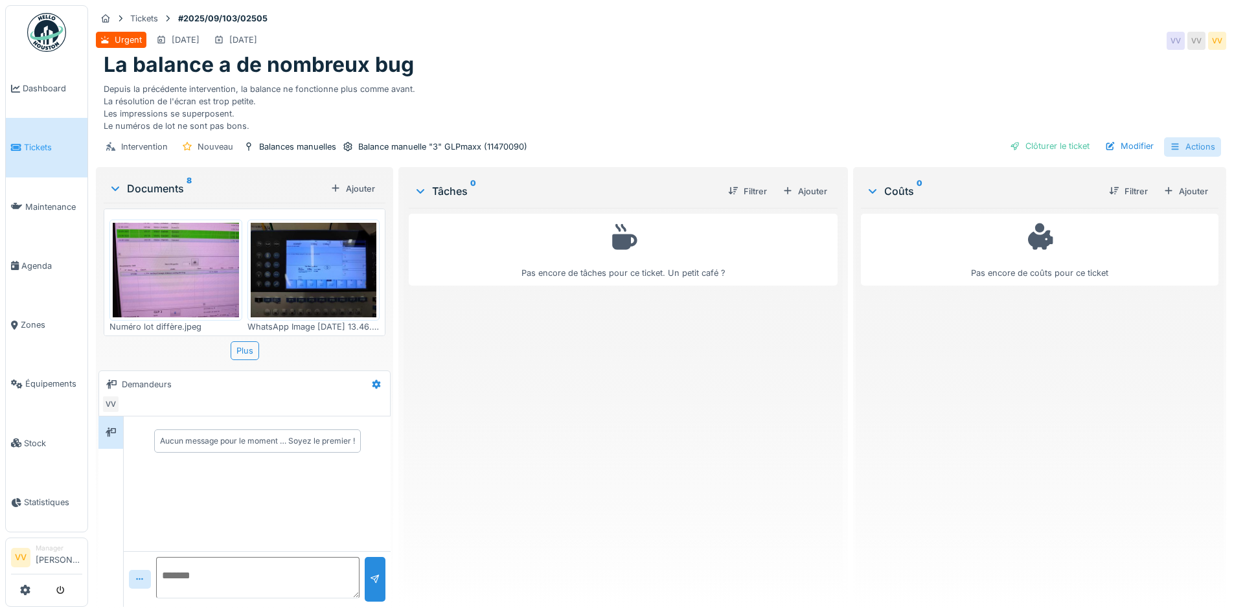
click at [1198, 156] on div "Actions" at bounding box center [1192, 146] width 57 height 19
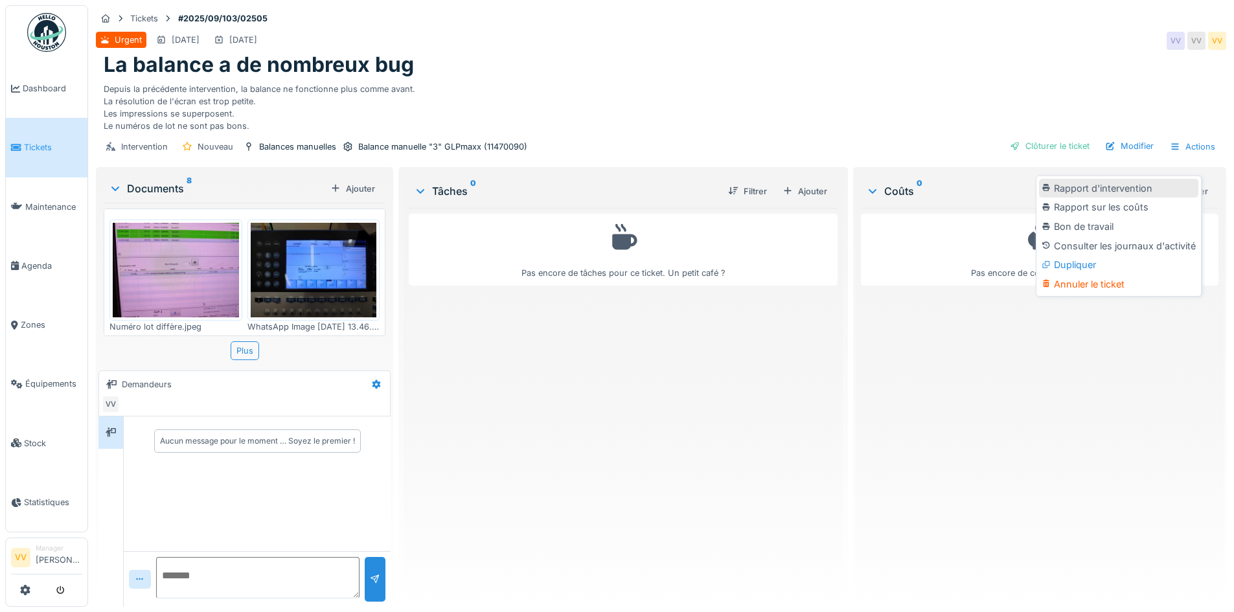
click at [1153, 190] on div "Rapport d'intervention" at bounding box center [1118, 188] width 159 height 19
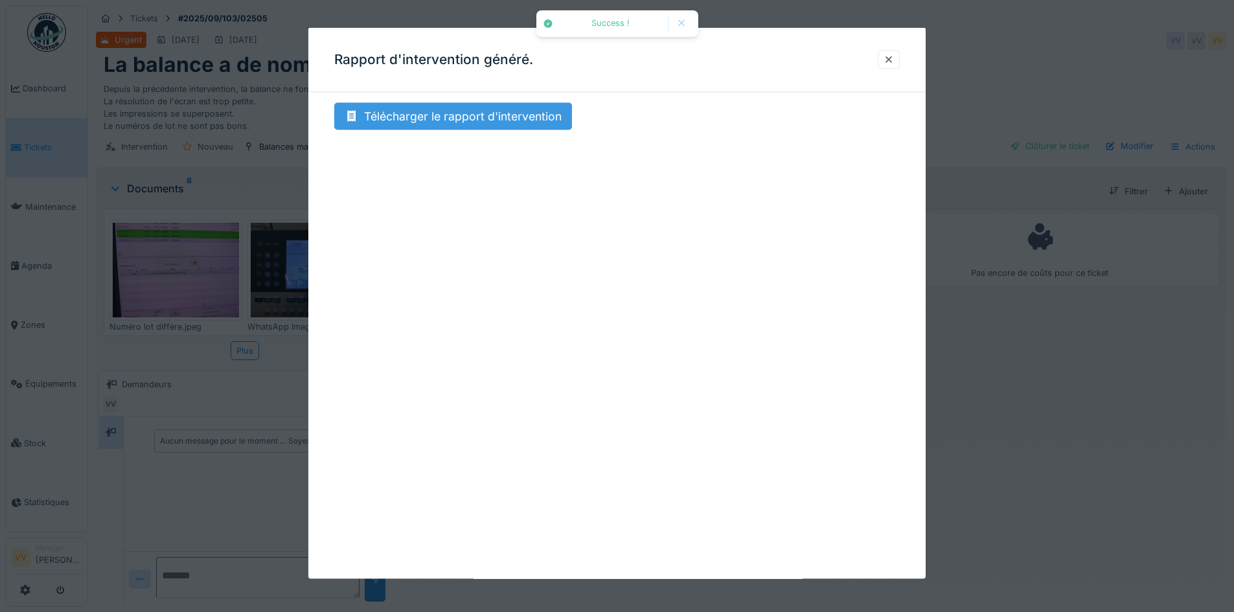
click at [391, 106] on div "Télécharger le rapport d'intervention" at bounding box center [453, 116] width 238 height 27
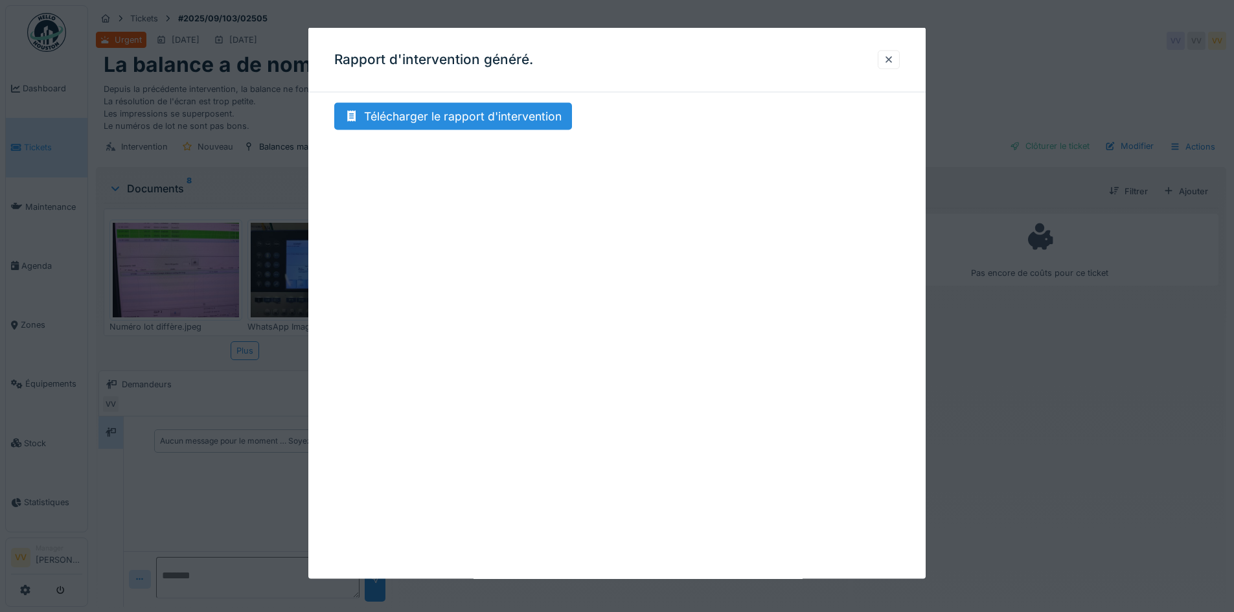
click at [816, 53] on div "Rapport d'intervention généré." at bounding box center [617, 60] width 618 height 65
click at [892, 57] on div at bounding box center [889, 59] width 10 height 12
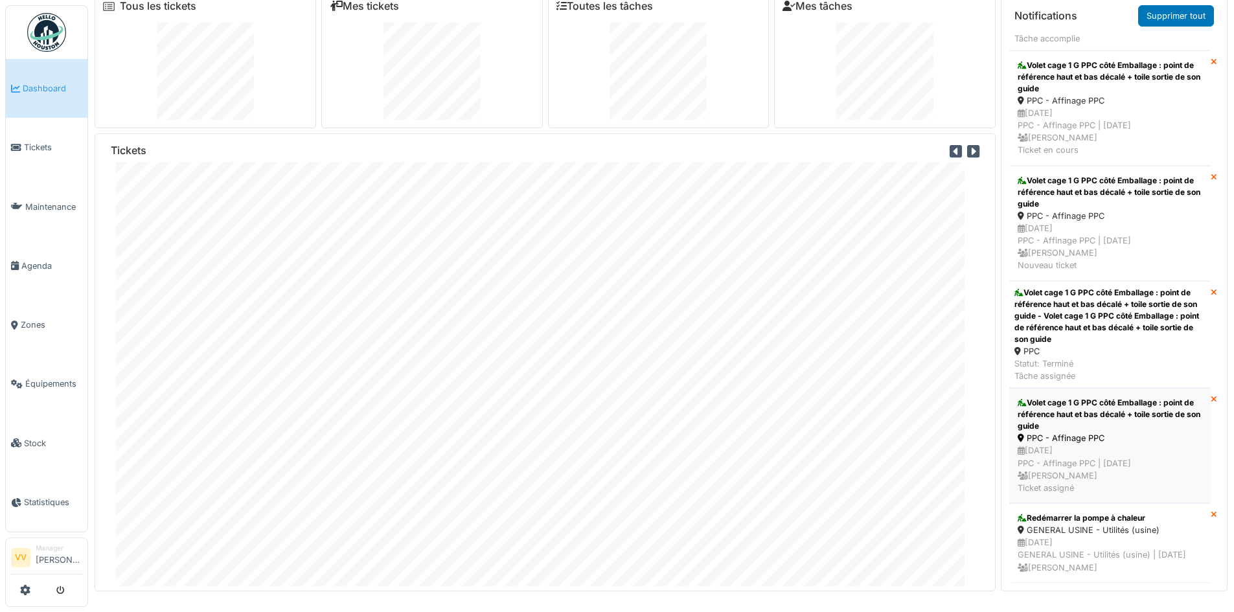
scroll to position [4110, 0]
click at [31, 141] on span "Tickets" at bounding box center [53, 147] width 58 height 12
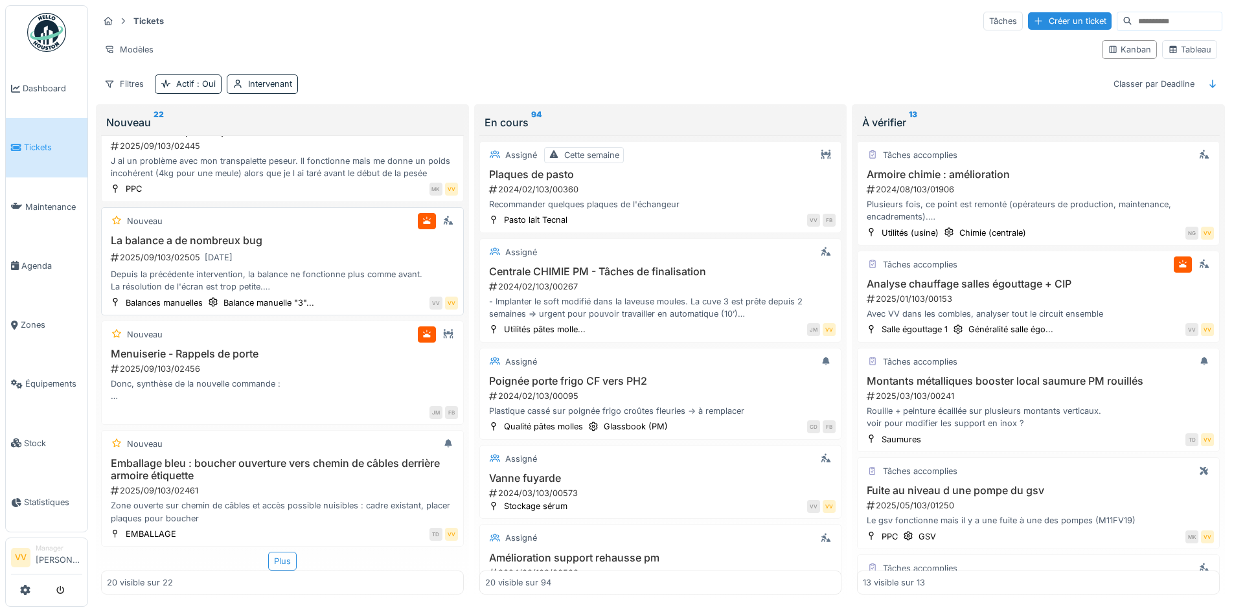
scroll to position [8, 0]
click at [271, 559] on div "Plus" at bounding box center [282, 561] width 29 height 19
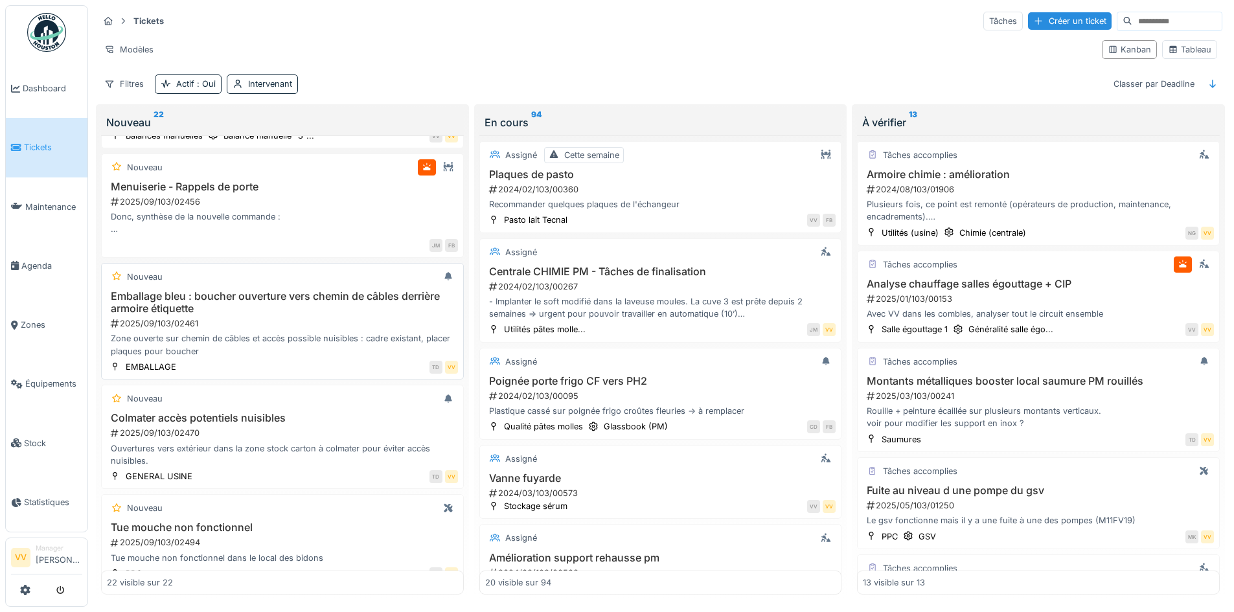
scroll to position [1923, 0]
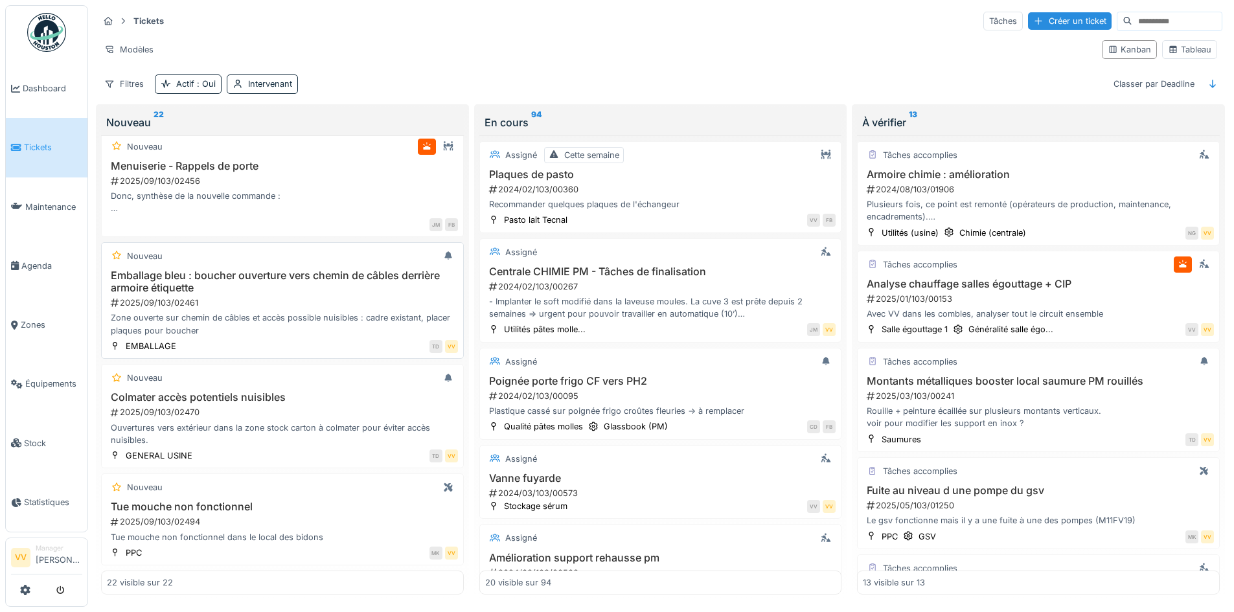
click at [303, 312] on div "Zone ouverte sur chemin de câbles et accès possible nuisibles : cadre existant,…" at bounding box center [282, 324] width 351 height 25
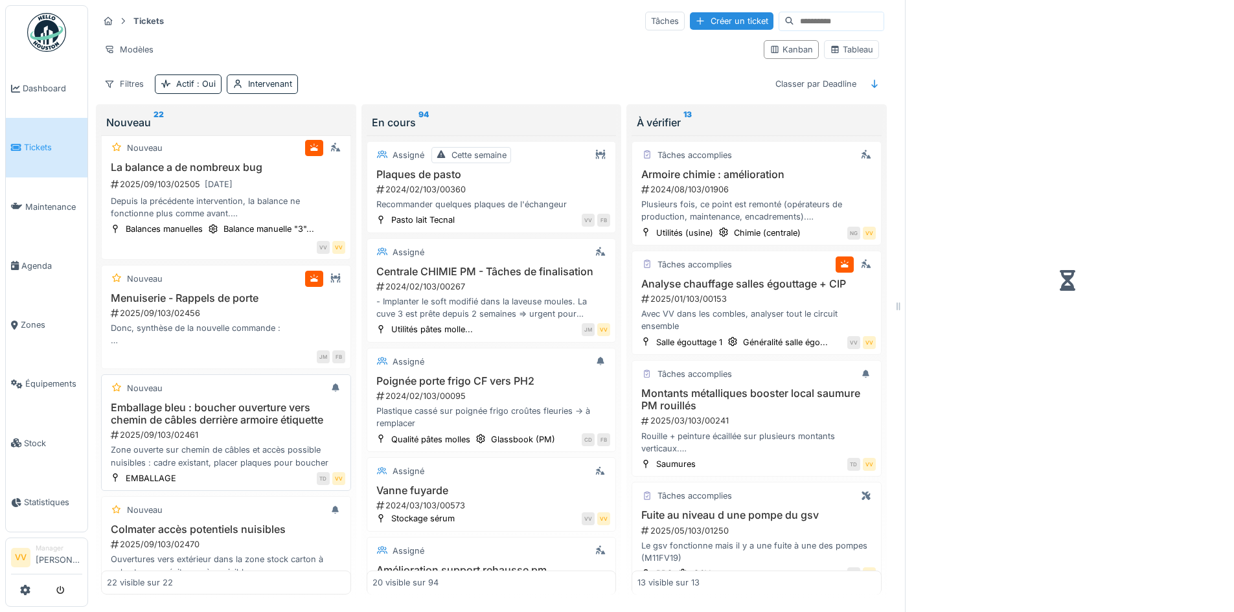
scroll to position [2114, 0]
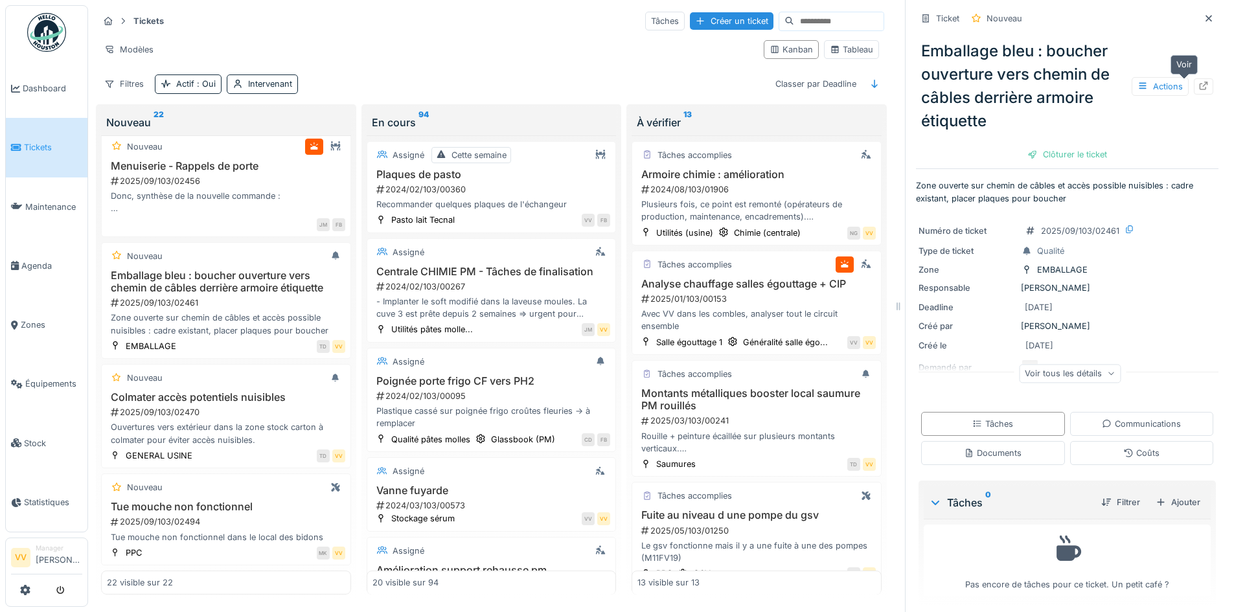
click at [1200, 82] on icon at bounding box center [1204, 86] width 8 height 8
click at [265, 516] on div "2025/09/103/02494" at bounding box center [228, 522] width 236 height 12
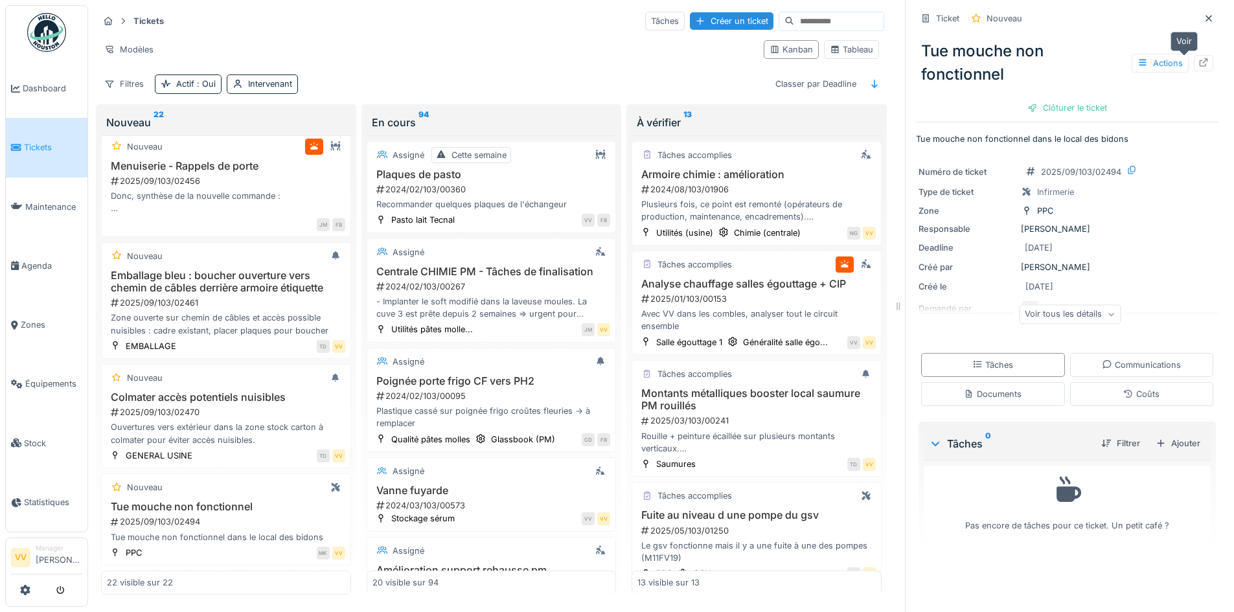
click at [1199, 58] on icon at bounding box center [1204, 62] width 10 height 8
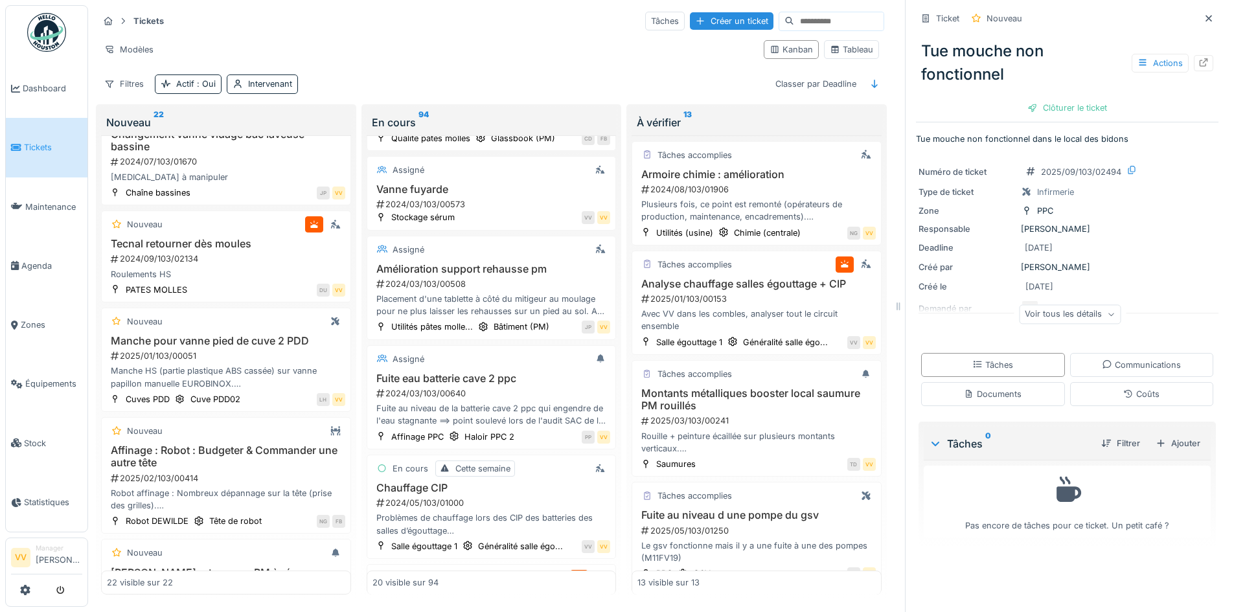
scroll to position [65, 0]
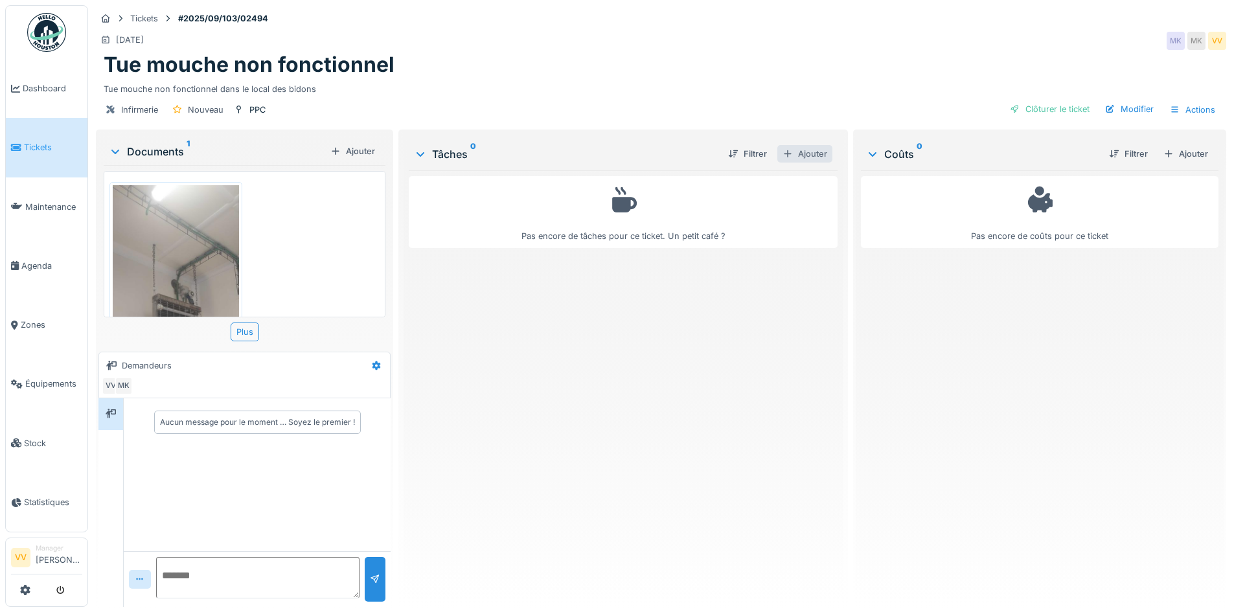
click at [804, 155] on div "Ajouter" at bounding box center [805, 153] width 55 height 17
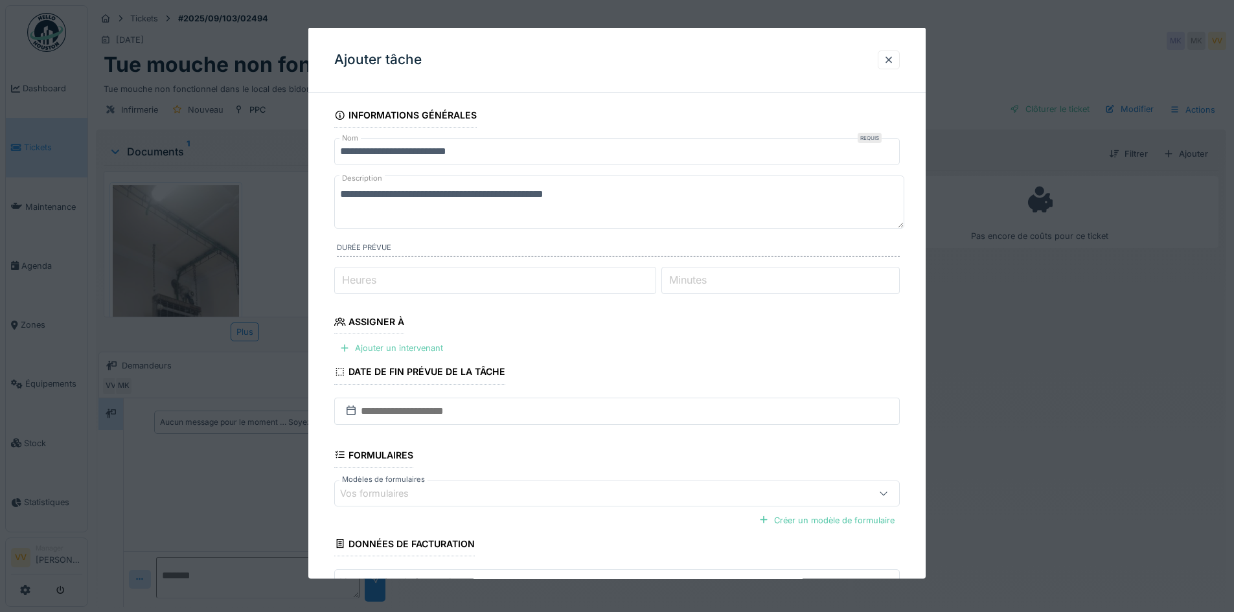
click at [386, 347] on div "Ajouter un intervenant" at bounding box center [391, 348] width 114 height 17
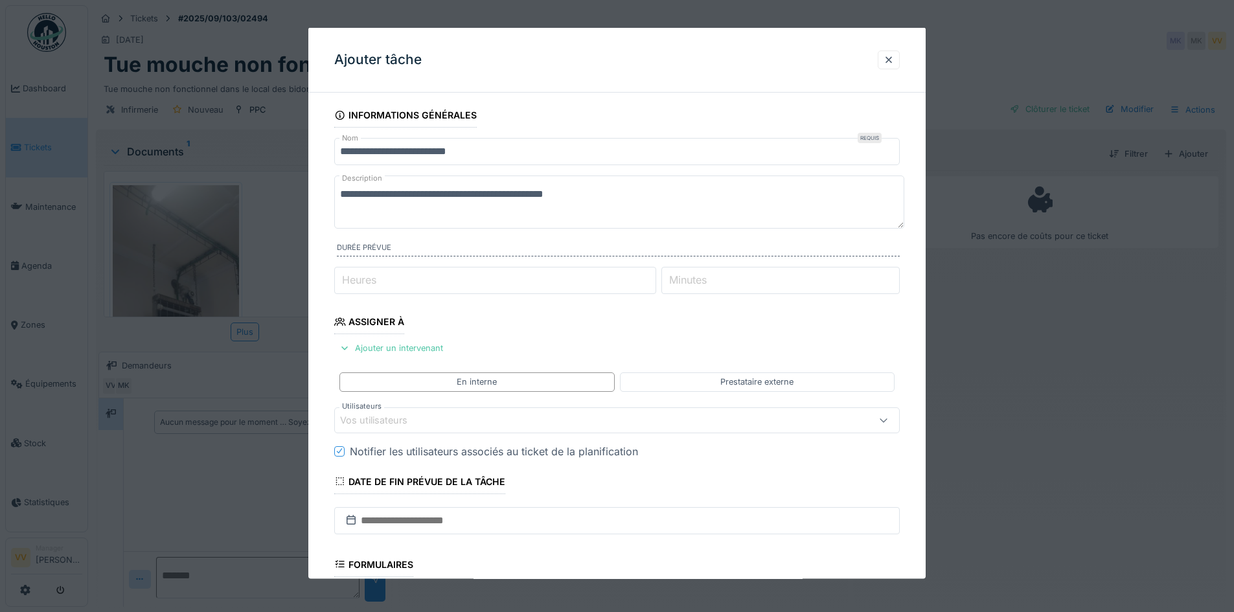
click at [422, 426] on div "Vos utilisateurs" at bounding box center [383, 420] width 86 height 14
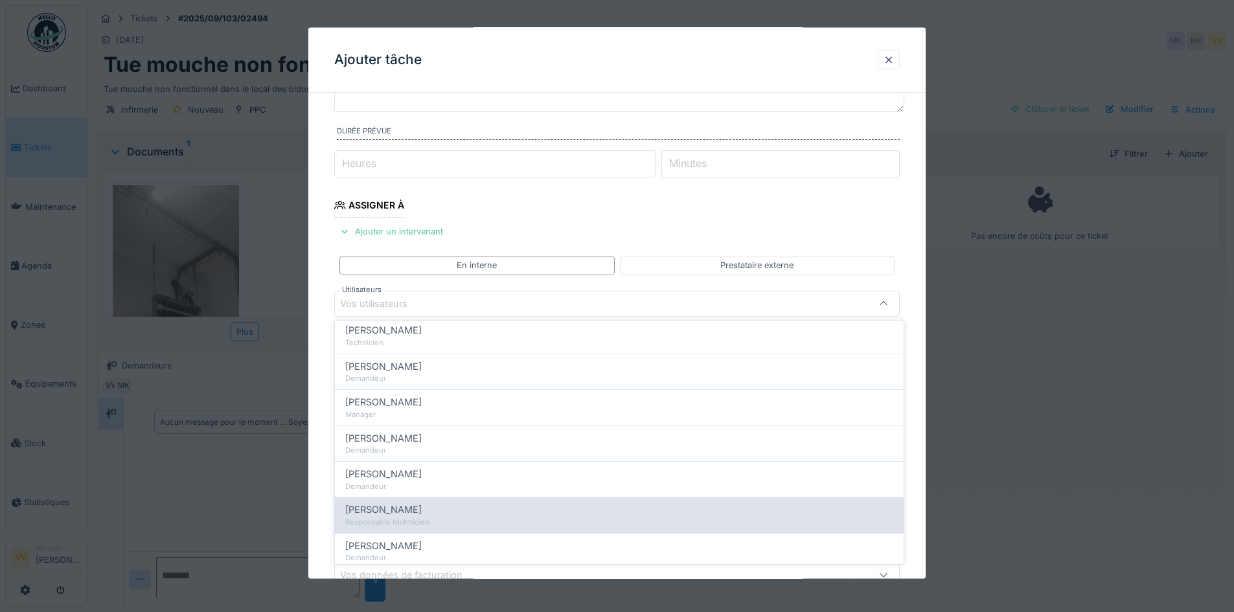
scroll to position [259, 0]
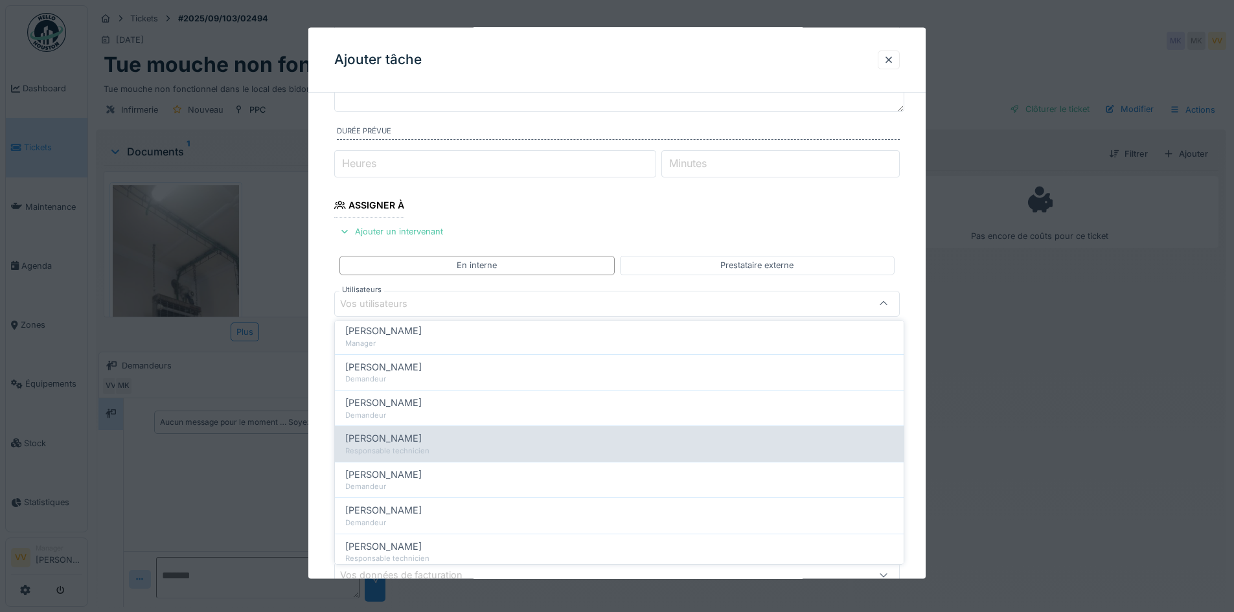
click at [446, 443] on div "[PERSON_NAME]" at bounding box center [619, 439] width 548 height 14
type input "****"
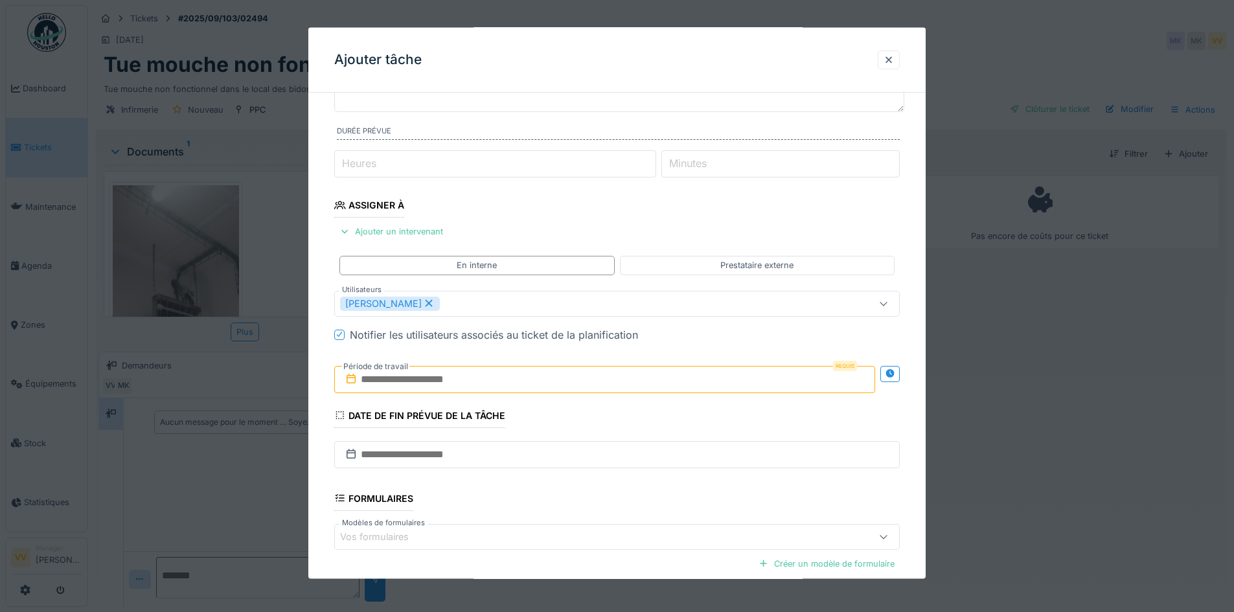
click at [919, 219] on div "**********" at bounding box center [617, 349] width 618 height 726
click at [545, 388] on input "text" at bounding box center [604, 378] width 541 height 27
click at [631, 508] on div "19" at bounding box center [627, 506] width 17 height 19
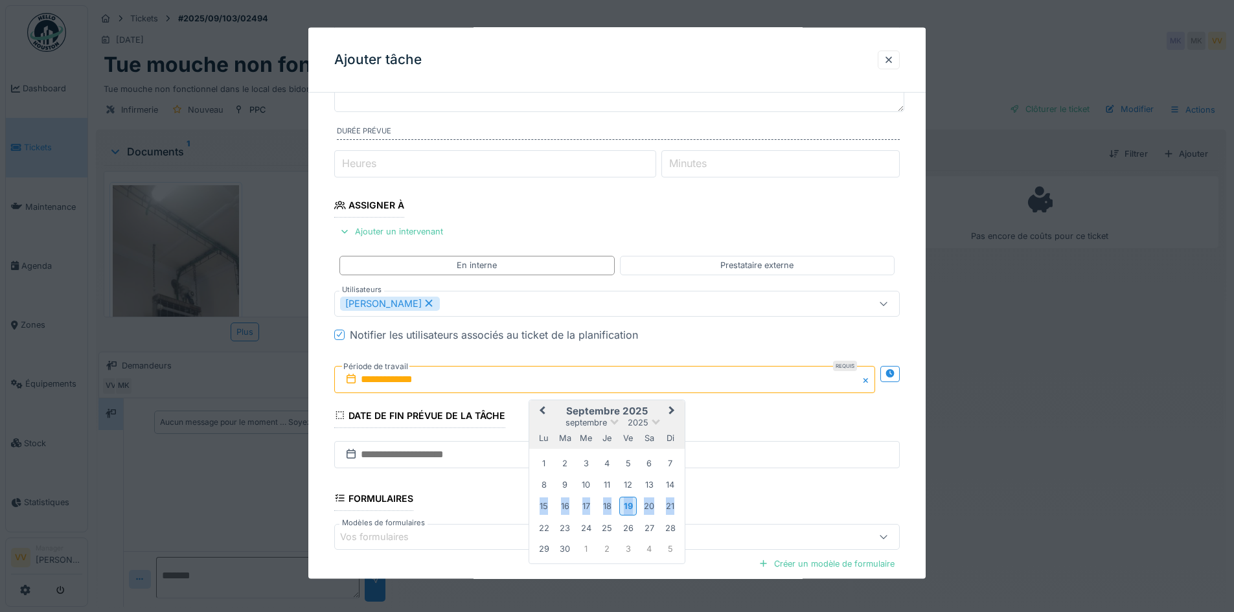
click at [629, 509] on div "19" at bounding box center [627, 506] width 17 height 19
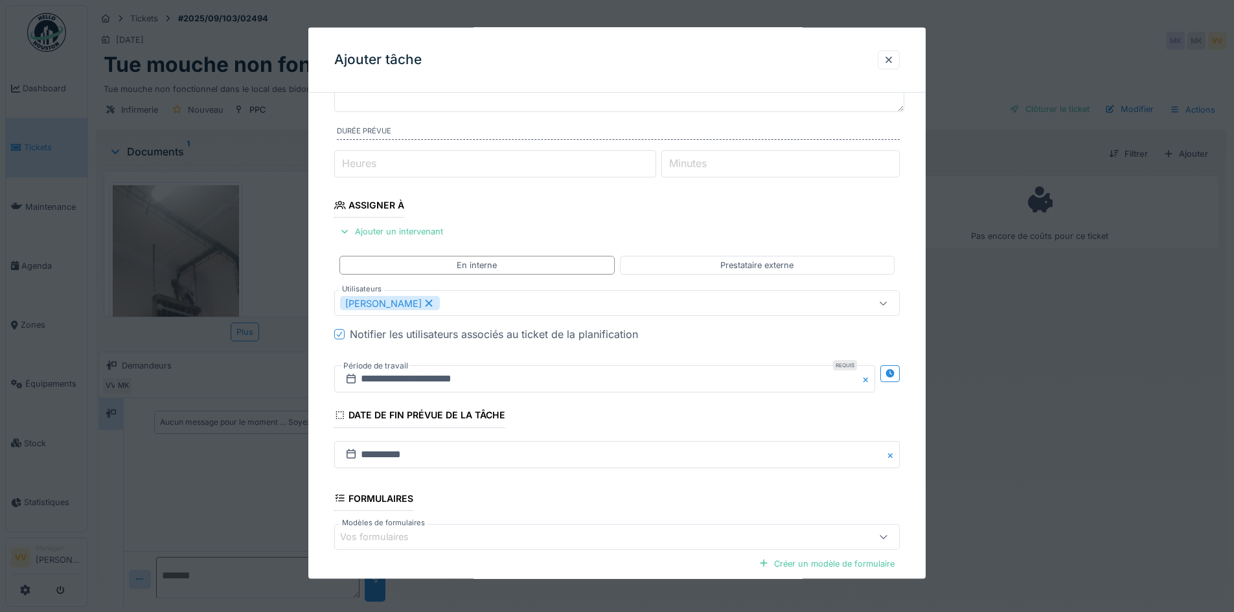
click at [674, 428] on fieldset "**********" at bounding box center [617, 336] width 566 height 700
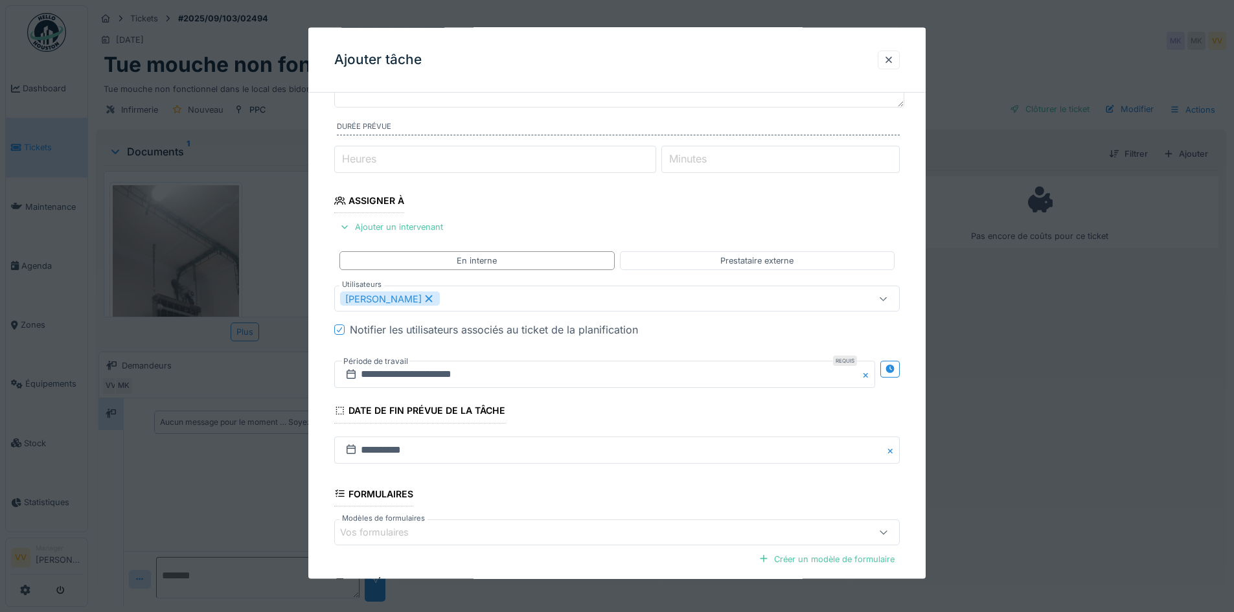
scroll to position [250, 0]
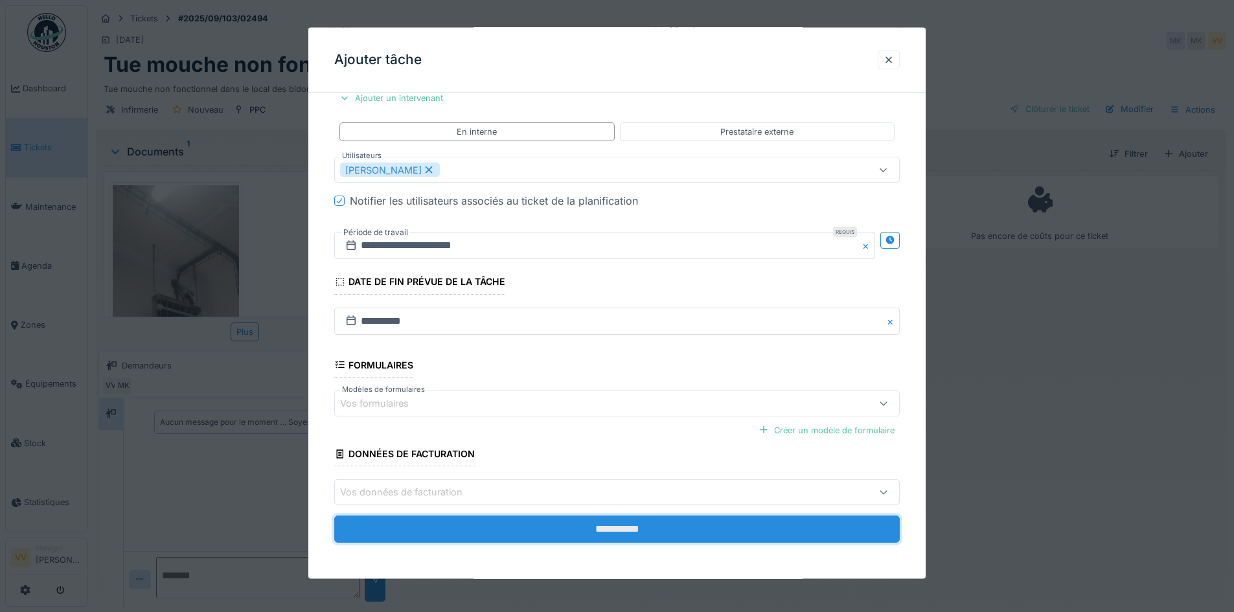
click at [623, 536] on input "**********" at bounding box center [617, 529] width 566 height 27
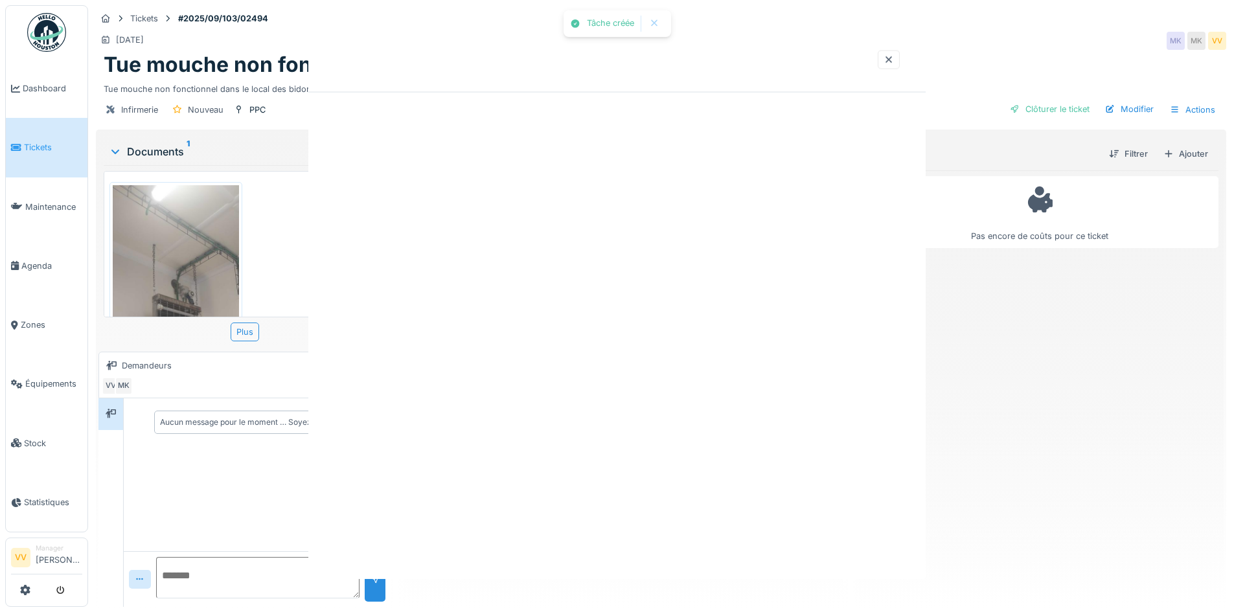
scroll to position [0, 0]
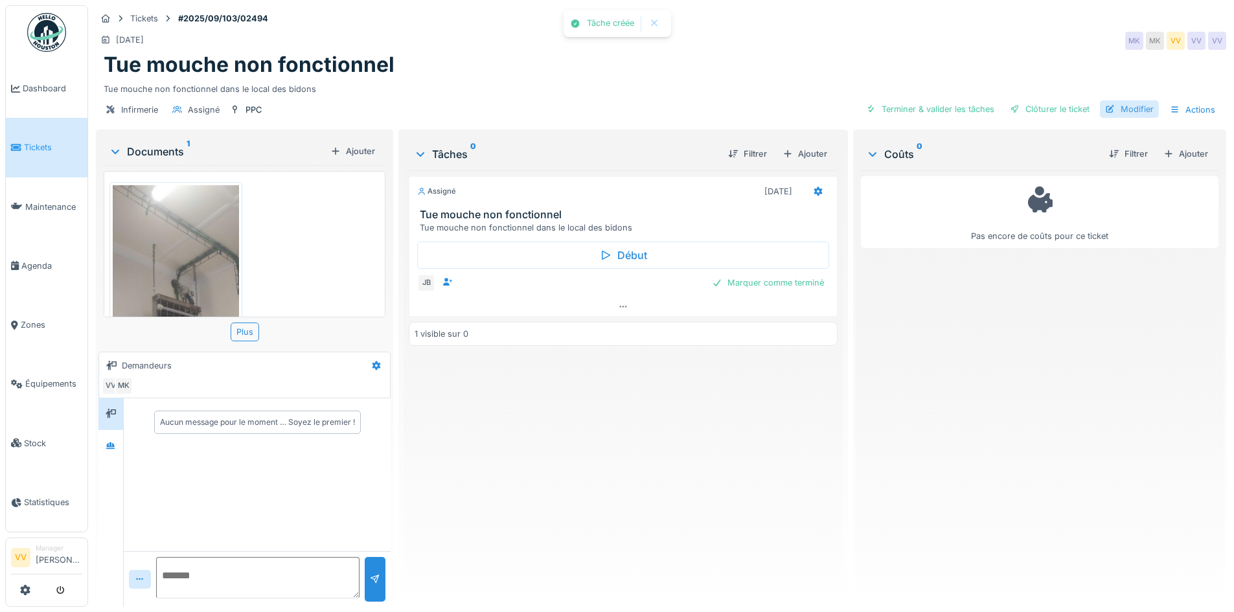
click at [1138, 108] on div "Modifier" at bounding box center [1129, 108] width 59 height 17
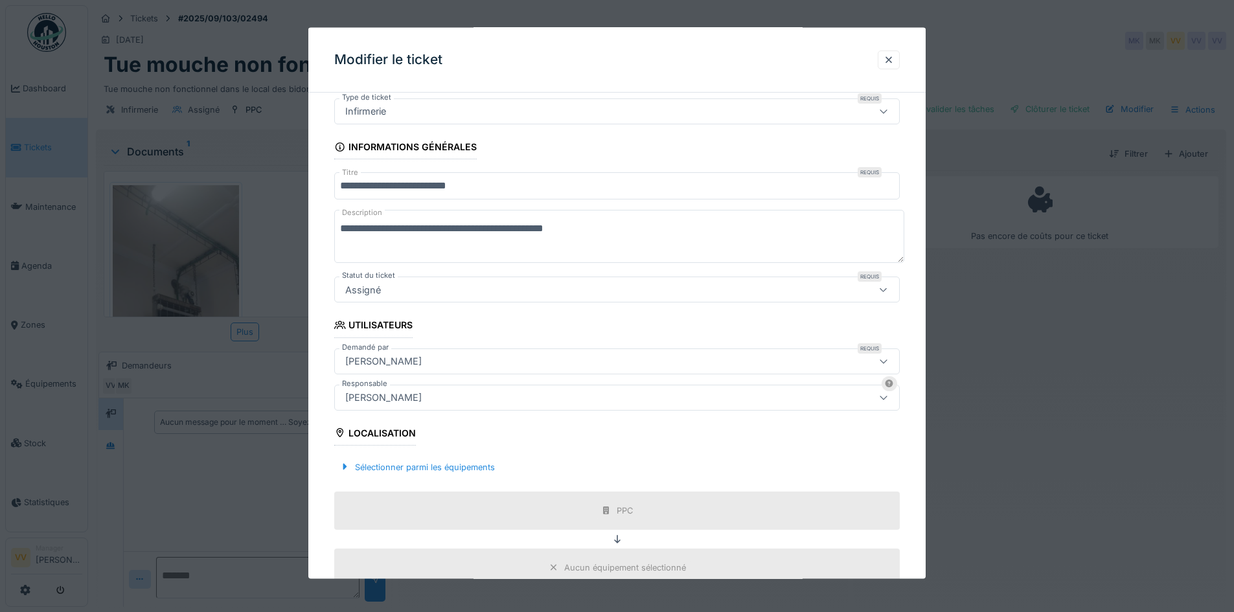
scroll to position [65, 0]
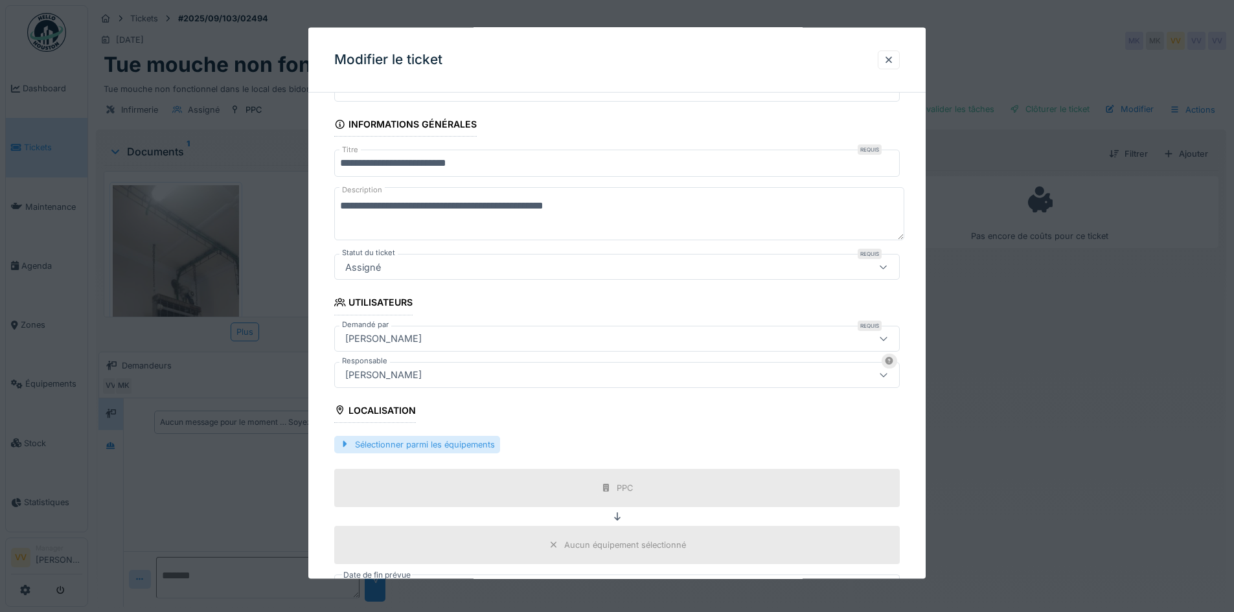
click at [432, 450] on div "Sélectionner parmi les équipements" at bounding box center [417, 443] width 166 height 17
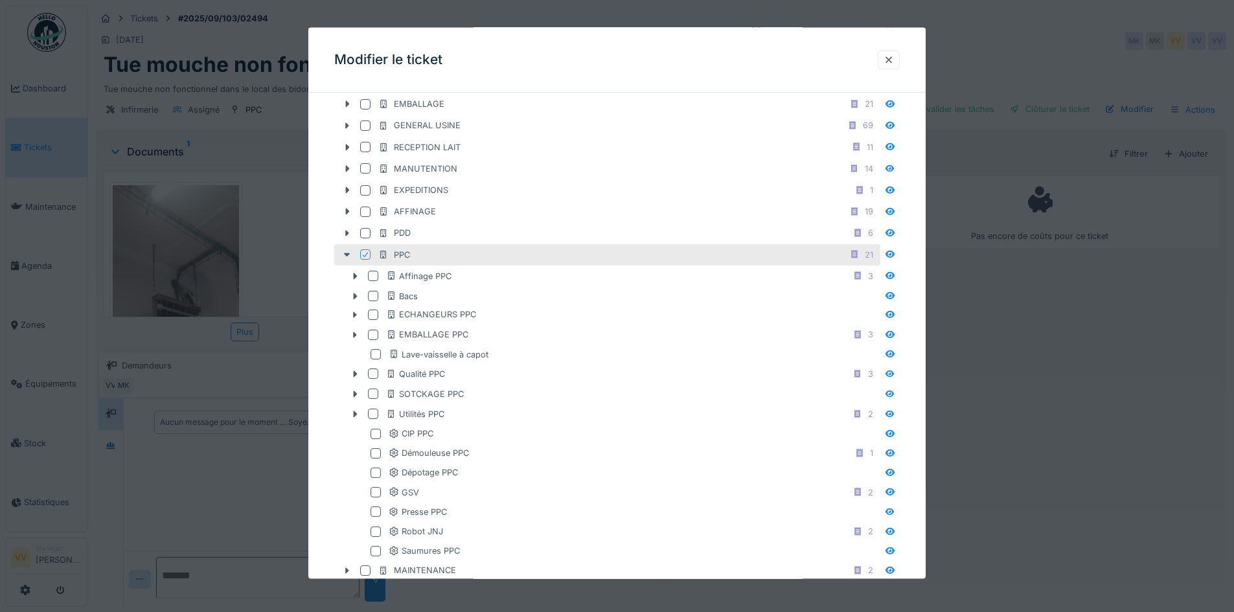
scroll to position [454, 0]
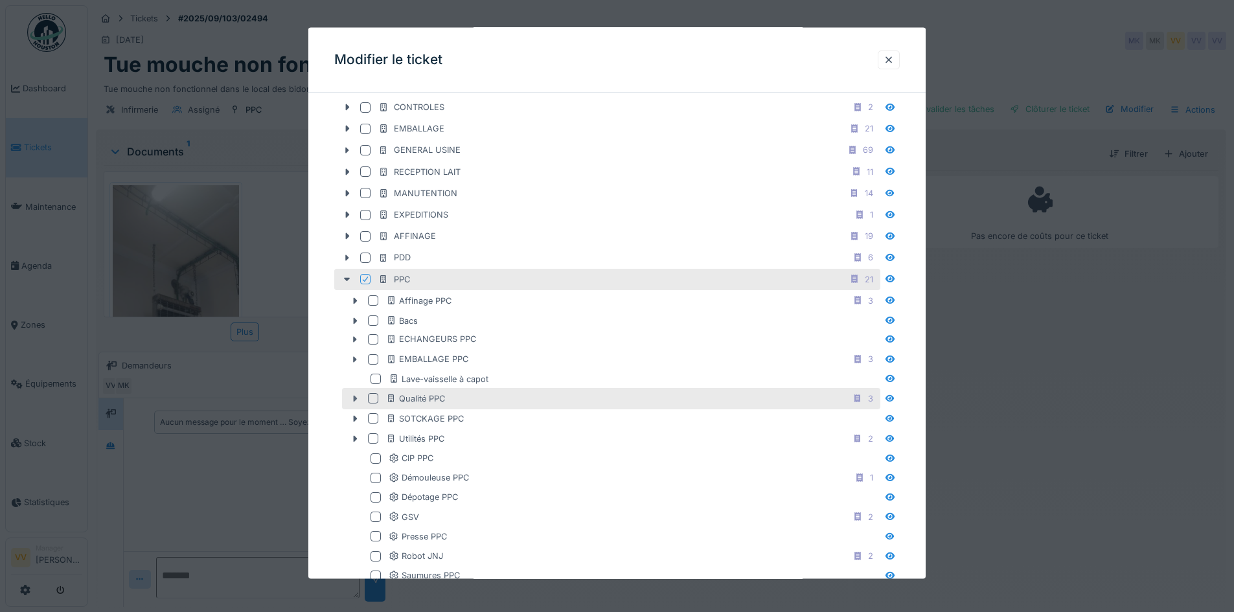
click at [354, 397] on icon at bounding box center [355, 399] width 10 height 8
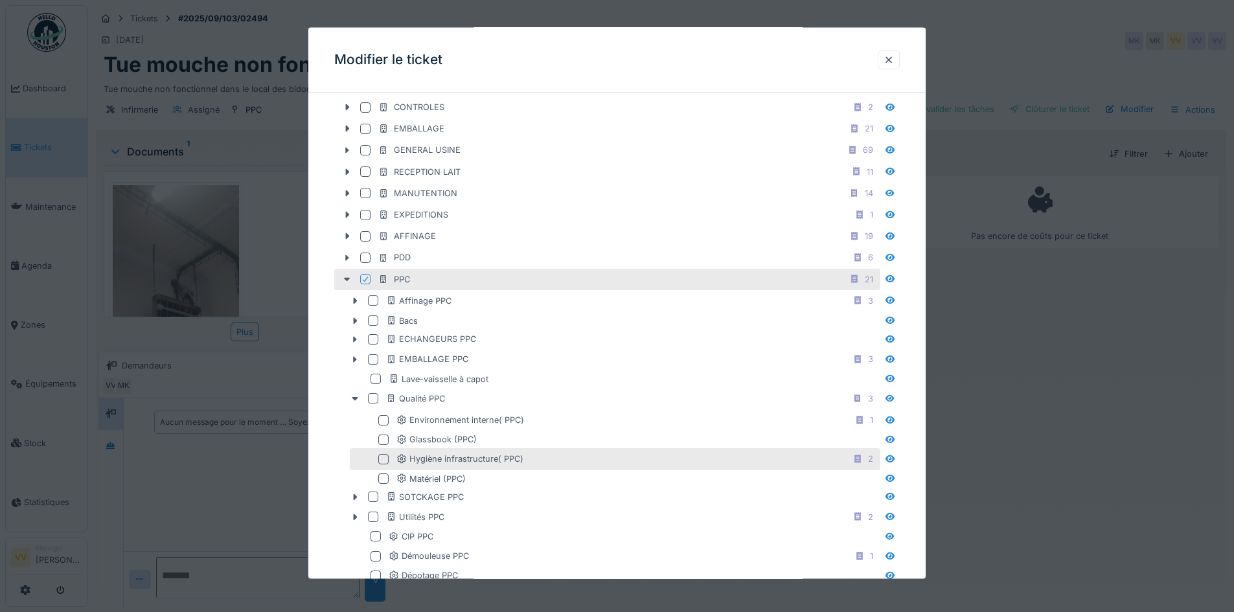
click at [531, 452] on div "Hygiène infrastructure( PPC) 2" at bounding box center [637, 459] width 481 height 16
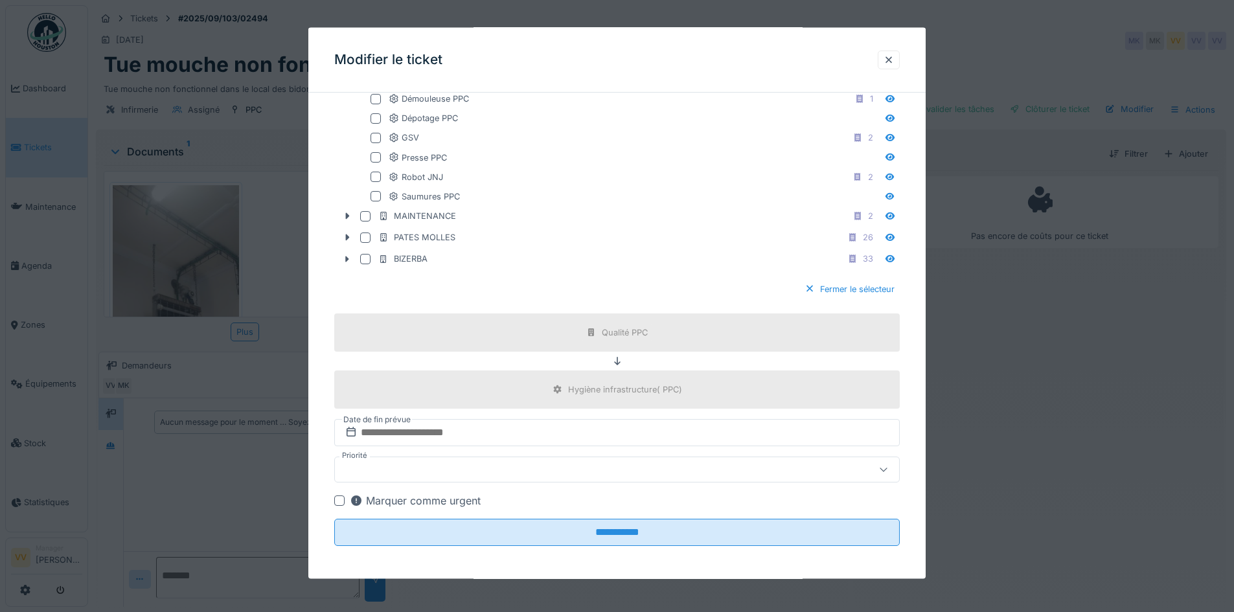
scroll to position [914, 0]
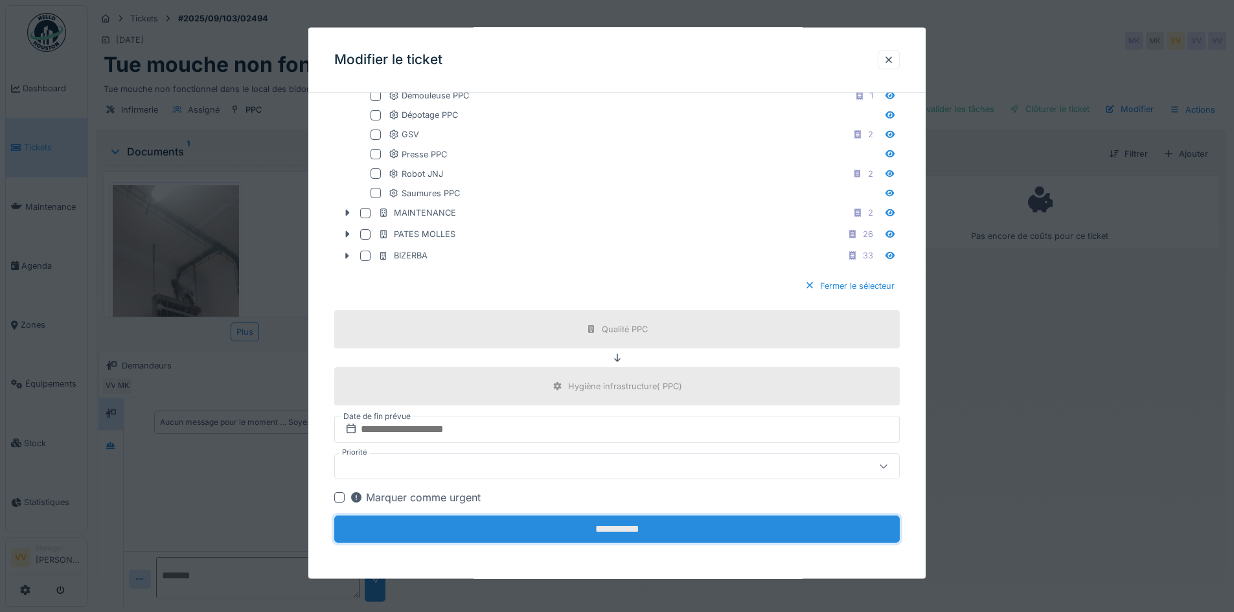
click at [653, 534] on input "**********" at bounding box center [617, 529] width 566 height 27
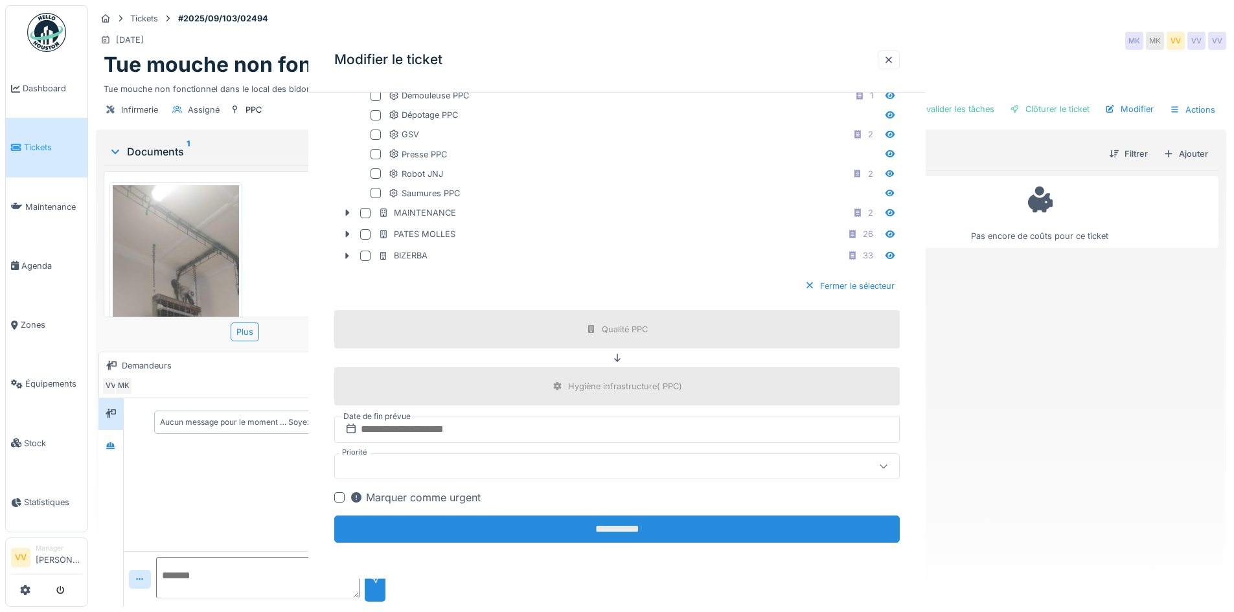
scroll to position [0, 0]
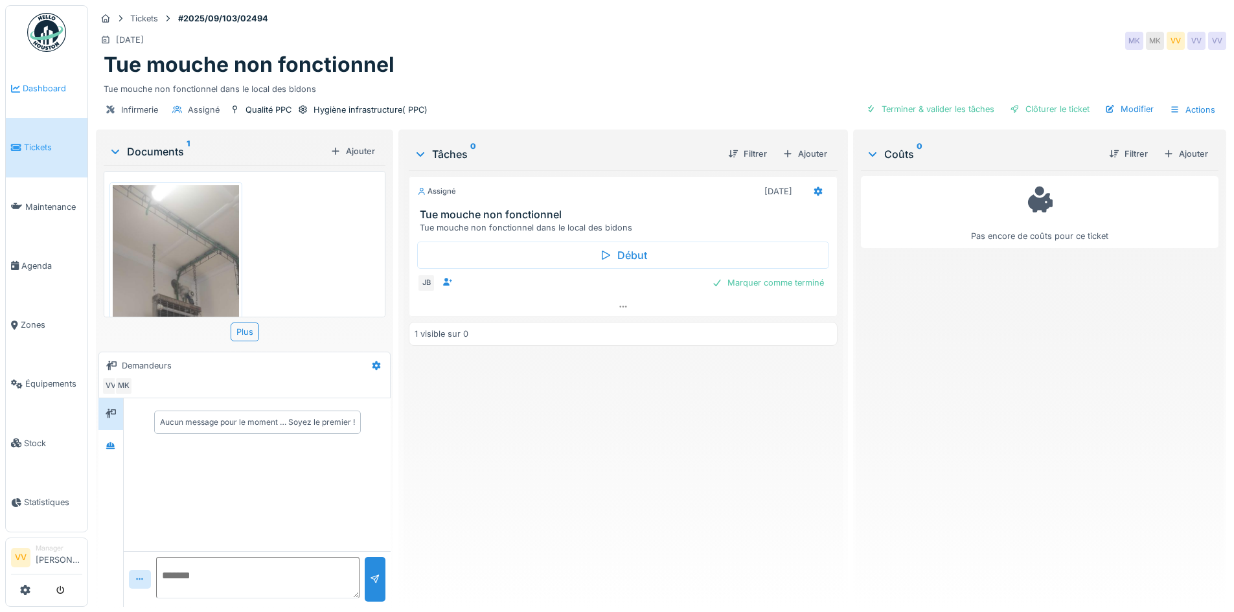
click at [40, 85] on span "Dashboard" at bounding box center [53, 88] width 60 height 12
